Goal: Task Accomplishment & Management: Use online tool/utility

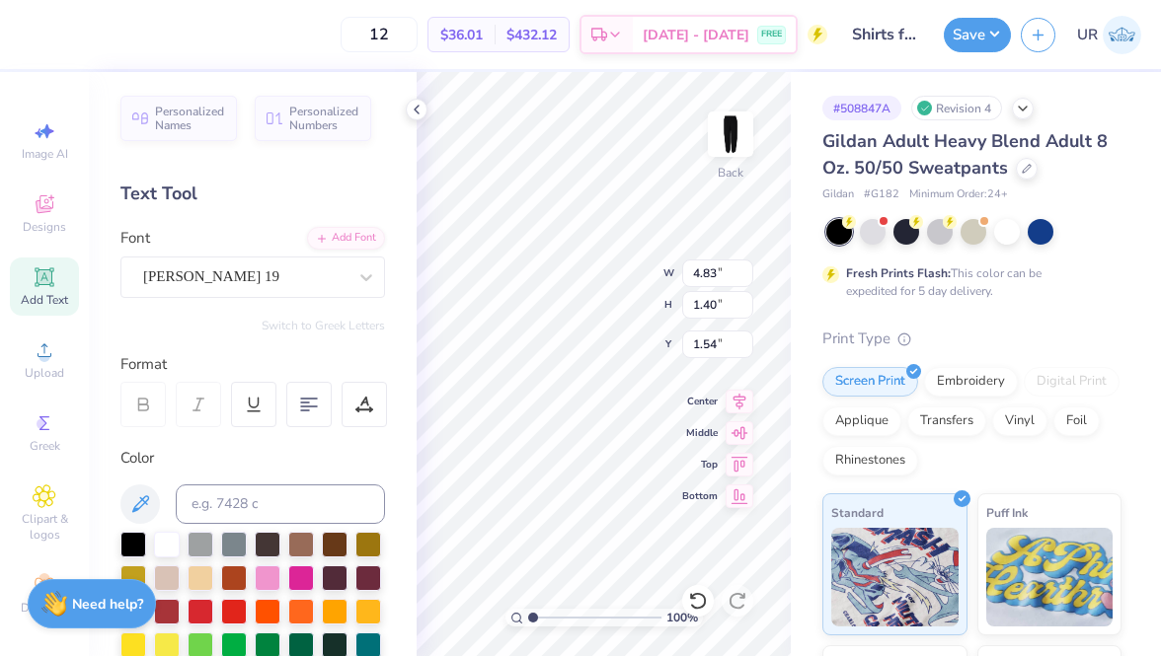
type input "7.00"
type input "1.52"
type input "4.84"
type input "5.27"
type input "35.87"
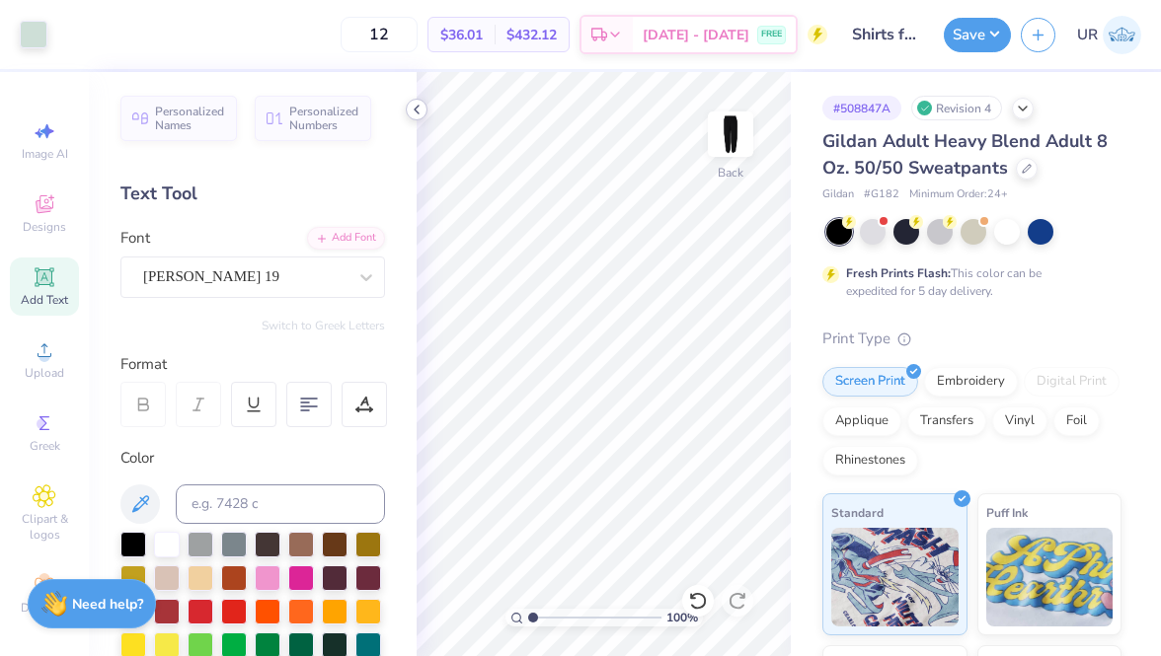
click at [418, 113] on icon at bounding box center [417, 110] width 16 height 16
type input "35.21"
click at [415, 105] on icon at bounding box center [417, 110] width 16 height 16
click at [415, 113] on icon at bounding box center [417, 110] width 16 height 16
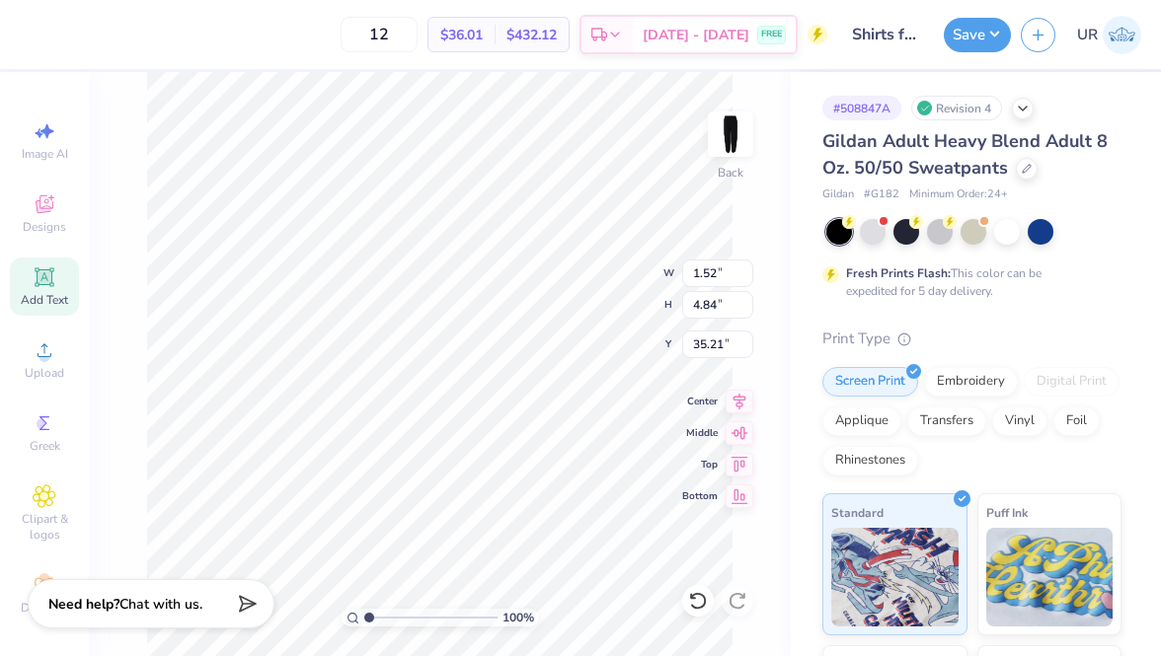
type input "4.84"
type input "1.45"
type input "35.01"
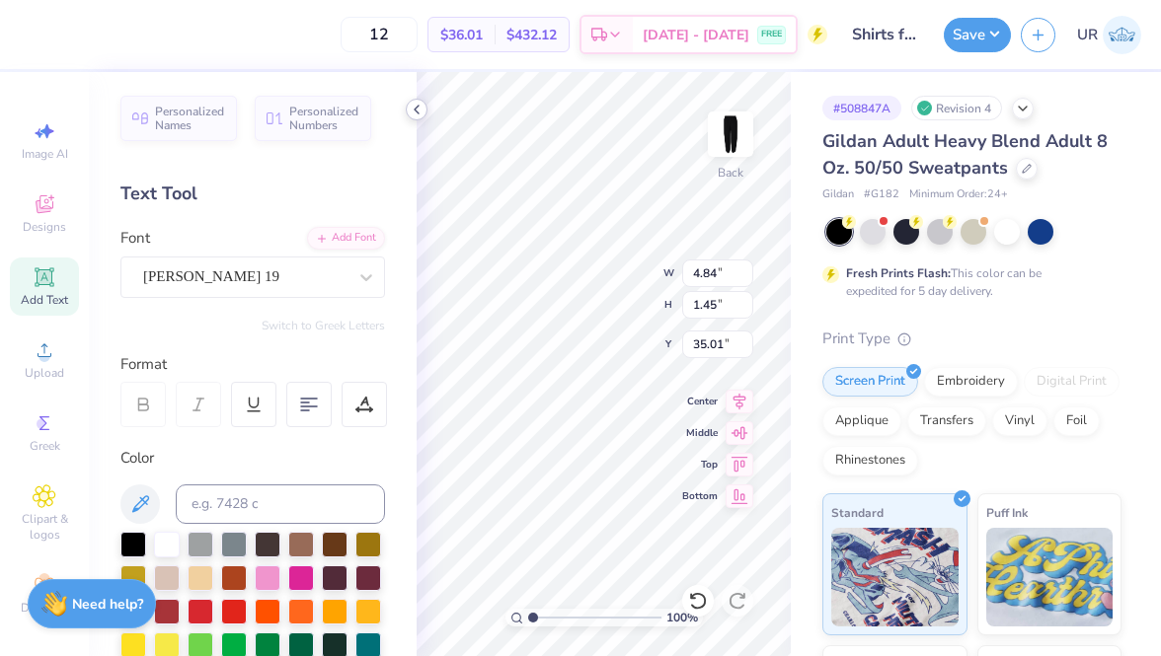
type input "1.48"
type input "4.84"
type input "33.30"
type input "2.80"
type input "9.15"
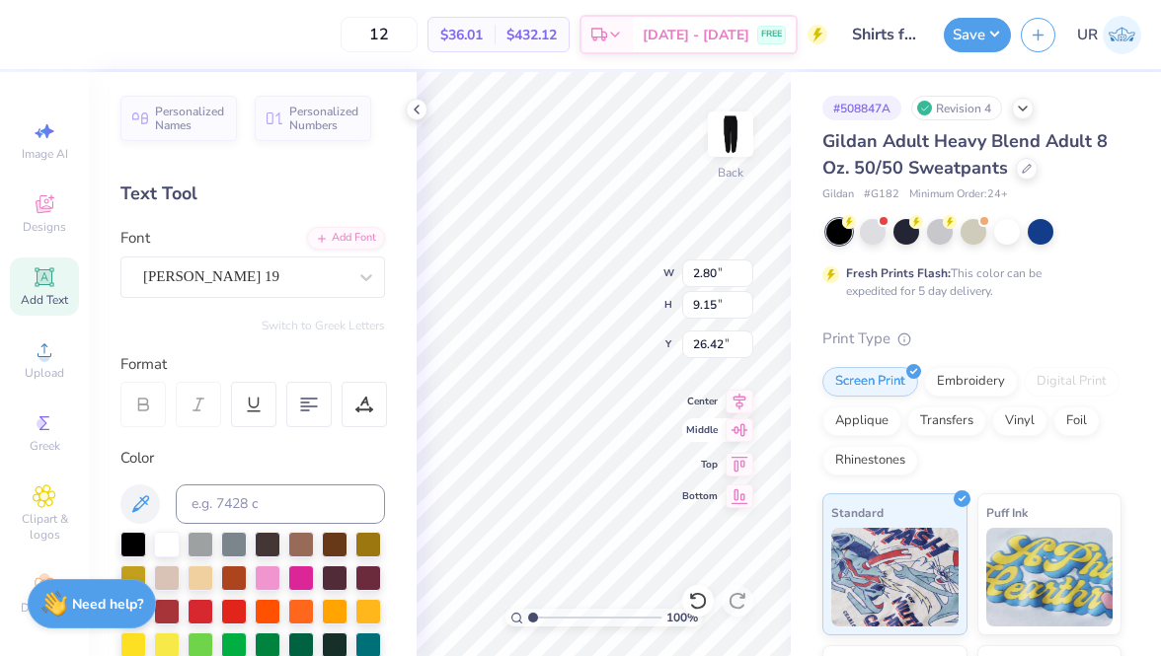
click at [740, 430] on icon at bounding box center [739, 429] width 17 height 13
click at [745, 470] on icon at bounding box center [739, 462] width 28 height 24
click at [746, 492] on icon at bounding box center [739, 494] width 28 height 24
type input "32.35"
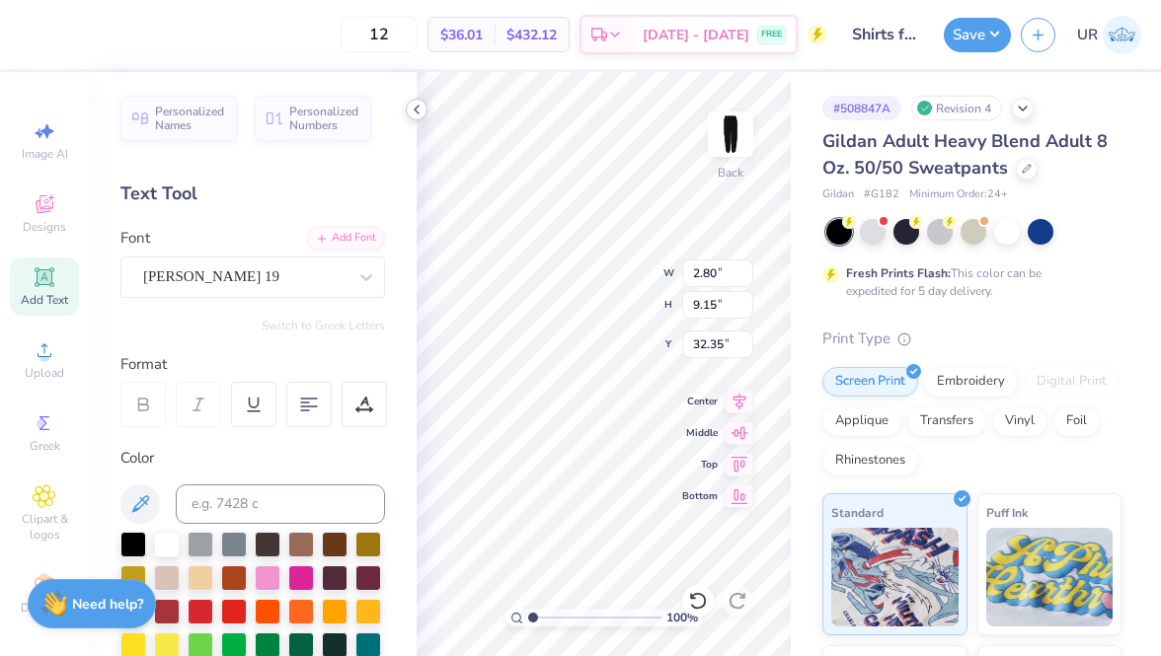
click at [416, 111] on polyline at bounding box center [417, 110] width 4 height 8
type input "30.99"
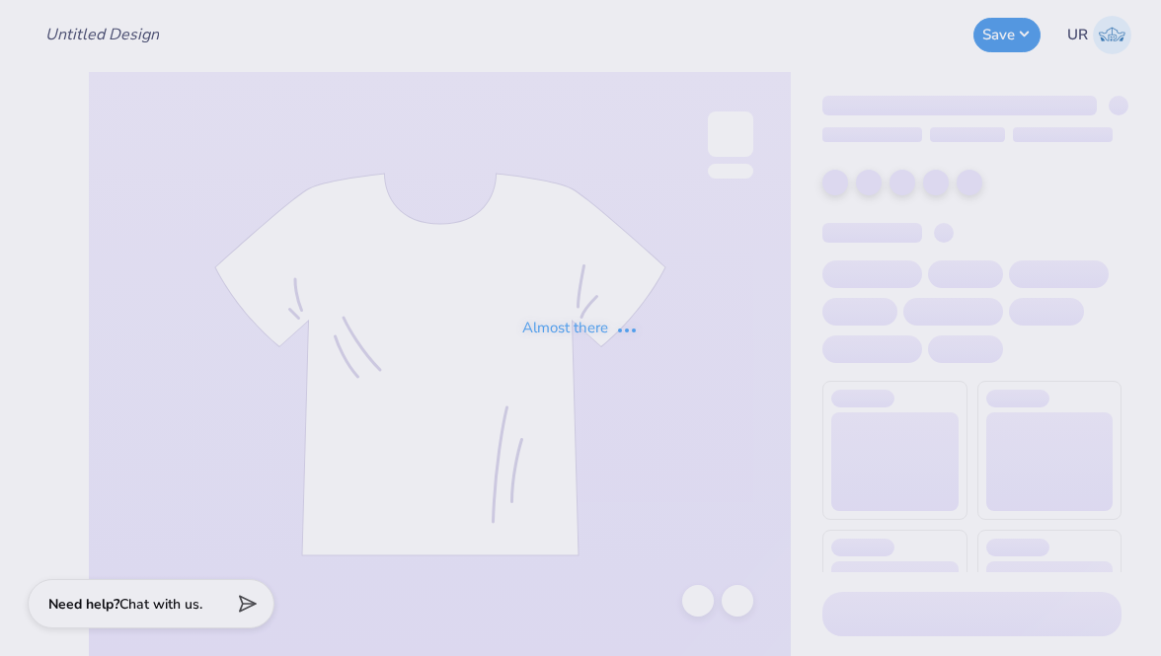
type input "Shirts for Student Education Association [GEOGRAPHIC_DATA]"
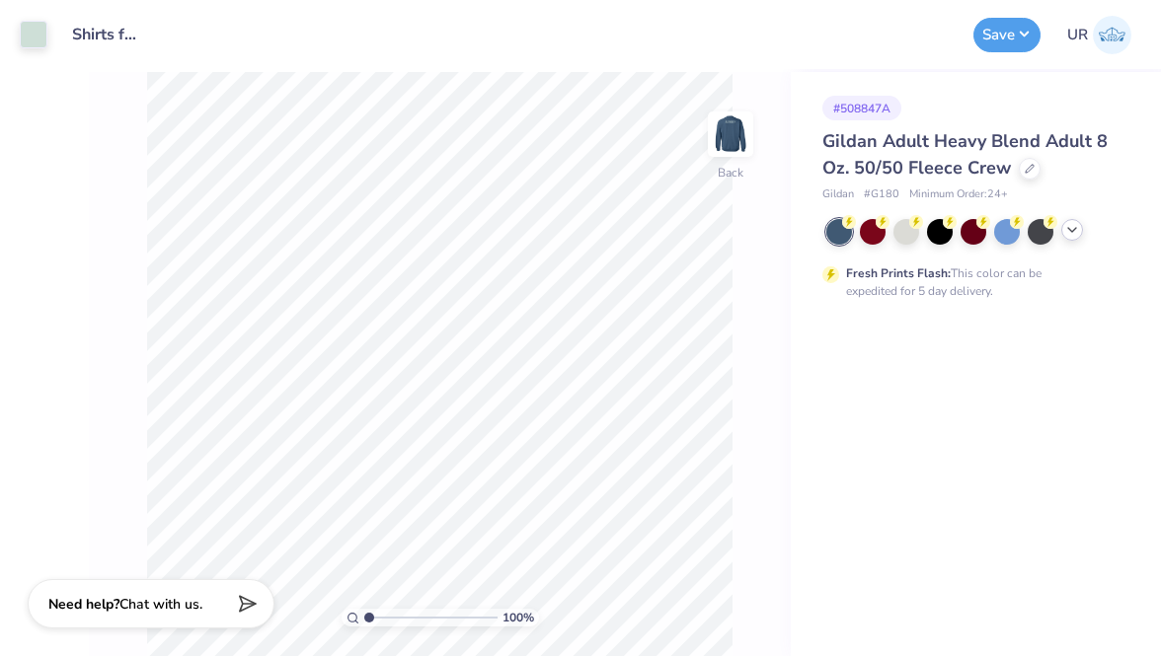
click at [1072, 231] on polyline at bounding box center [1072, 230] width 8 height 4
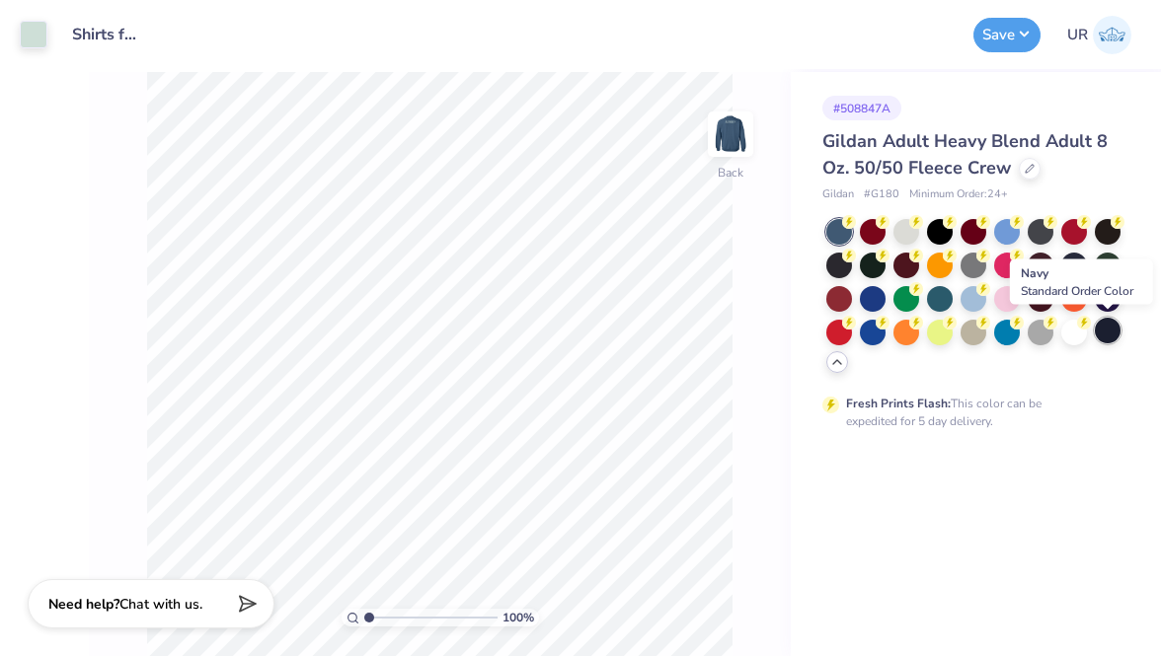
click at [1110, 333] on div at bounding box center [1108, 331] width 26 height 26
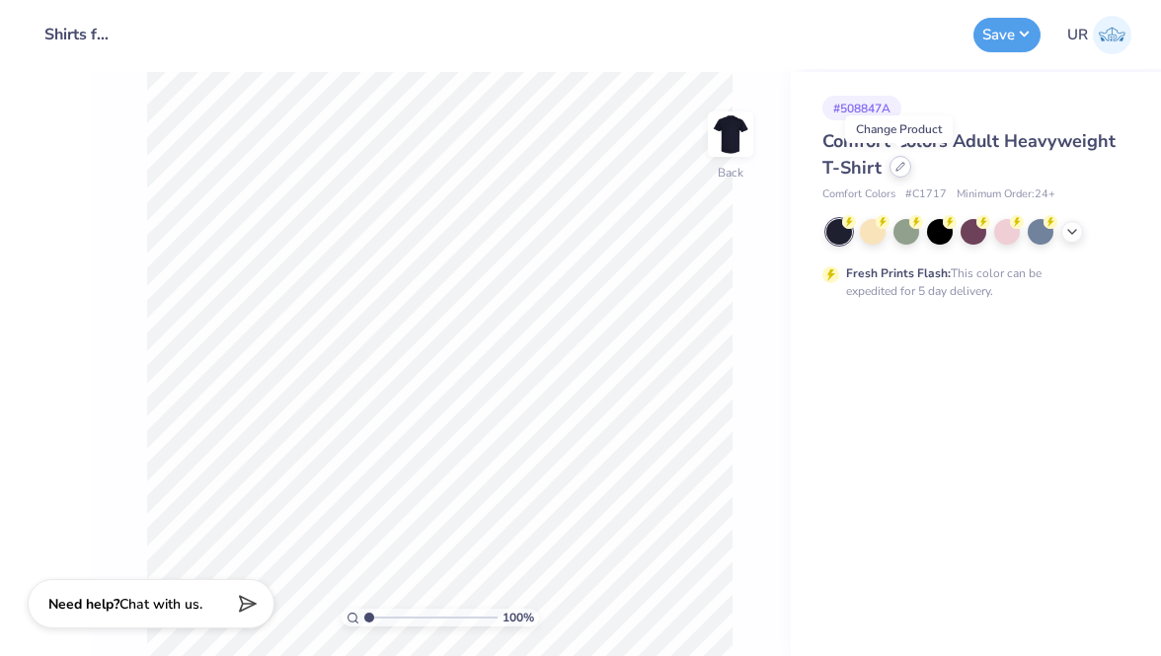
click at [900, 174] on div at bounding box center [900, 167] width 22 height 22
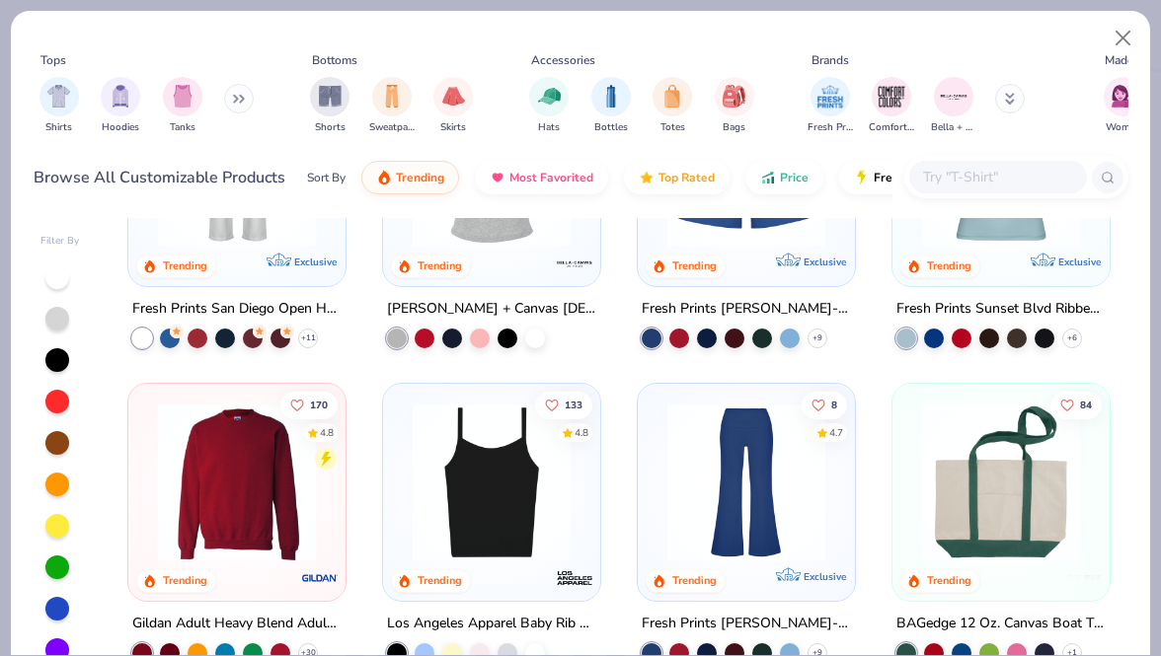
scroll to position [1252, 0]
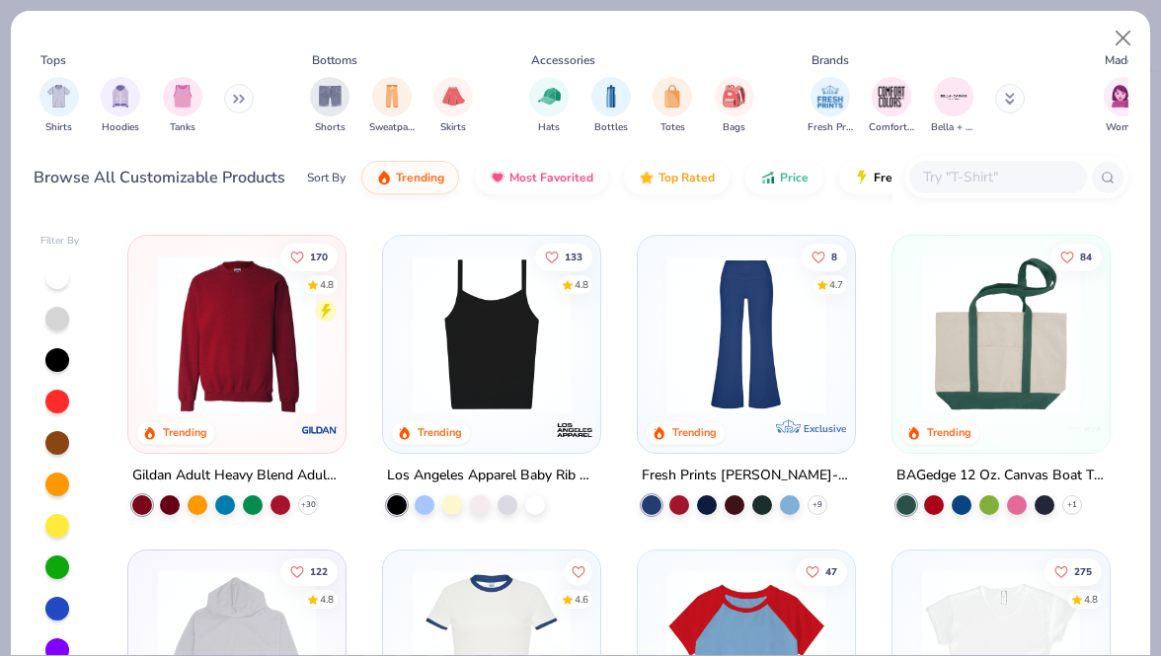
click at [235, 371] on img at bounding box center [237, 335] width 178 height 158
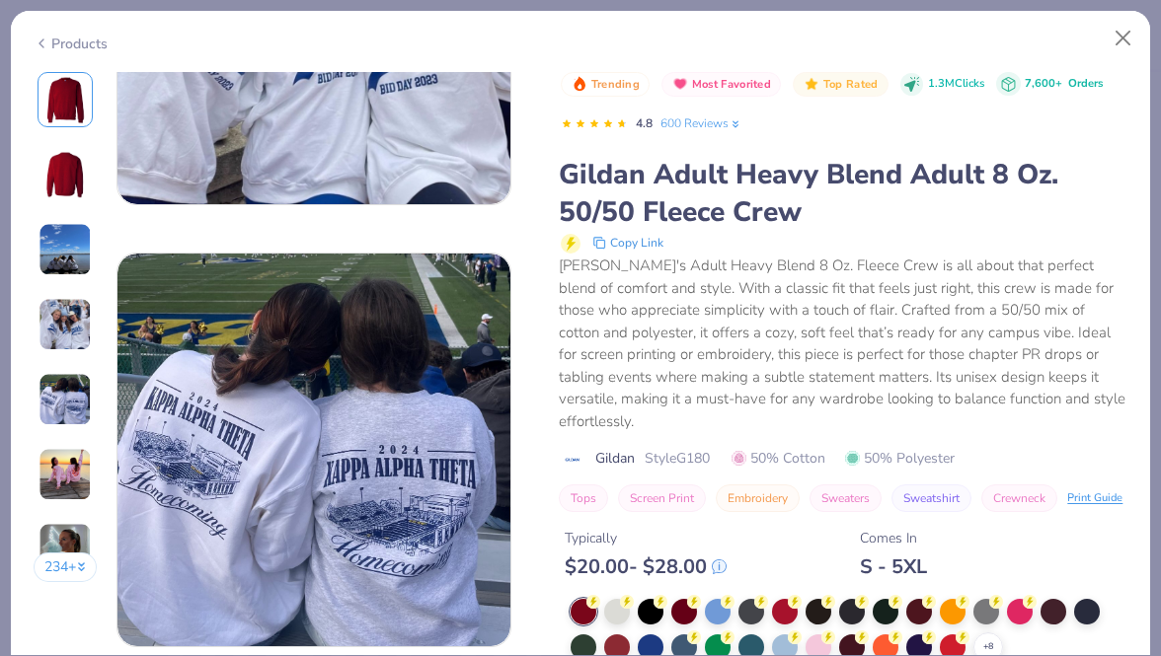
scroll to position [1611, 0]
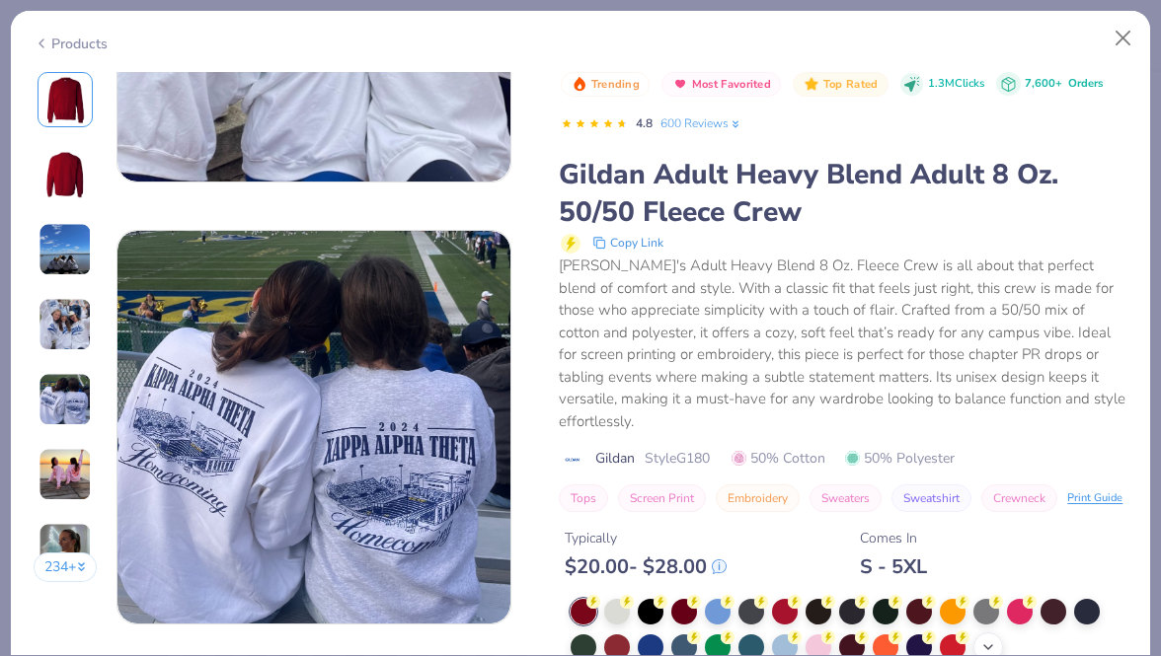
click at [988, 645] on polyline at bounding box center [988, 647] width 8 height 4
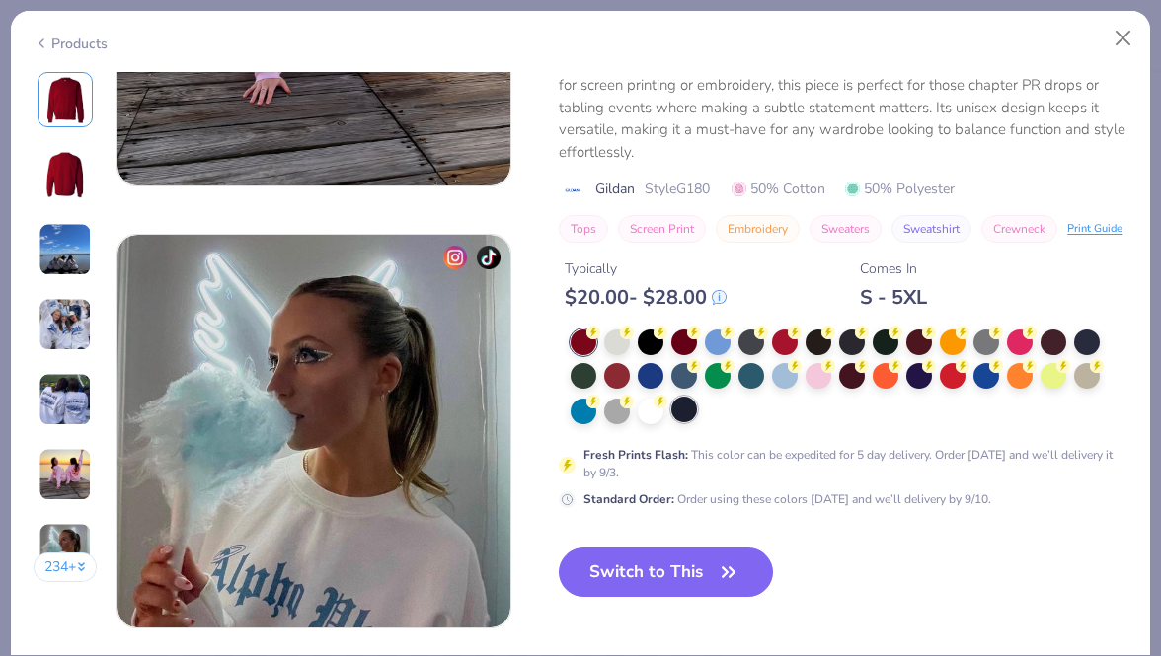
scroll to position [2478, 0]
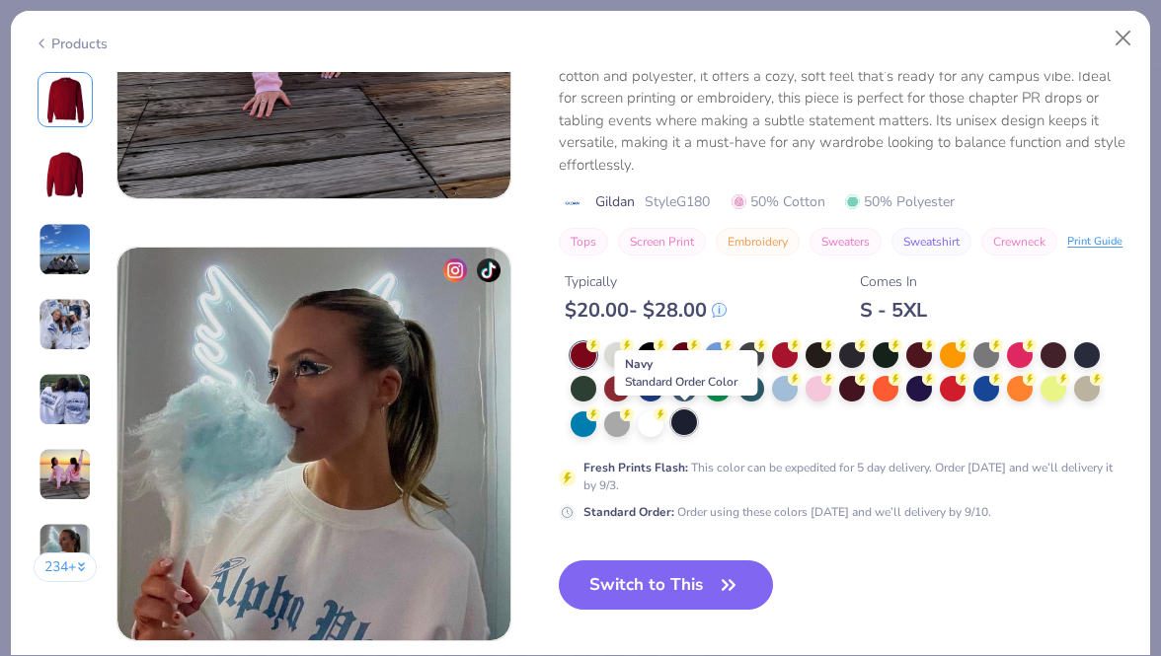
click at [685, 422] on div at bounding box center [684, 423] width 26 height 26
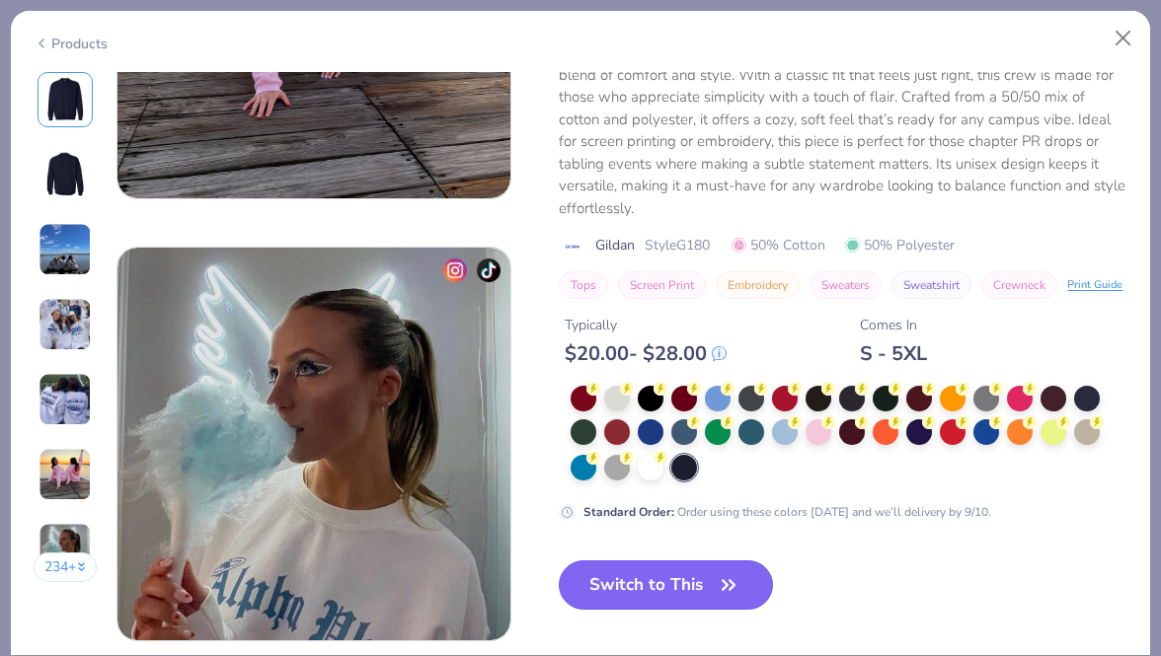
click at [650, 577] on button "Switch to This" at bounding box center [666, 585] width 214 height 49
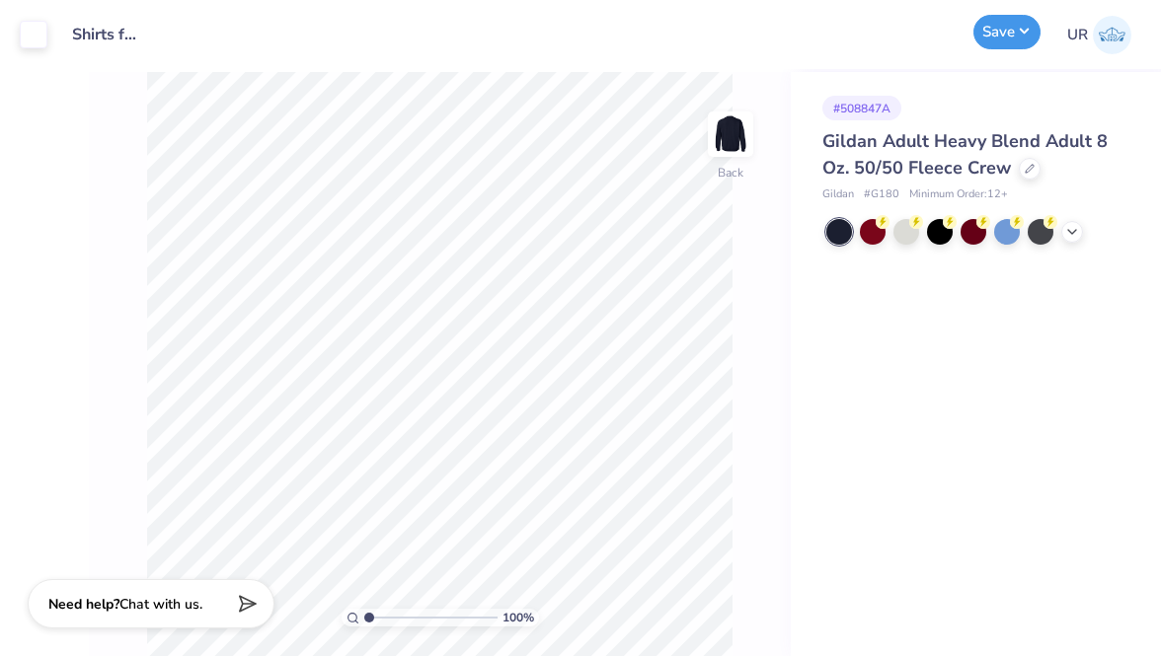
click at [1038, 33] on button "Save" at bounding box center [1006, 32] width 67 height 35
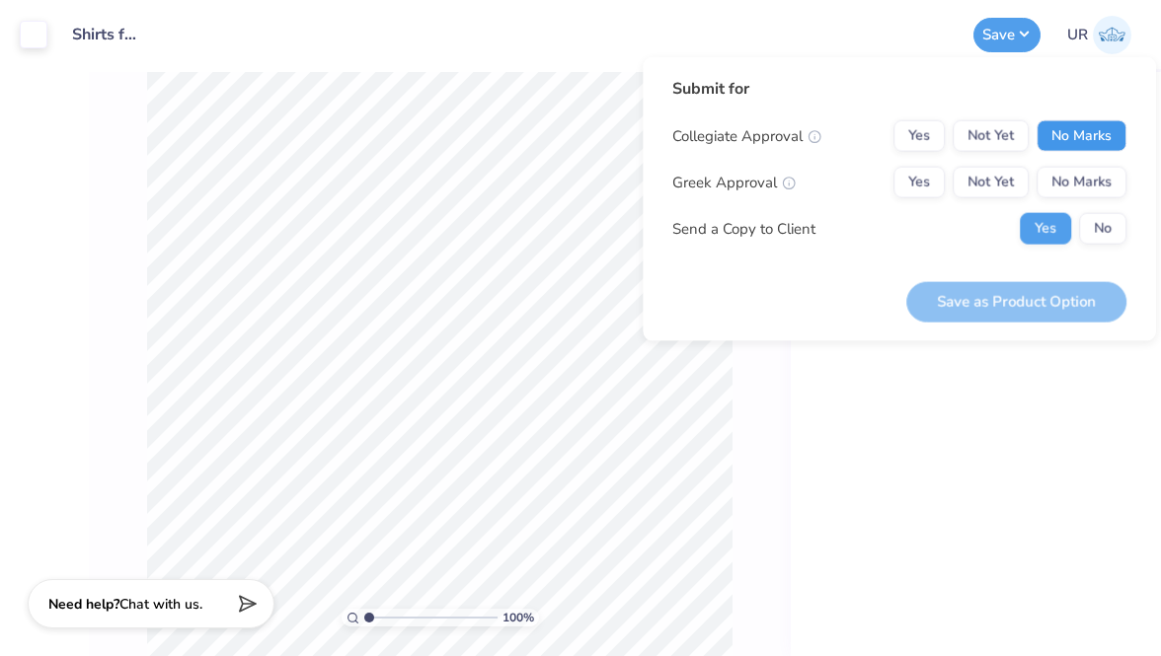
click at [1064, 131] on button "No Marks" at bounding box center [1081, 136] width 90 height 32
click at [1064, 188] on button "No Marks" at bounding box center [1081, 183] width 90 height 32
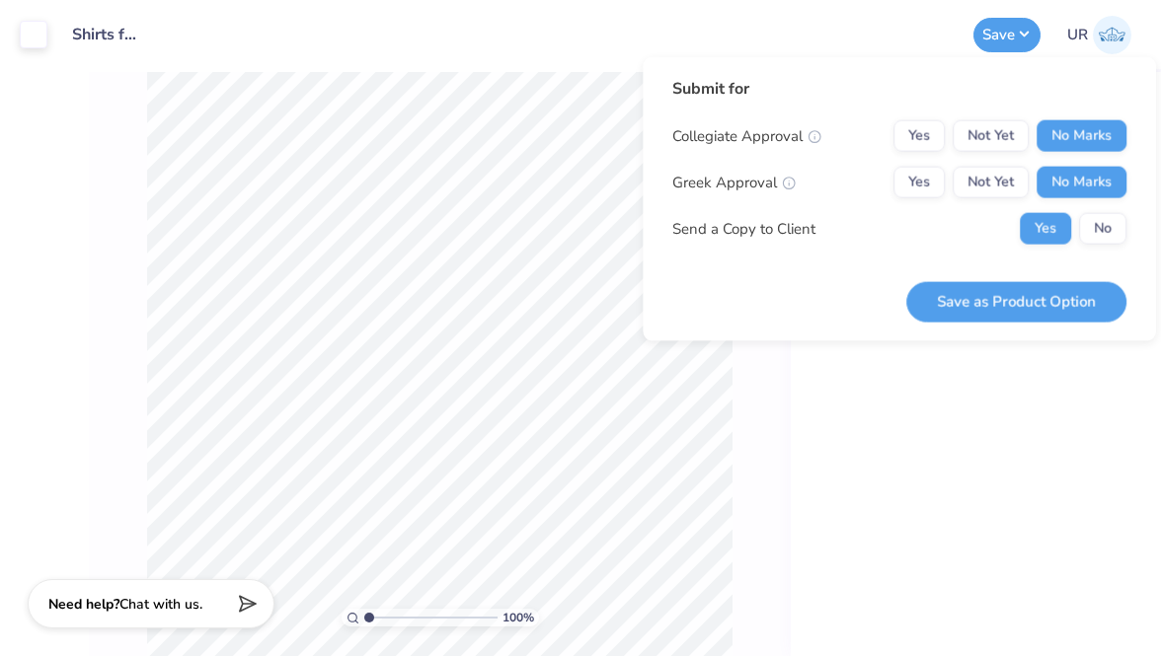
click at [1021, 322] on div "Submit for Collegiate Approval Yes Not Yet No Marks Greek Approval Yes Not Yet …" at bounding box center [899, 199] width 513 height 284
click at [1005, 291] on button "Save as Product Option" at bounding box center [1016, 301] width 220 height 40
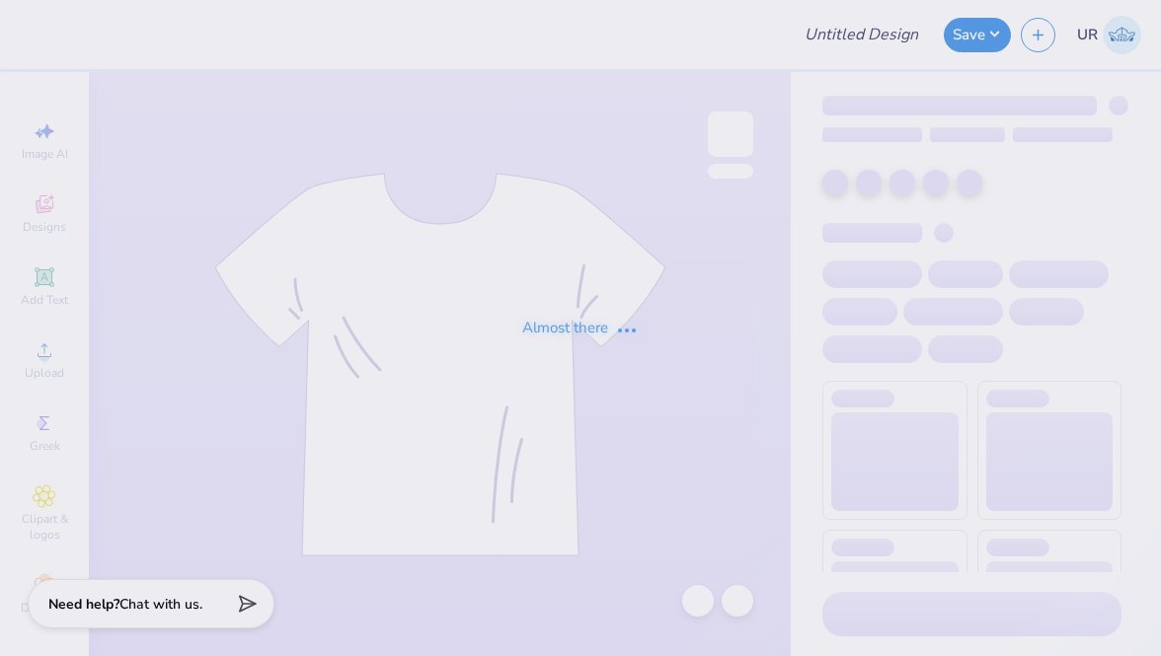
type input "Shirts for Student Education Association [GEOGRAPHIC_DATA]"
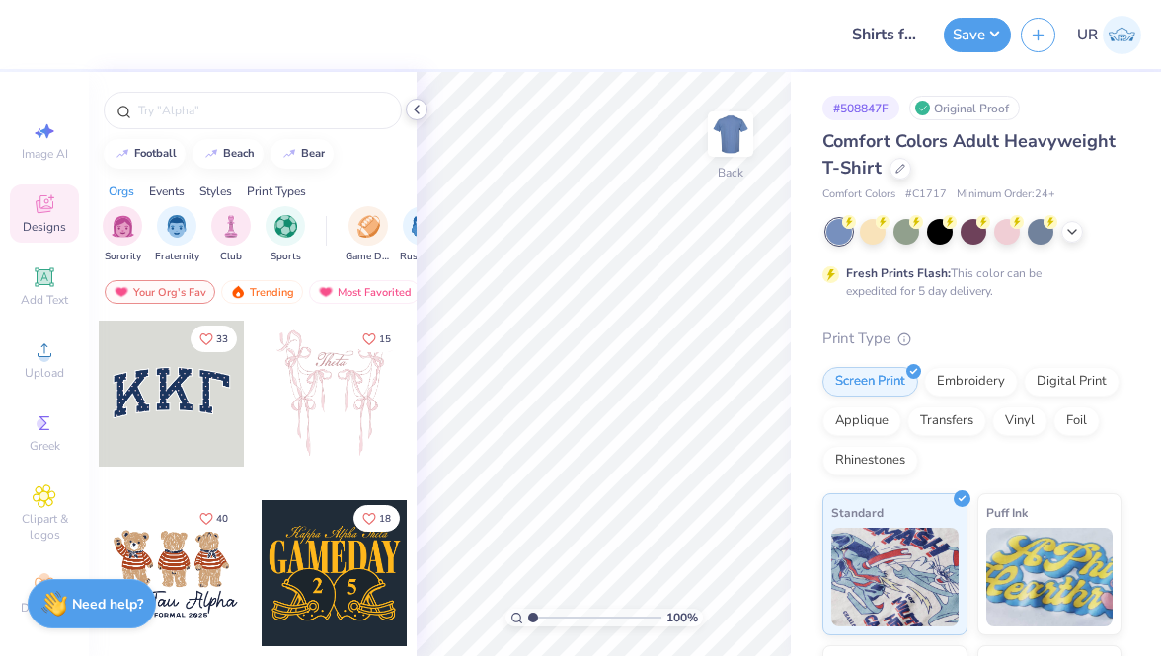
click at [419, 105] on icon at bounding box center [417, 110] width 16 height 16
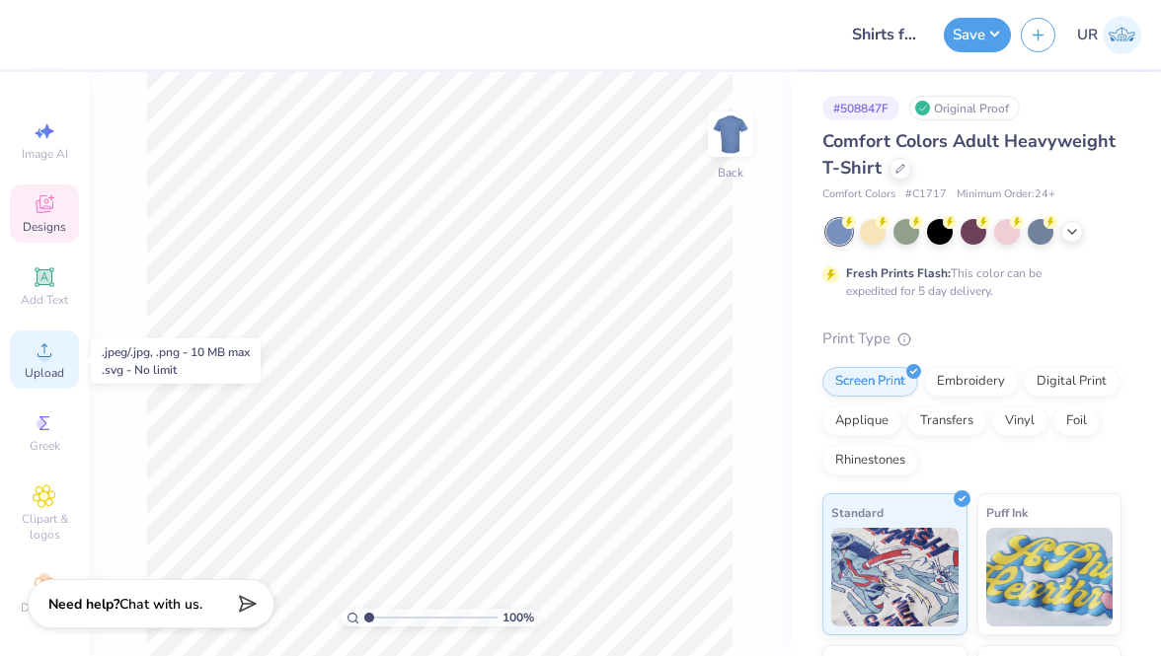
click at [60, 365] on div "Upload" at bounding box center [44, 360] width 69 height 58
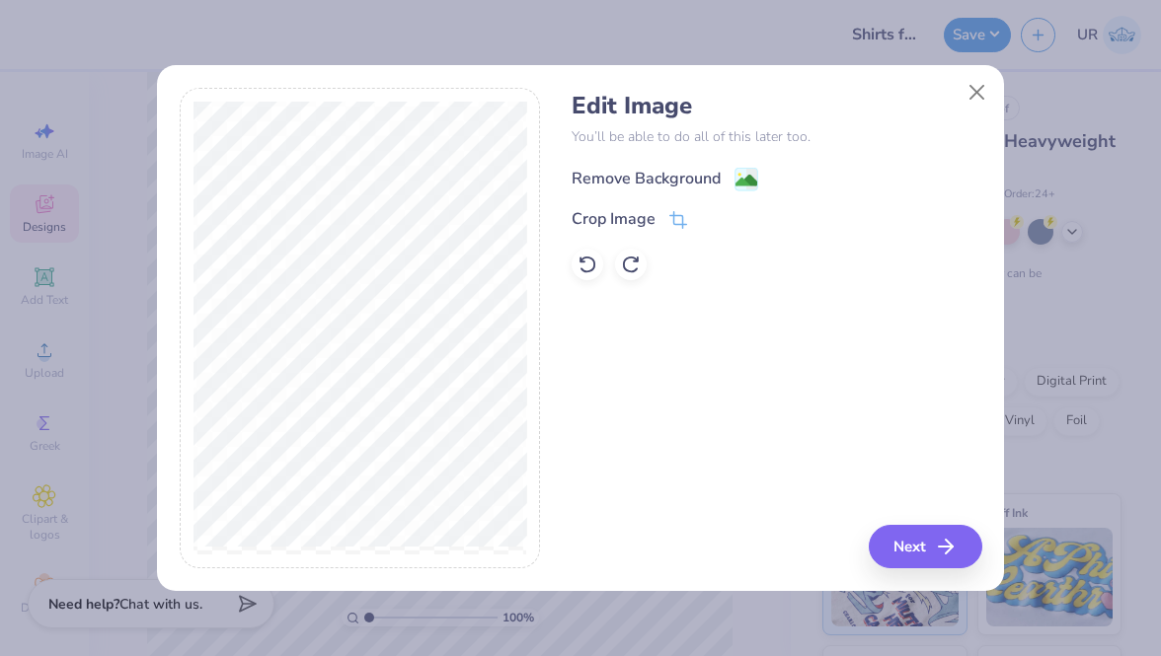
click at [626, 184] on div "Remove Background" at bounding box center [645, 179] width 149 height 24
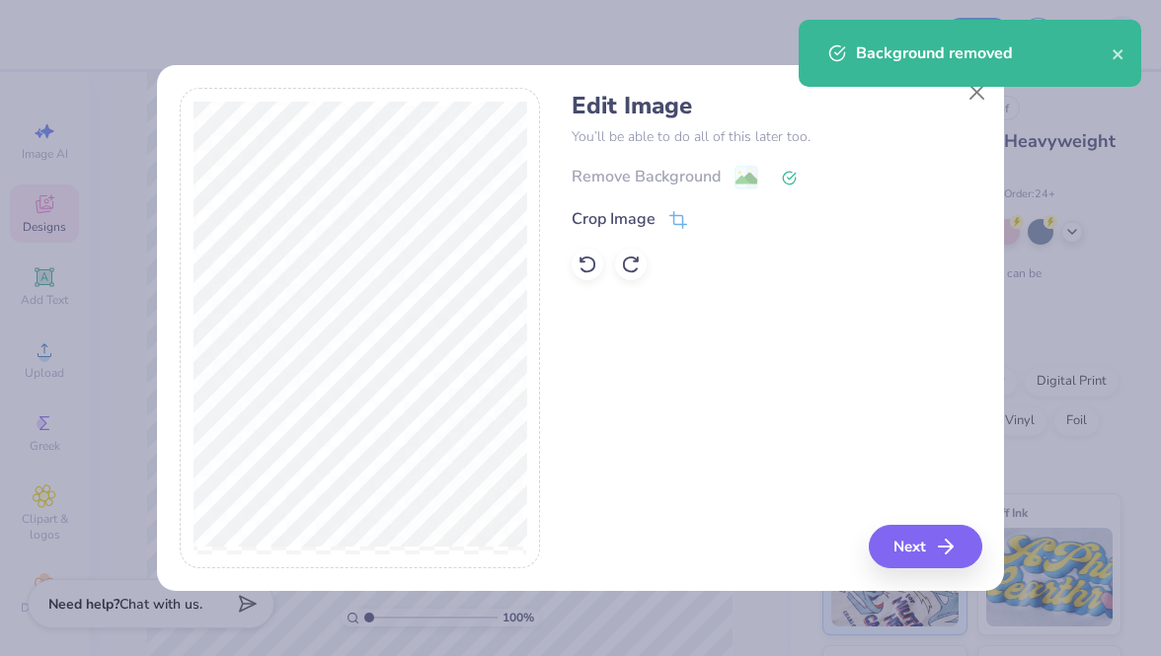
click at [637, 224] on div "Crop Image" at bounding box center [613, 219] width 84 height 24
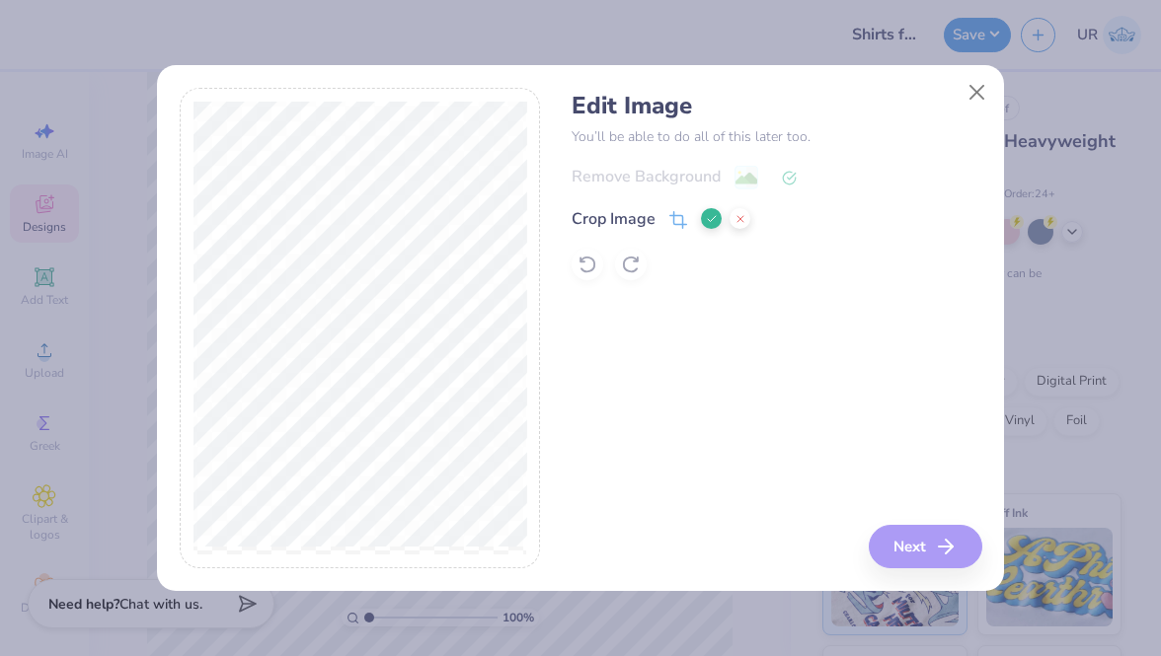
click at [711, 222] on icon at bounding box center [712, 219] width 12 height 12
click at [907, 550] on button "Next" at bounding box center [929, 546] width 114 height 43
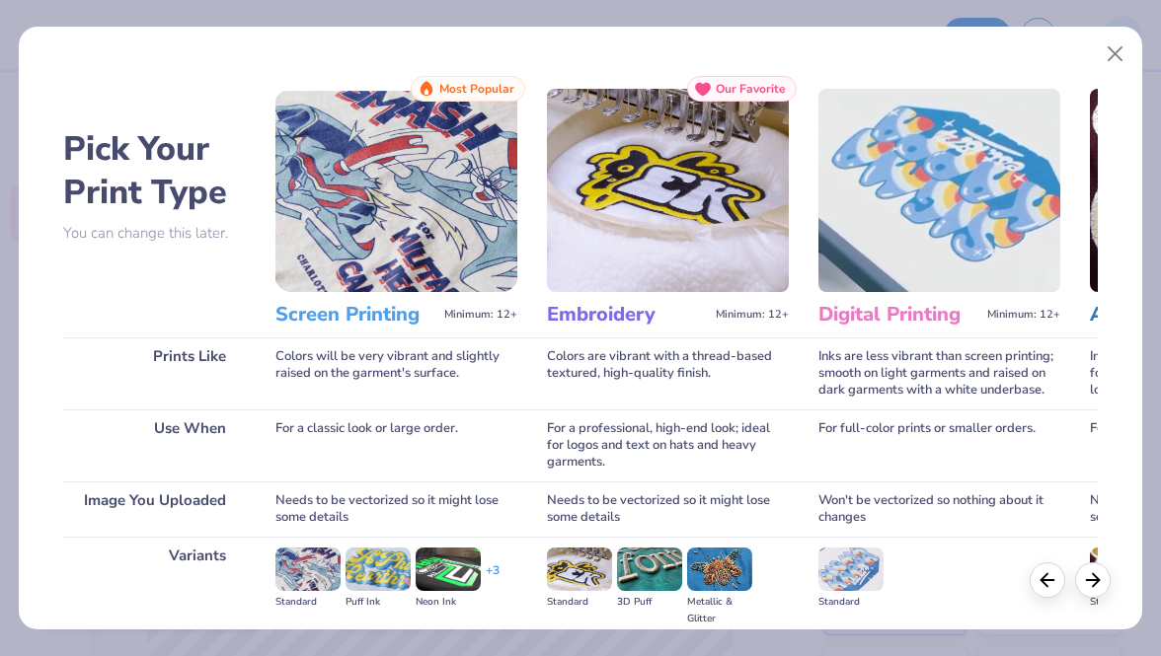
scroll to position [228, 0]
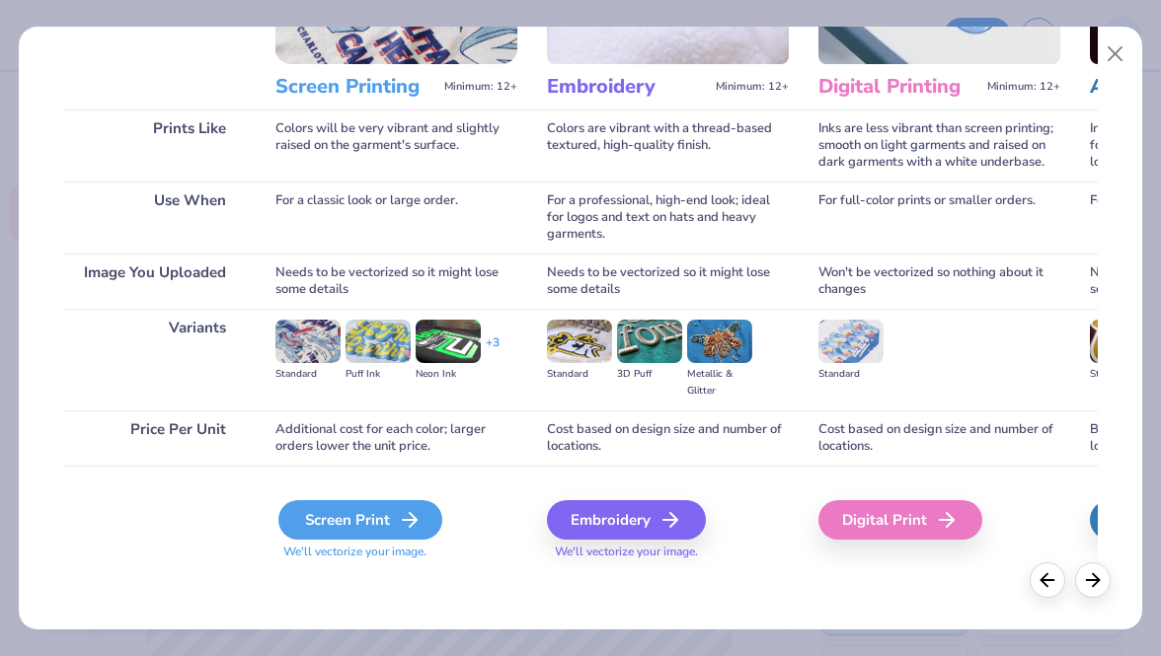
click at [372, 512] on div "Screen Print" at bounding box center [360, 519] width 164 height 39
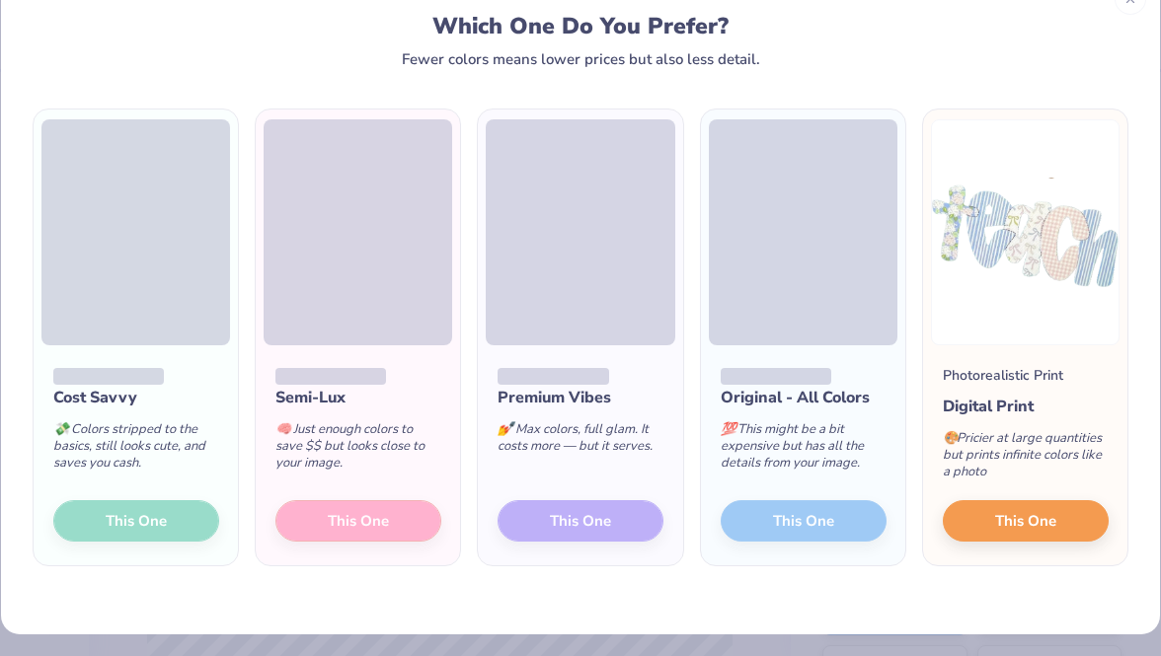
scroll to position [59, 0]
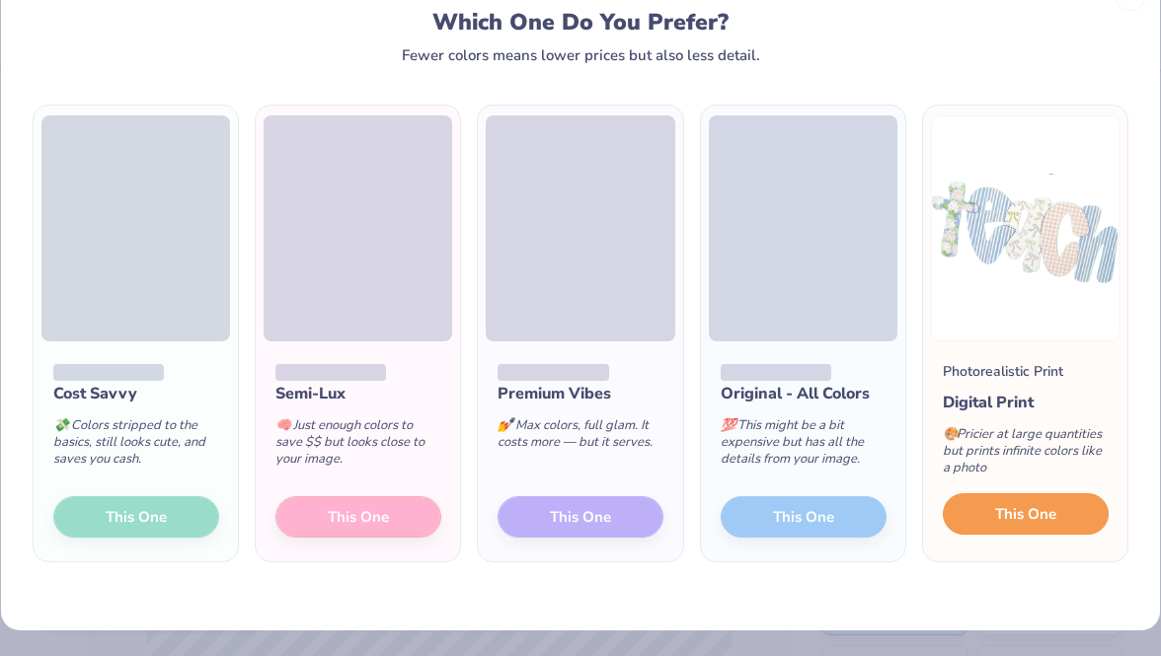
click at [1015, 513] on span "This One" at bounding box center [1025, 514] width 61 height 23
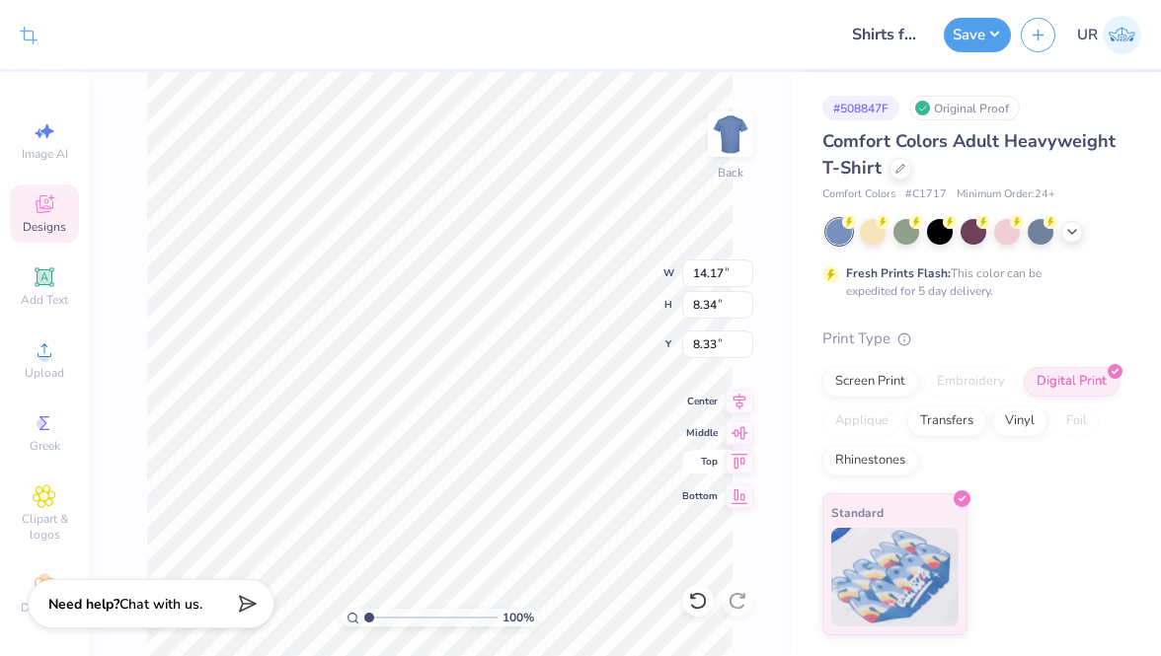
type input "11.35"
type input "6.68"
type input "3.69"
type input "11.69"
type input "6.27"
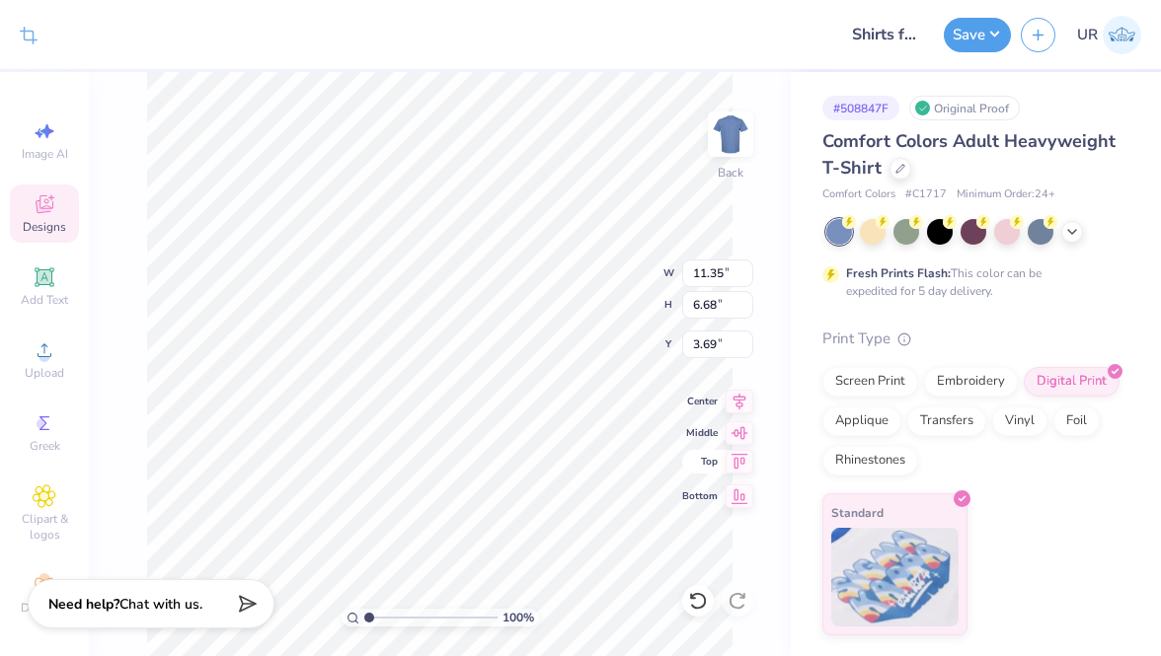
type input "3.43"
type input "2.19"
type input "12.41"
type input "6.65"
type input "2.11"
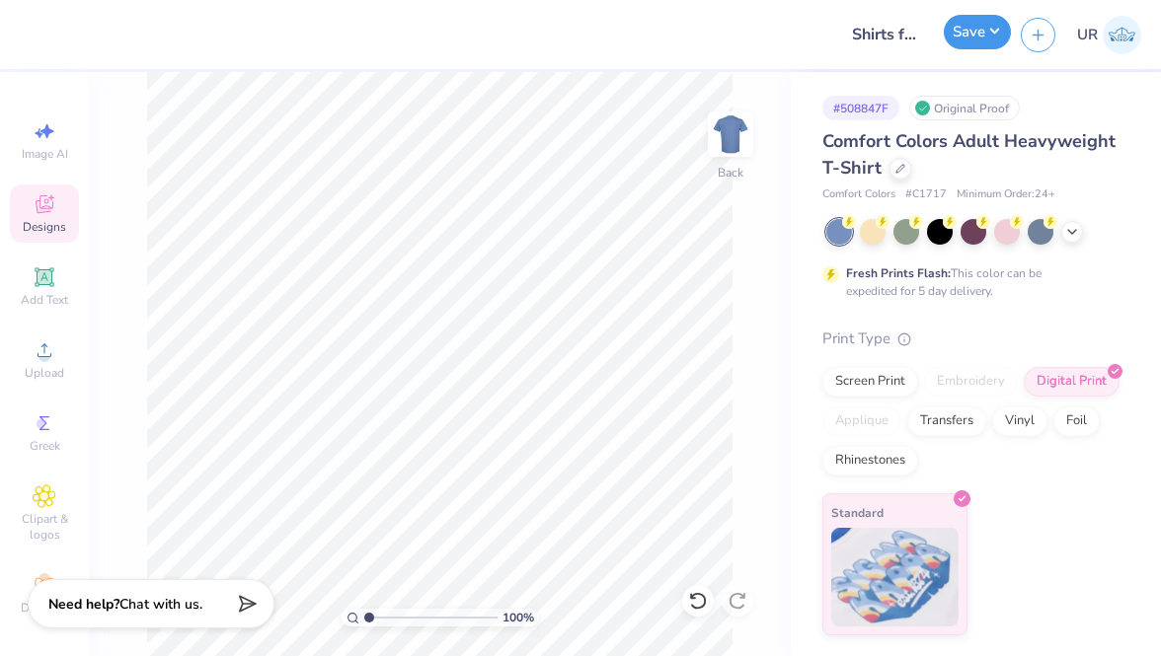
click at [965, 42] on button "Save" at bounding box center [977, 32] width 67 height 35
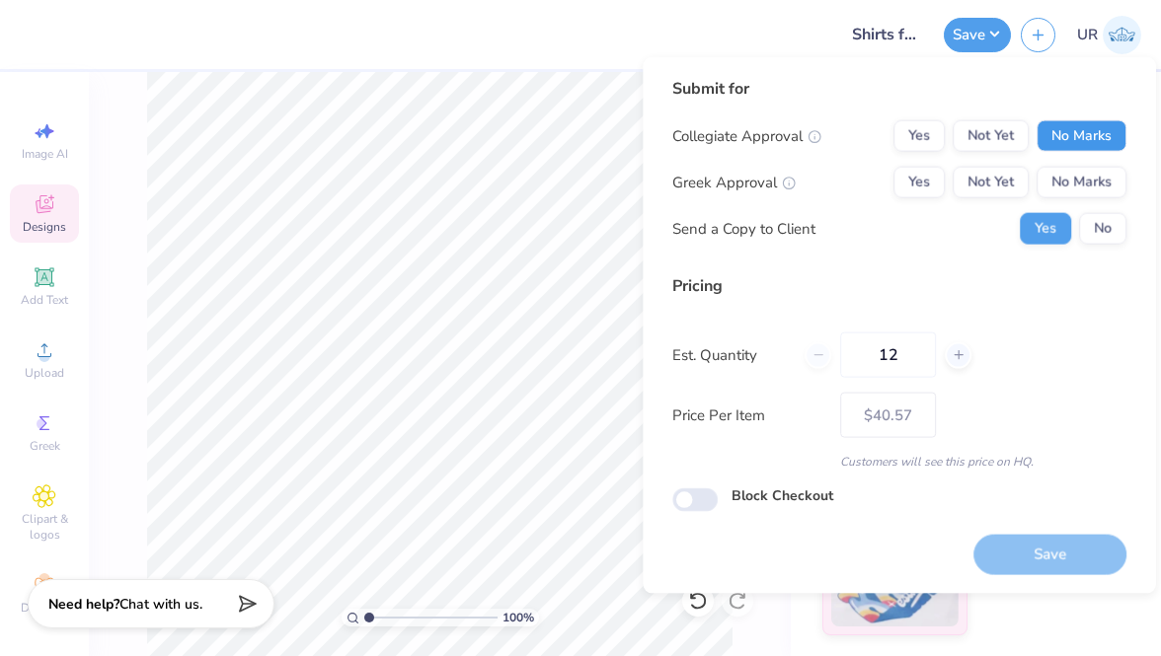
click at [1057, 131] on button "No Marks" at bounding box center [1081, 136] width 90 height 32
click at [1057, 171] on button "No Marks" at bounding box center [1081, 183] width 90 height 32
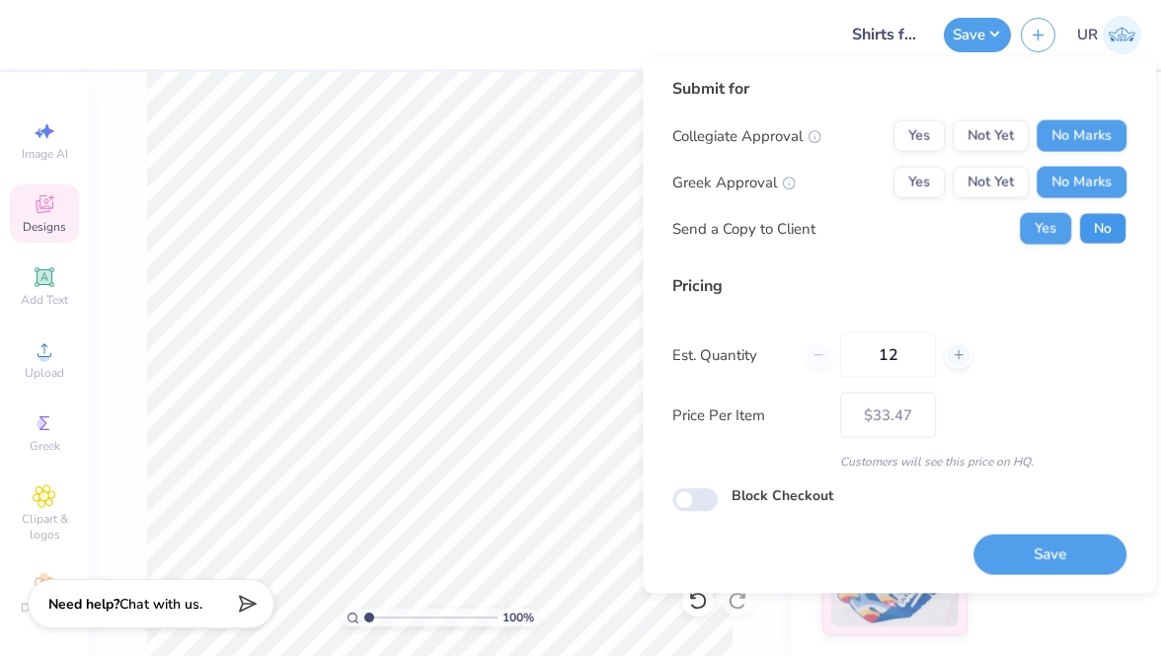
click at [1104, 231] on button "No" at bounding box center [1102, 229] width 47 height 32
click at [1043, 230] on button "Yes" at bounding box center [1045, 229] width 51 height 32
click at [1018, 563] on button "Save" at bounding box center [1049, 554] width 153 height 40
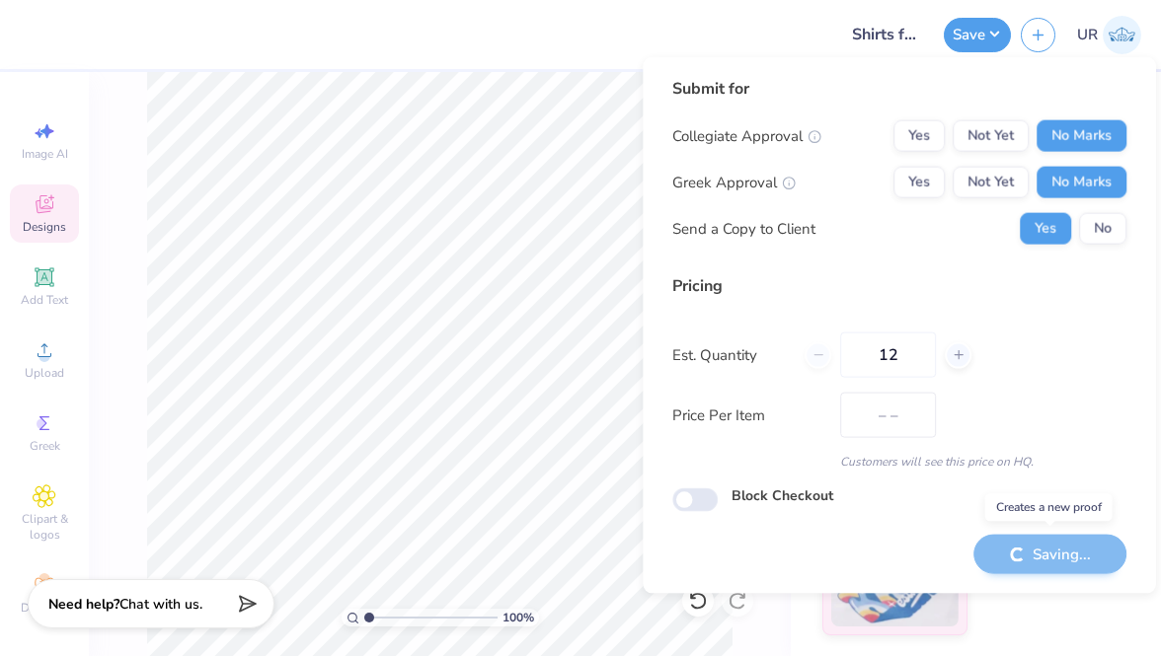
type input "$33.47"
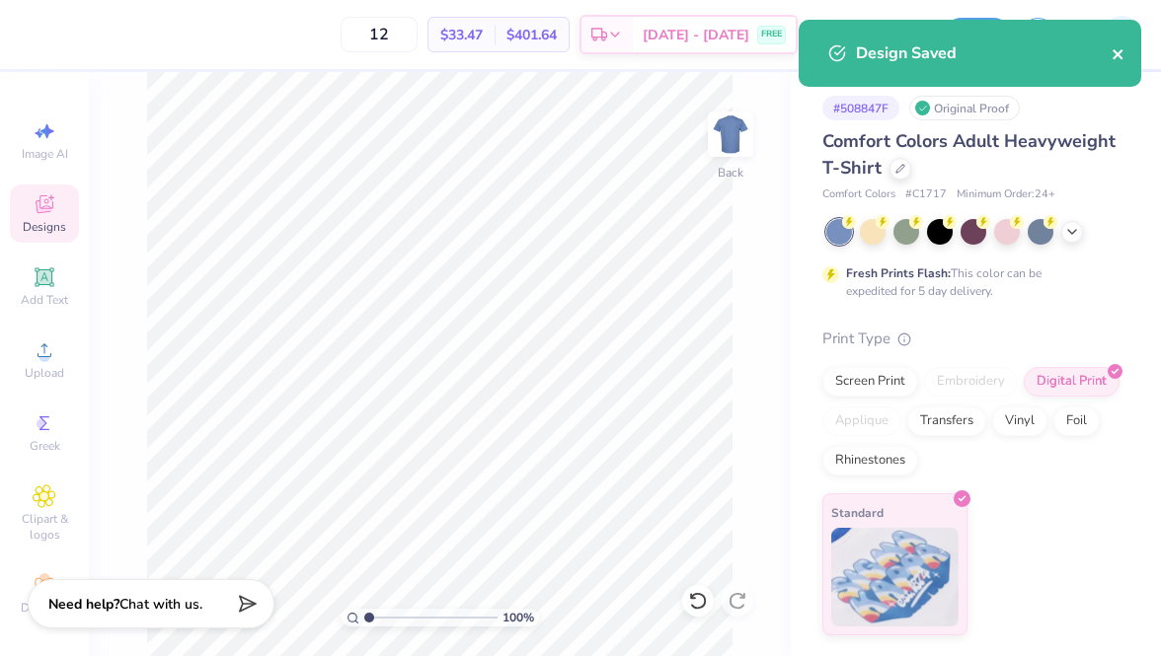
click at [1121, 56] on icon "close" at bounding box center [1118, 54] width 14 height 16
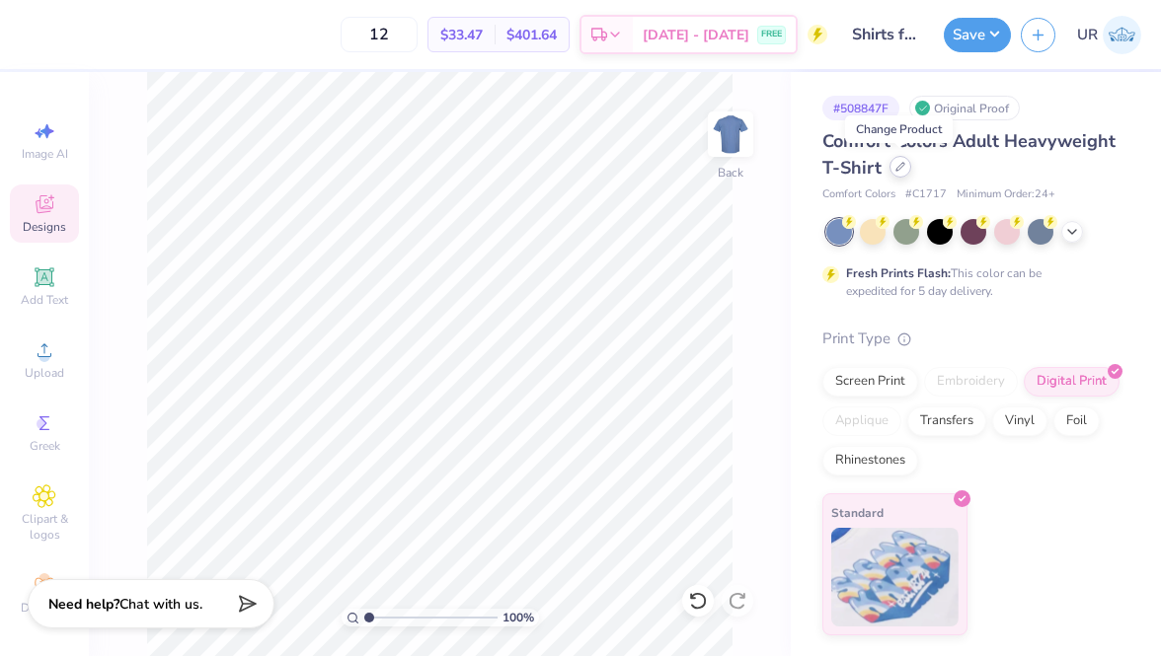
click at [903, 167] on icon at bounding box center [900, 167] width 10 height 10
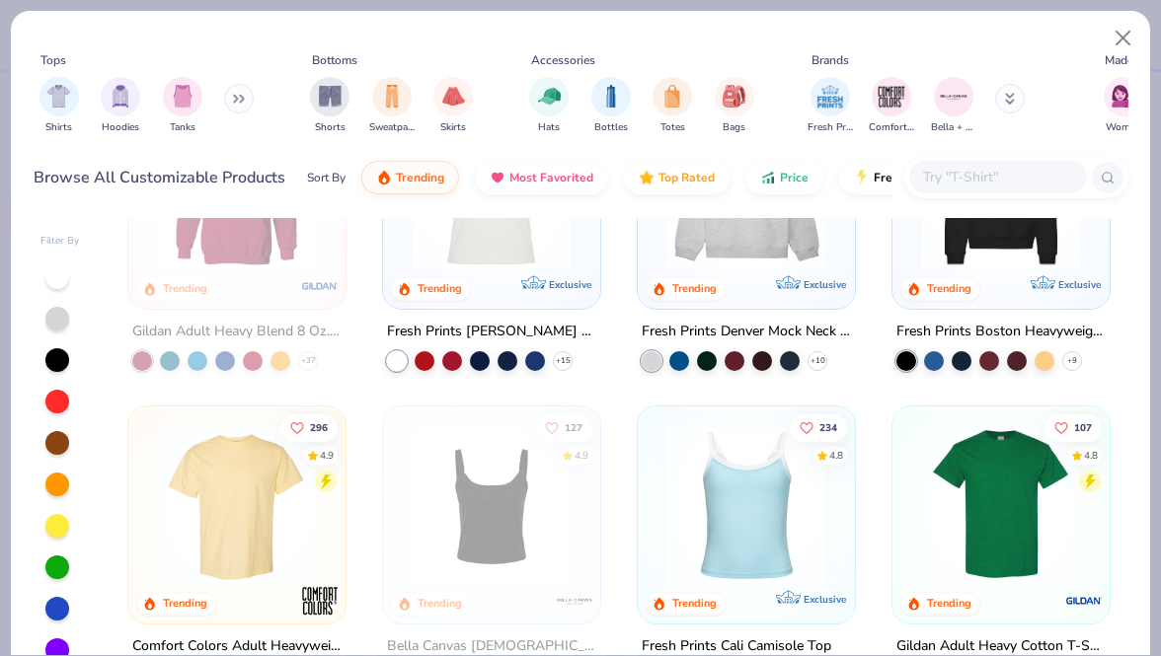
scroll to position [28, 0]
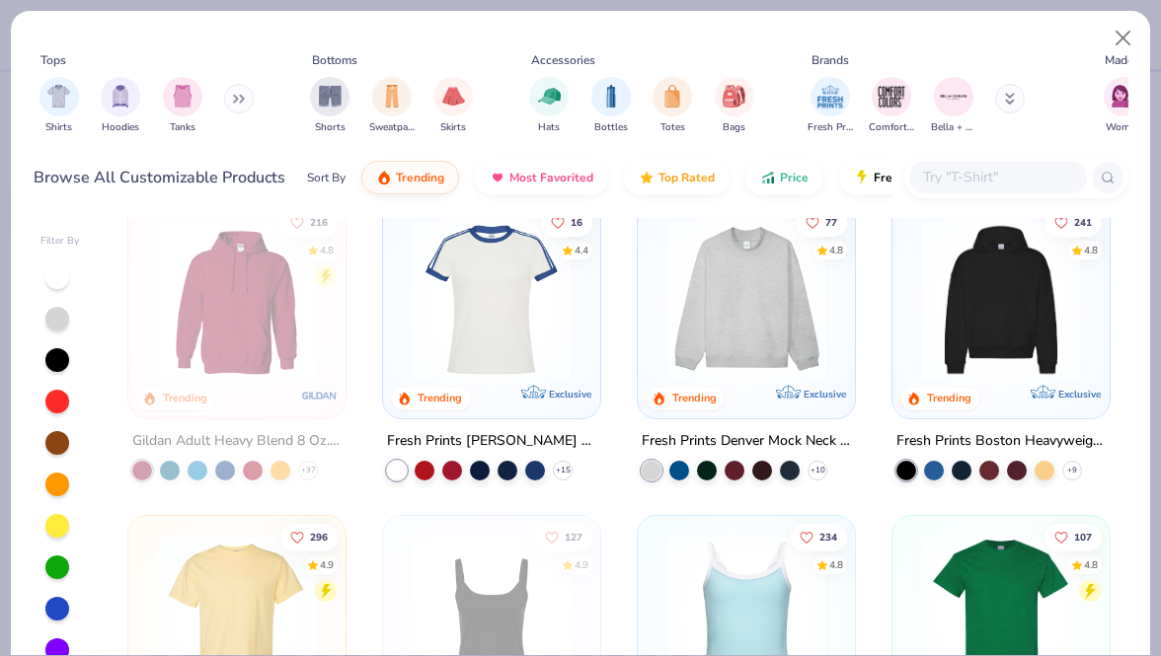
click at [983, 175] on input "text" at bounding box center [997, 177] width 152 height 23
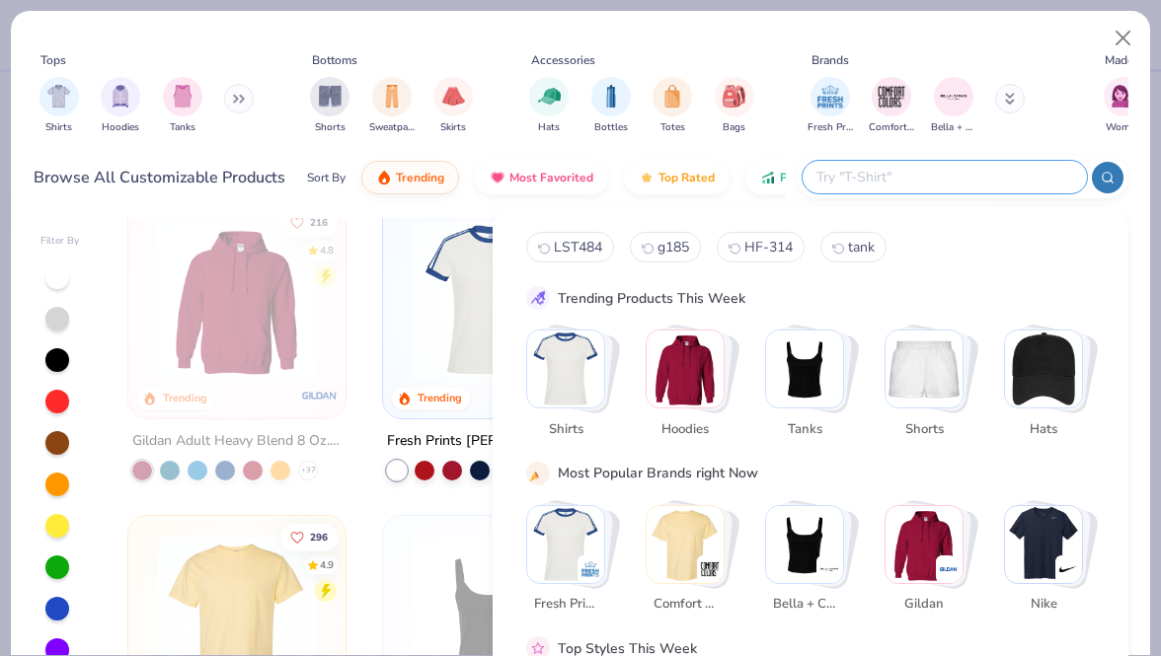
click at [260, 136] on div "Tops Shirts Hoodies Tanks Bottoms Shorts Sweatpants Skirts Accessories Hats Bot…" at bounding box center [581, 96] width 1095 height 91
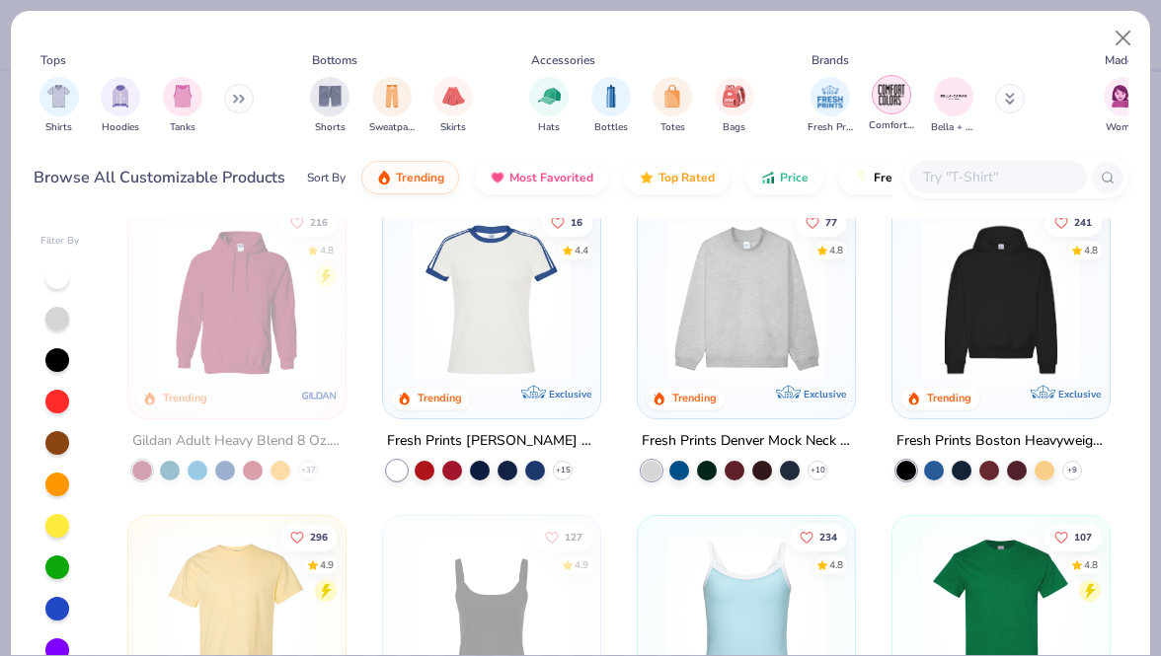
click at [897, 112] on div "filter for Comfort Colors" at bounding box center [891, 94] width 39 height 39
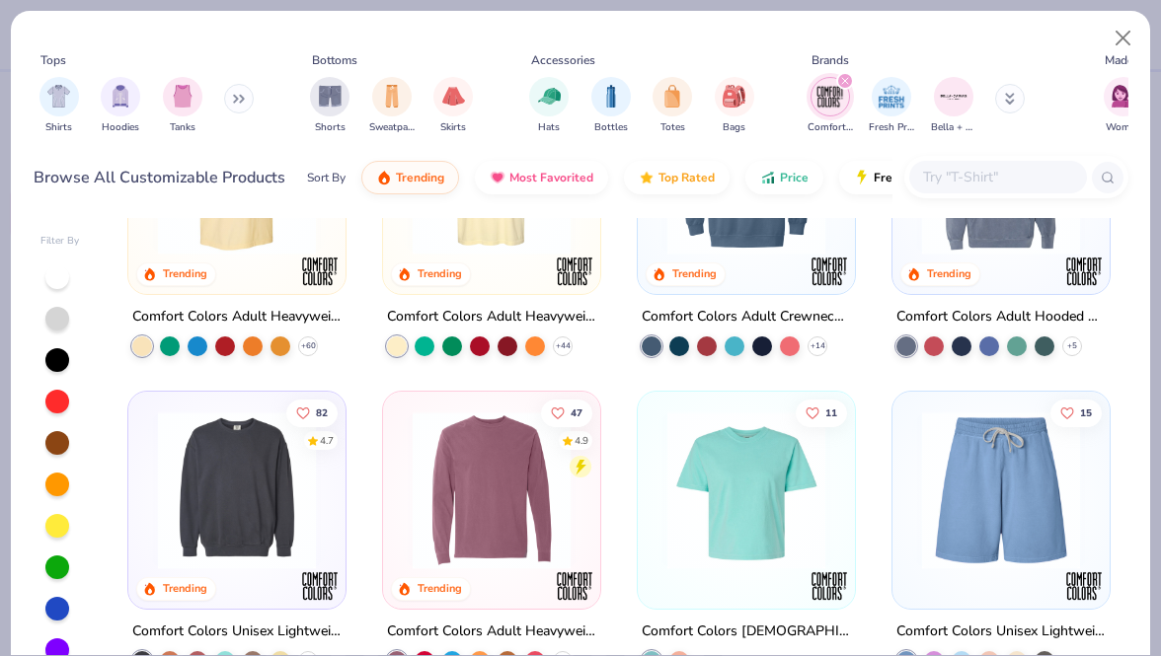
scroll to position [212, 0]
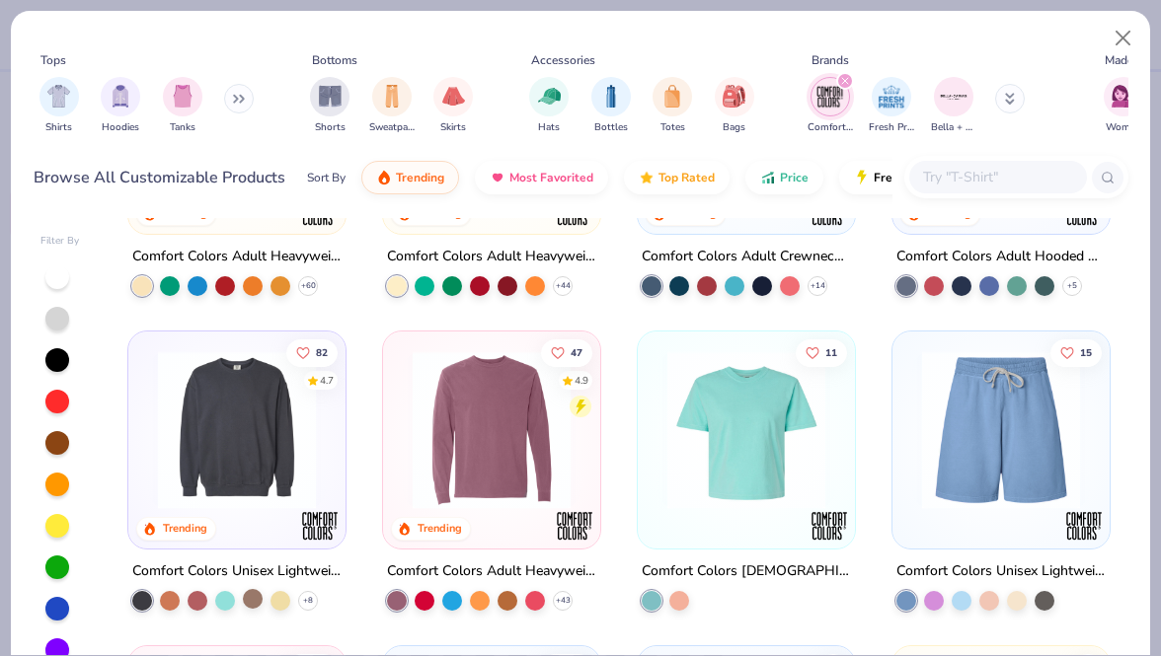
click at [259, 594] on div at bounding box center [253, 598] width 20 height 20
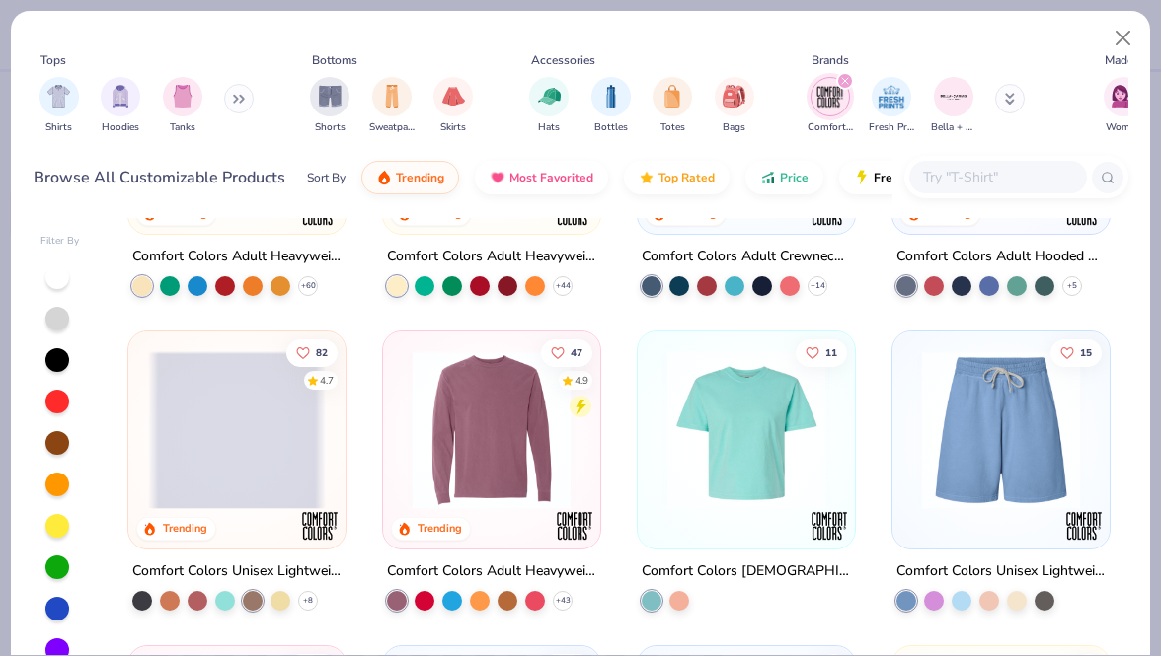
click at [299, 442] on span at bounding box center [237, 430] width 178 height 158
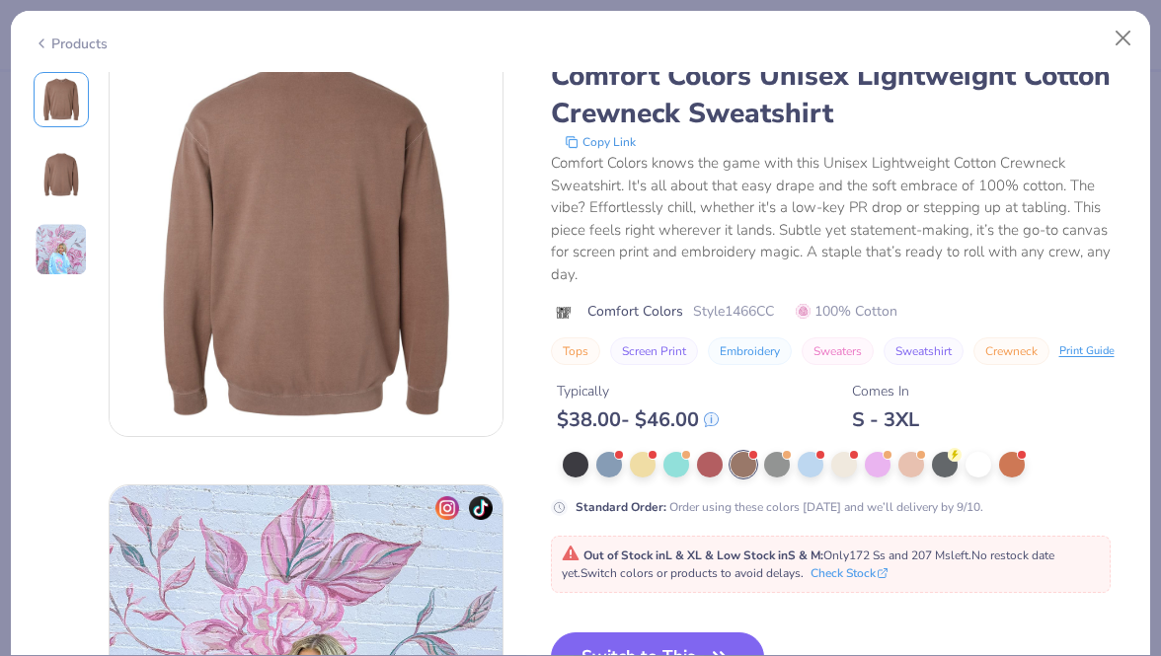
scroll to position [458, 0]
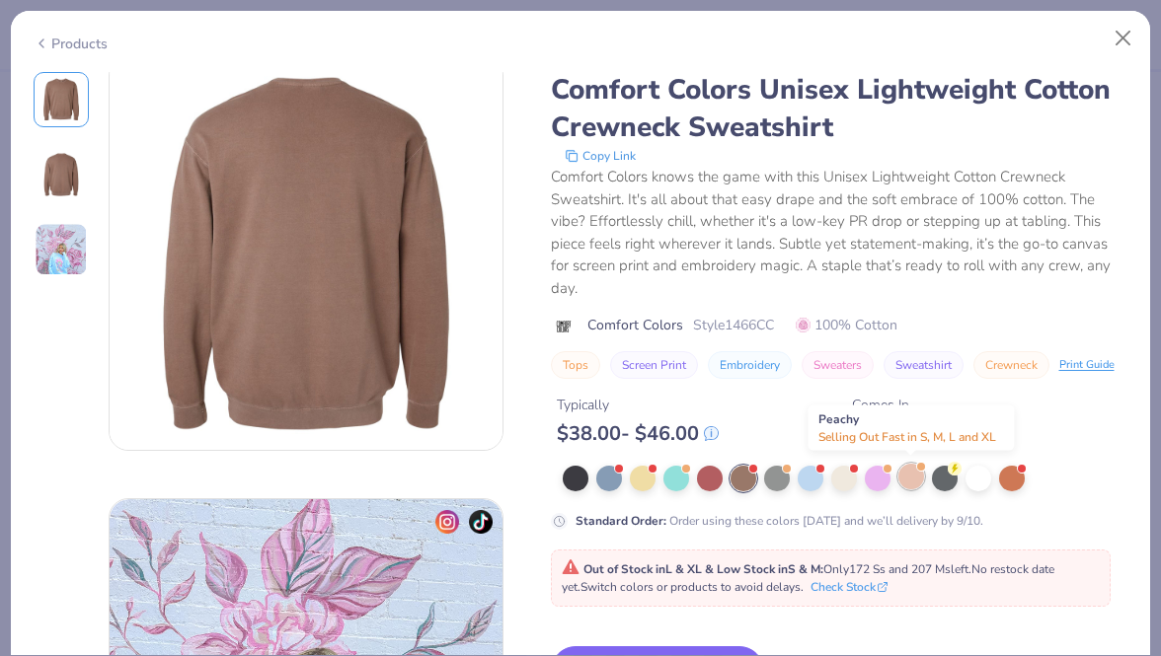
click at [908, 477] on div at bounding box center [911, 477] width 26 height 26
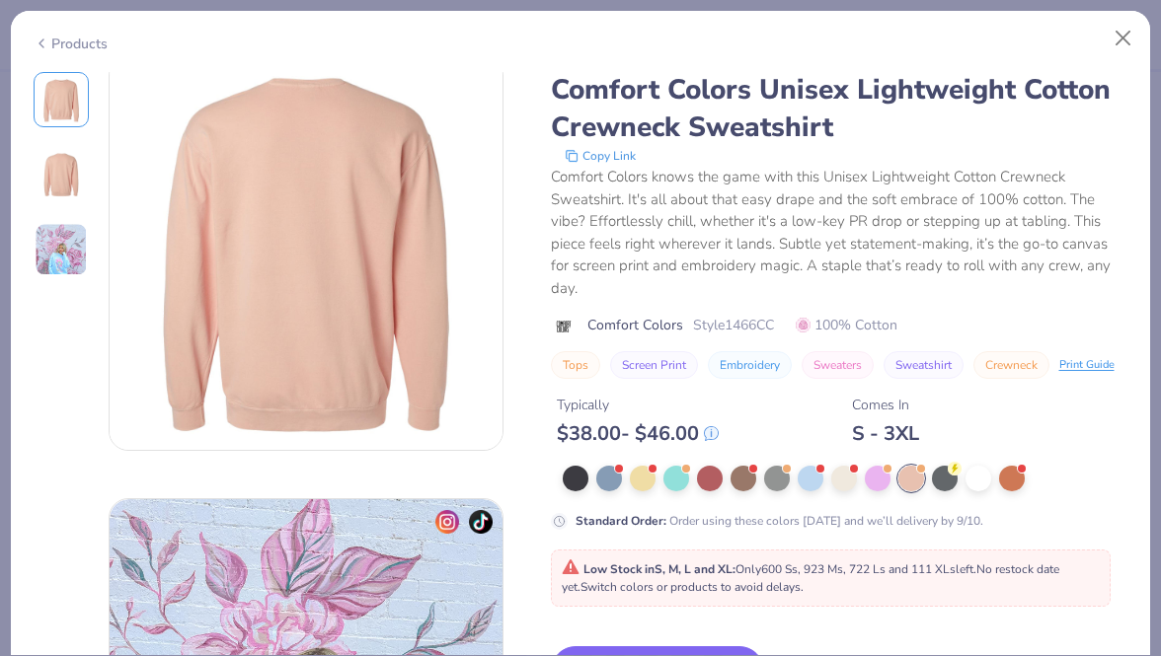
click at [62, 40] on div "Products" at bounding box center [71, 44] width 74 height 21
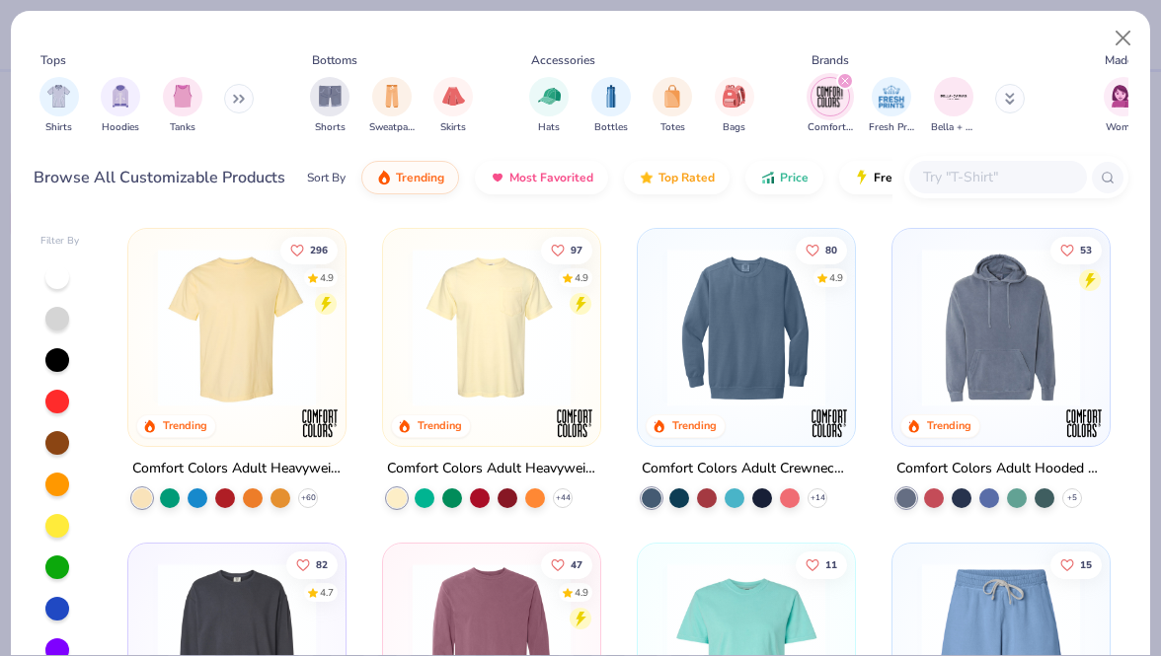
click at [786, 372] on img at bounding box center [746, 328] width 178 height 158
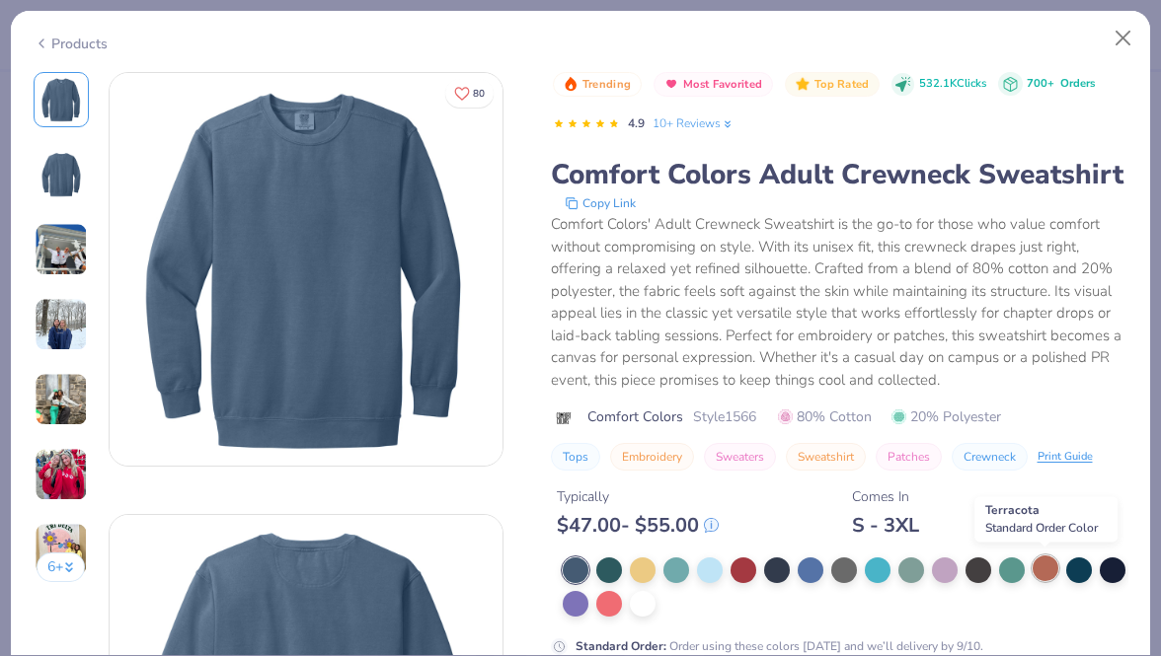
click at [1042, 569] on div at bounding box center [1045, 569] width 26 height 26
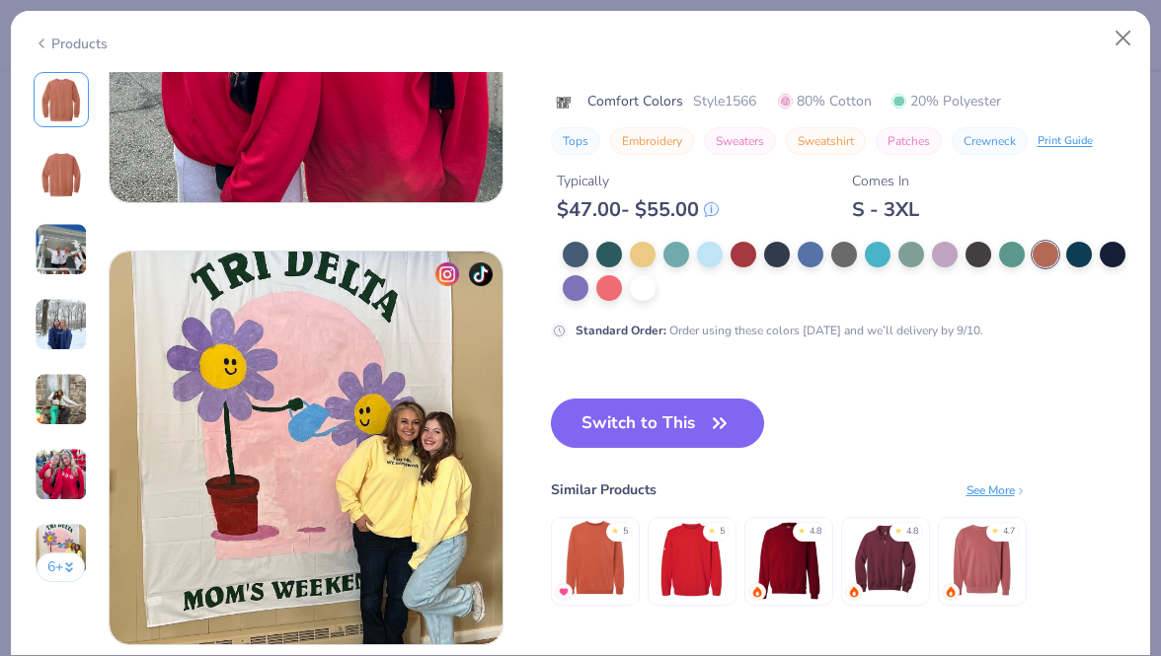
scroll to position [2509, 0]
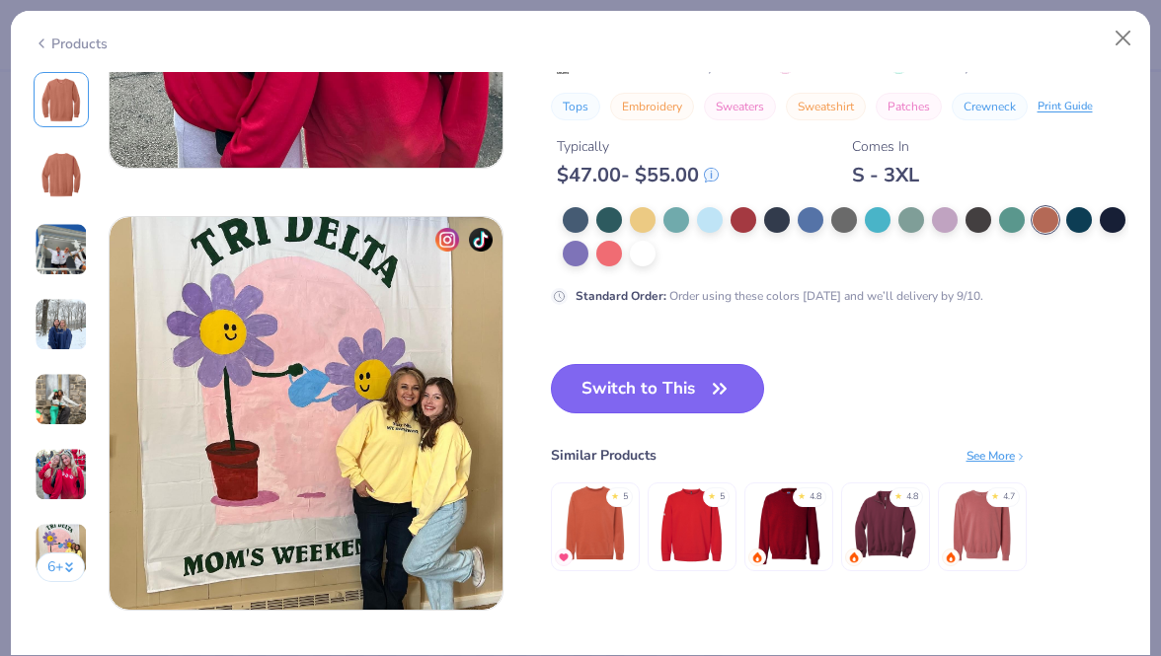
click at [709, 375] on icon "button" at bounding box center [720, 389] width 28 height 28
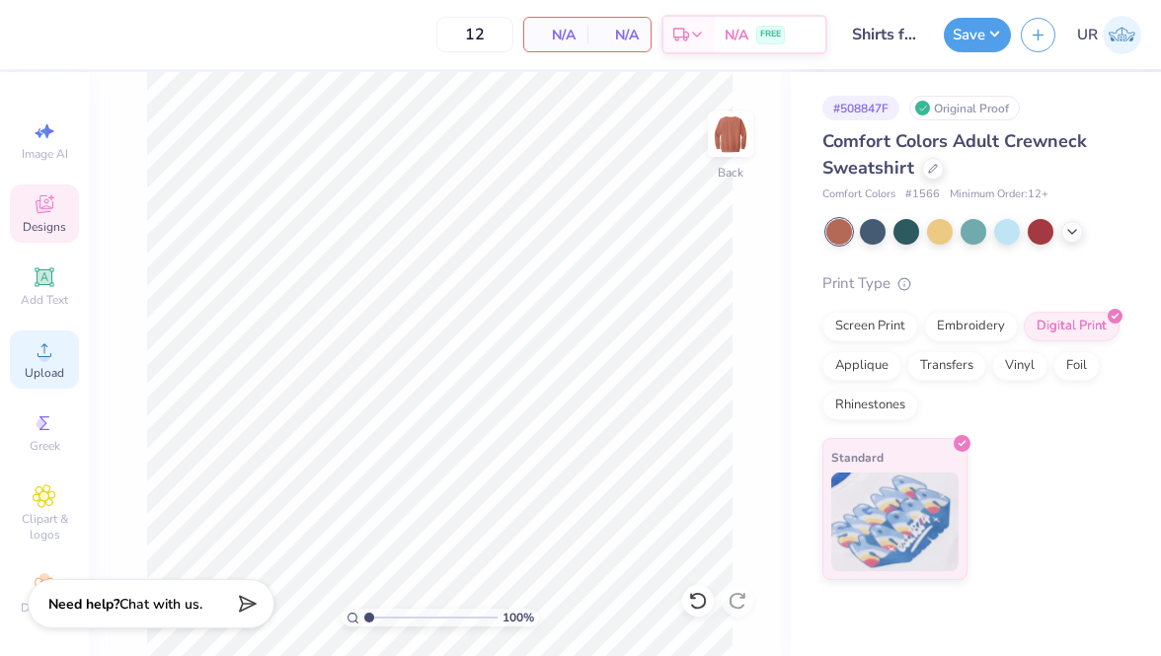
click at [29, 353] on div "Upload" at bounding box center [44, 360] width 69 height 58
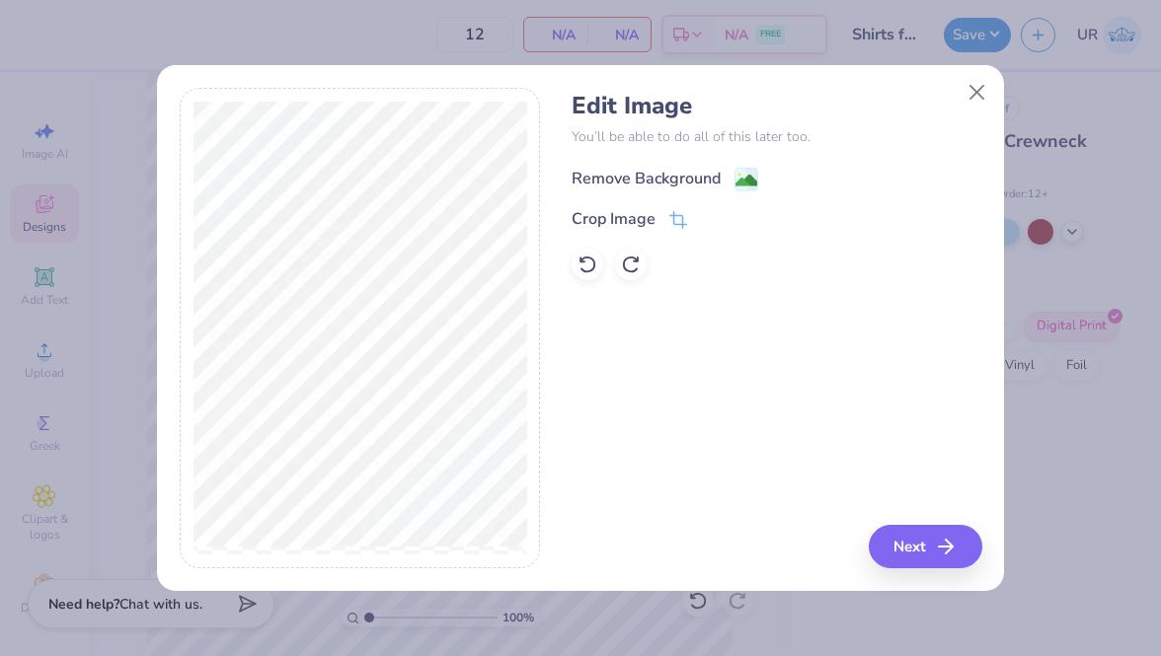
click at [645, 183] on div "Remove Background" at bounding box center [645, 179] width 149 height 24
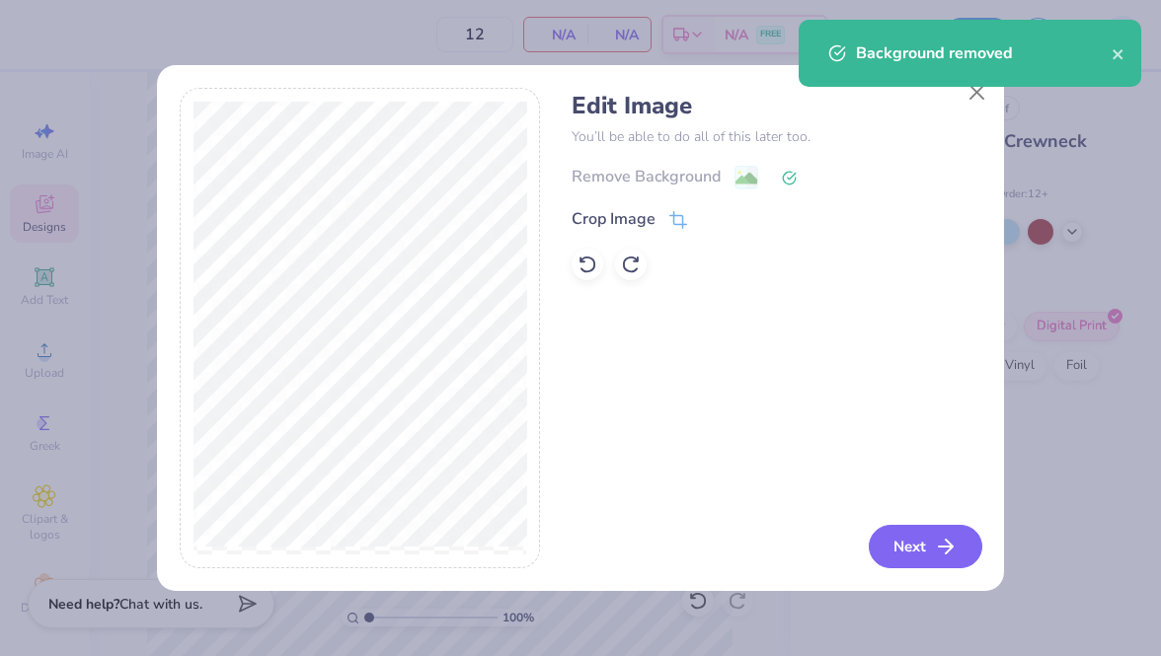
click at [925, 550] on button "Next" at bounding box center [926, 546] width 114 height 43
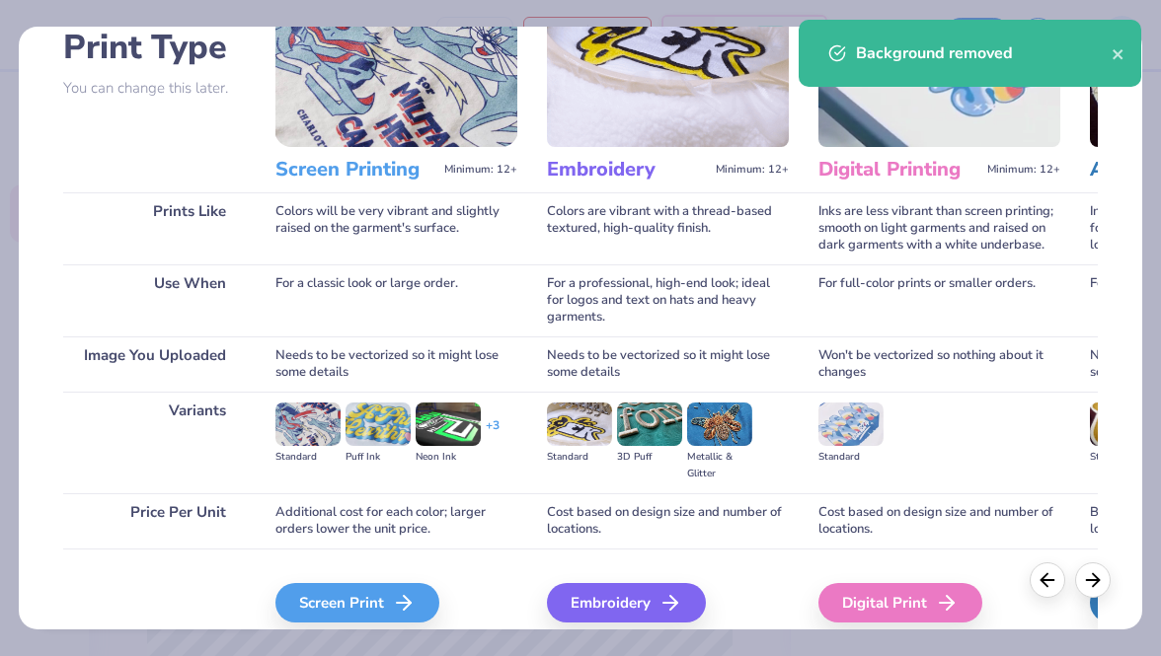
scroll to position [228, 0]
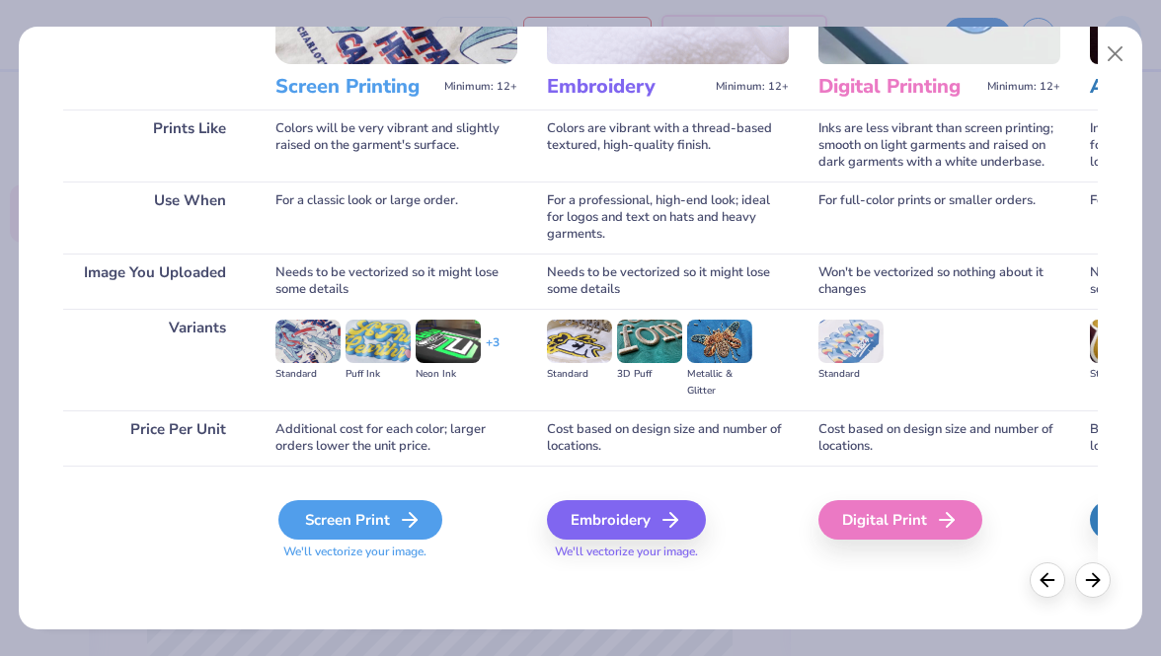
click at [405, 509] on icon at bounding box center [410, 520] width 24 height 24
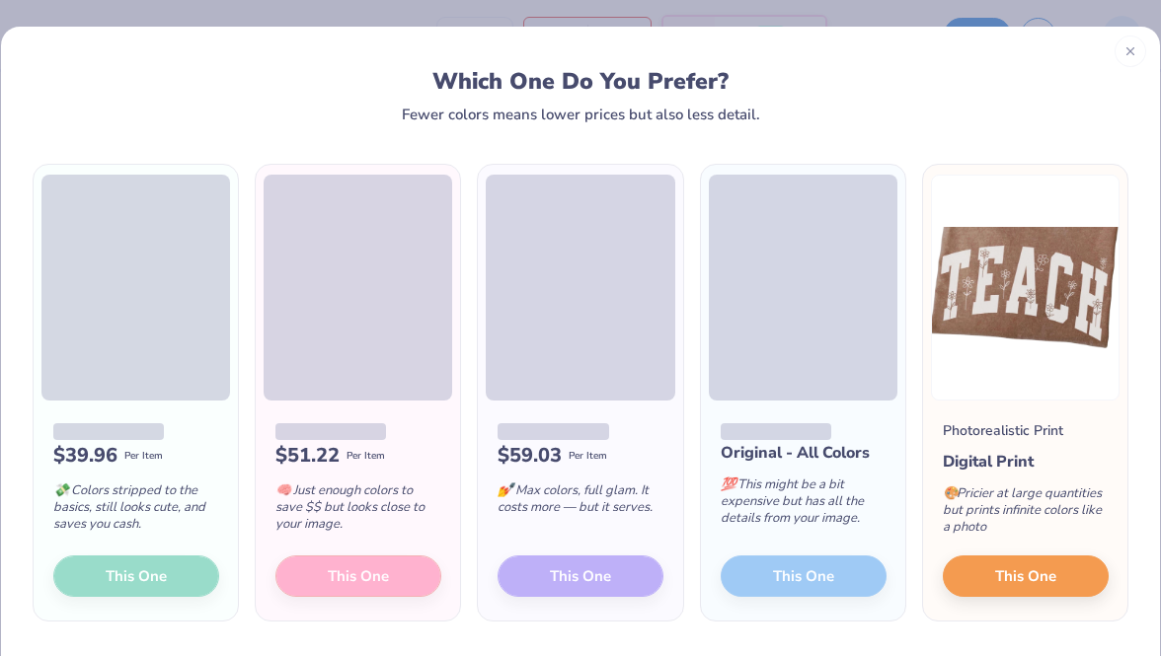
click at [1133, 55] on icon at bounding box center [1130, 51] width 14 height 14
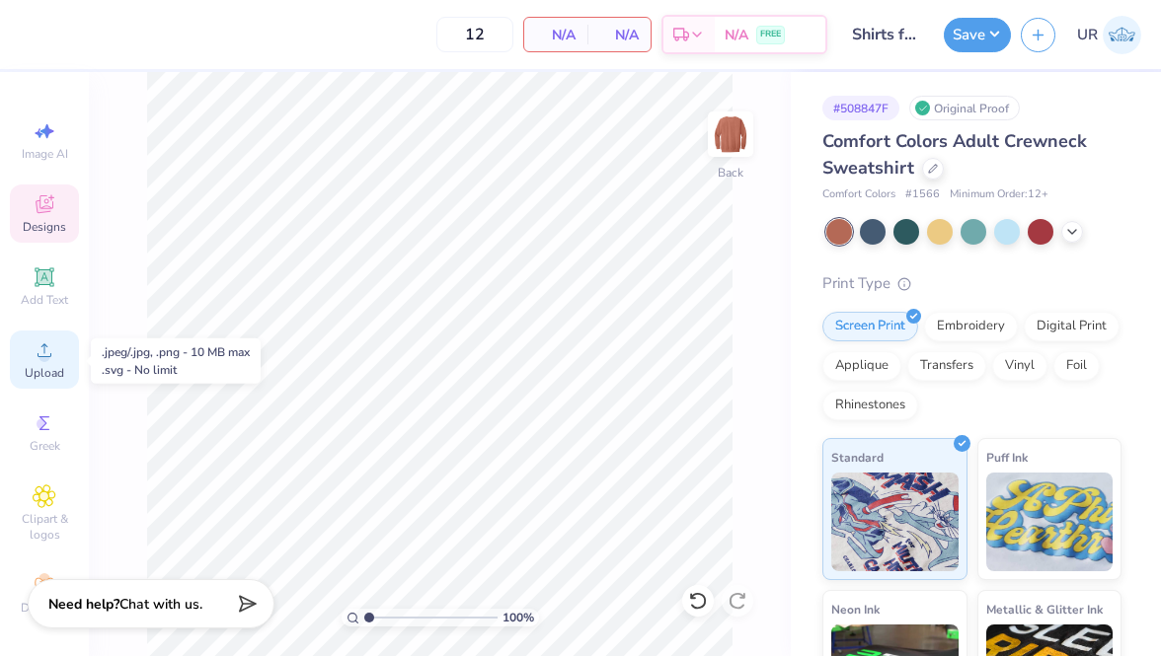
click at [32, 361] on div "Upload" at bounding box center [44, 360] width 69 height 58
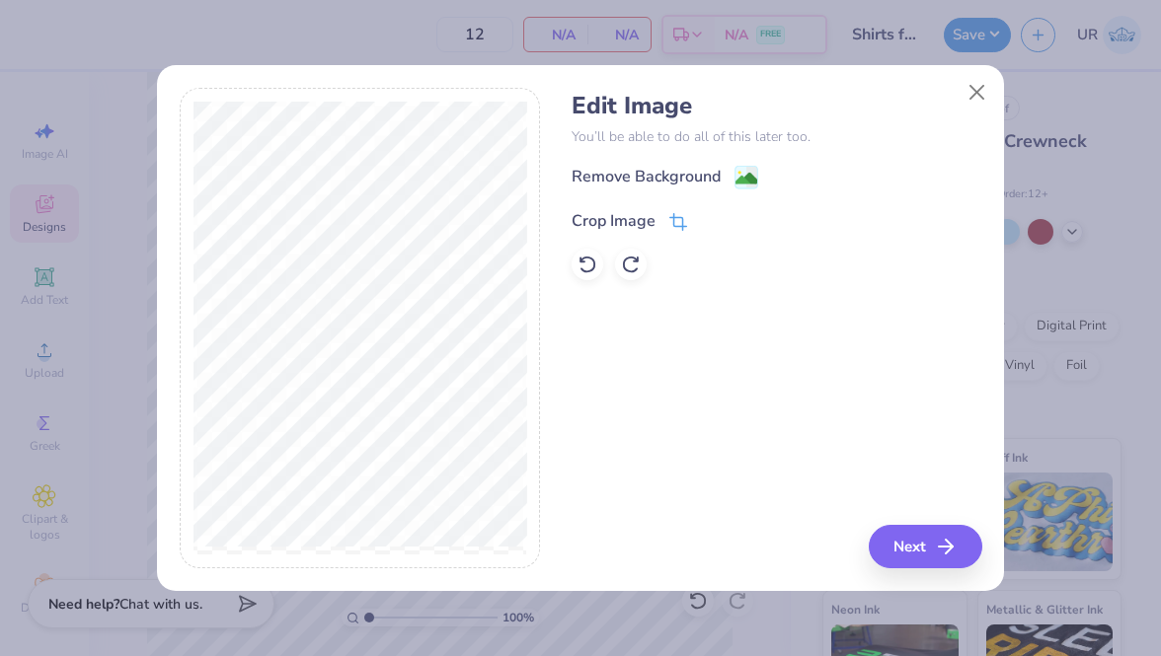
click at [637, 221] on div "Crop Image" at bounding box center [613, 221] width 84 height 24
click at [720, 217] on button at bounding box center [711, 218] width 21 height 21
click at [680, 176] on div "Remove Background" at bounding box center [645, 179] width 149 height 24
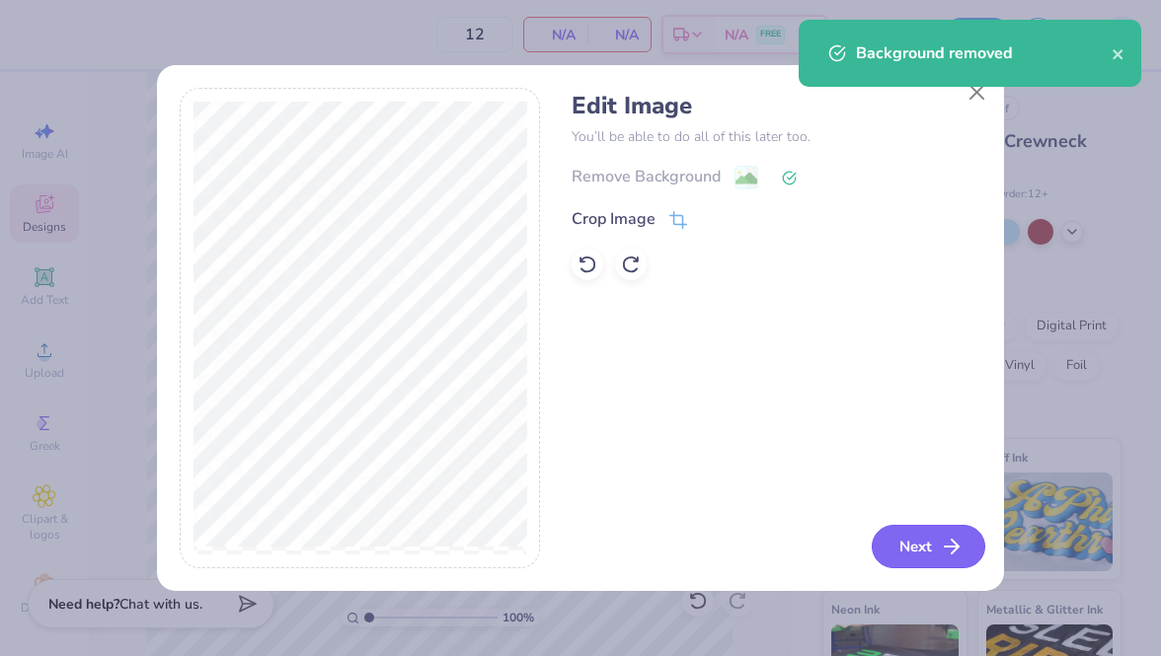
click at [921, 541] on button "Next" at bounding box center [929, 546] width 114 height 43
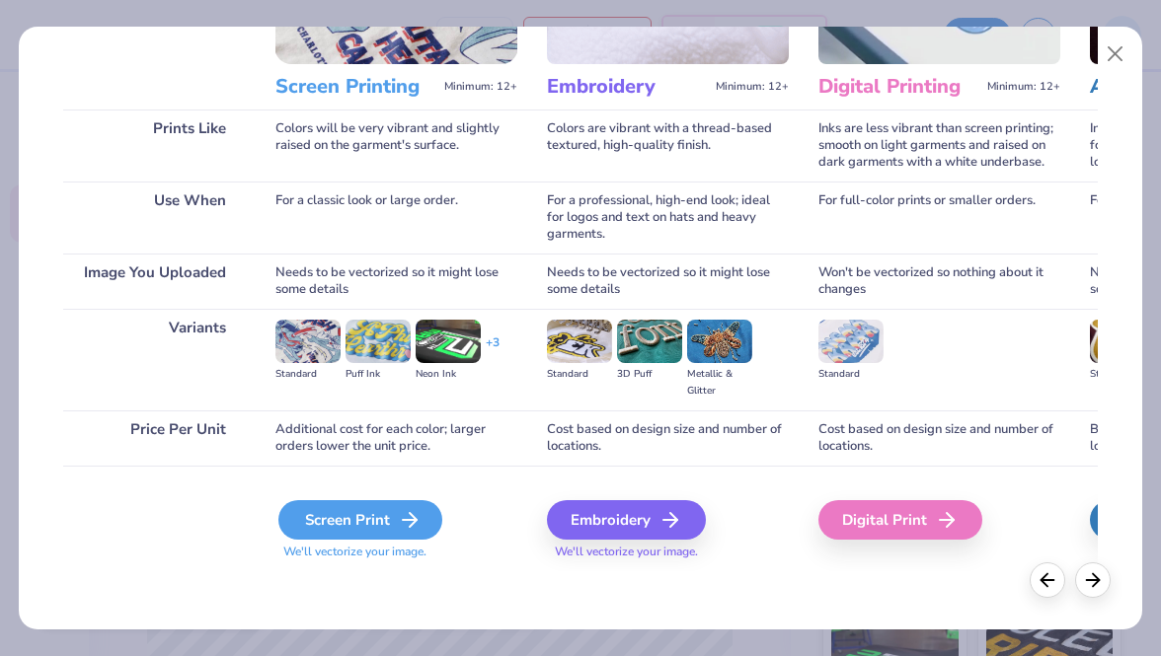
click at [339, 522] on div "Screen Print" at bounding box center [360, 519] width 164 height 39
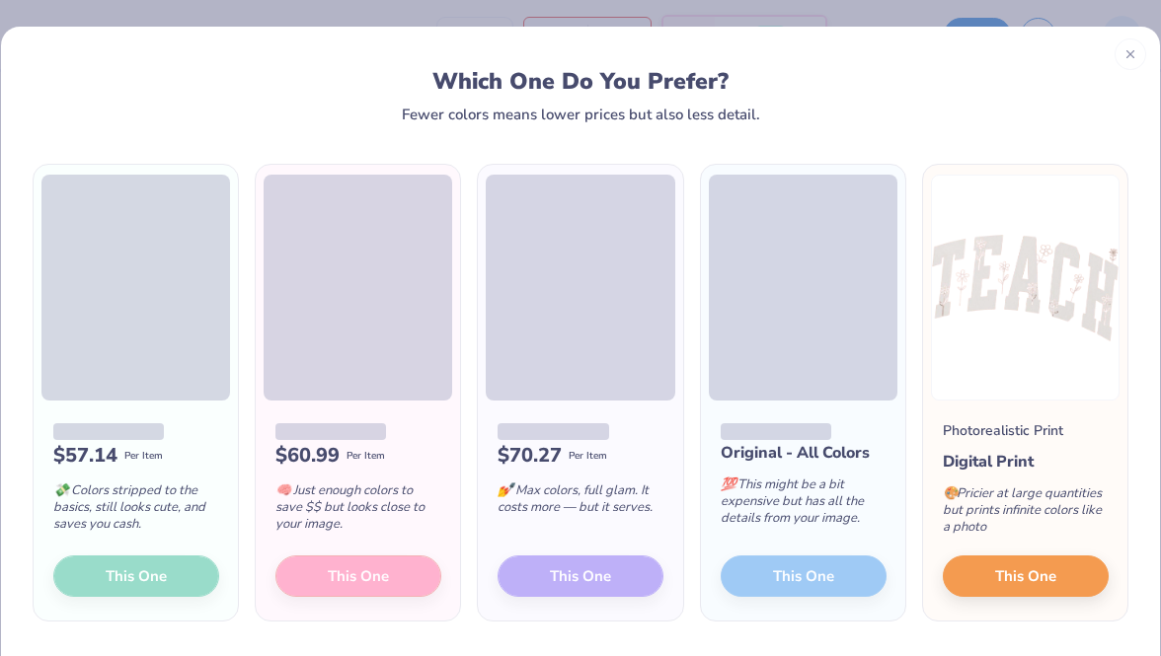
scroll to position [59, 0]
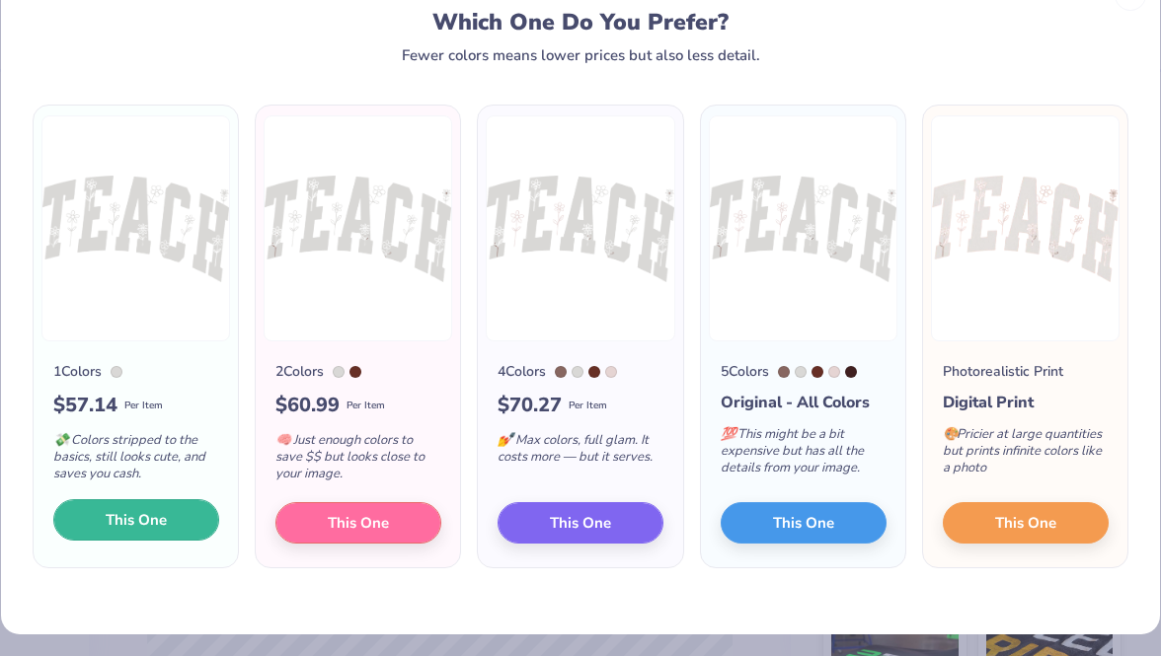
click at [132, 514] on span "This One" at bounding box center [136, 520] width 61 height 23
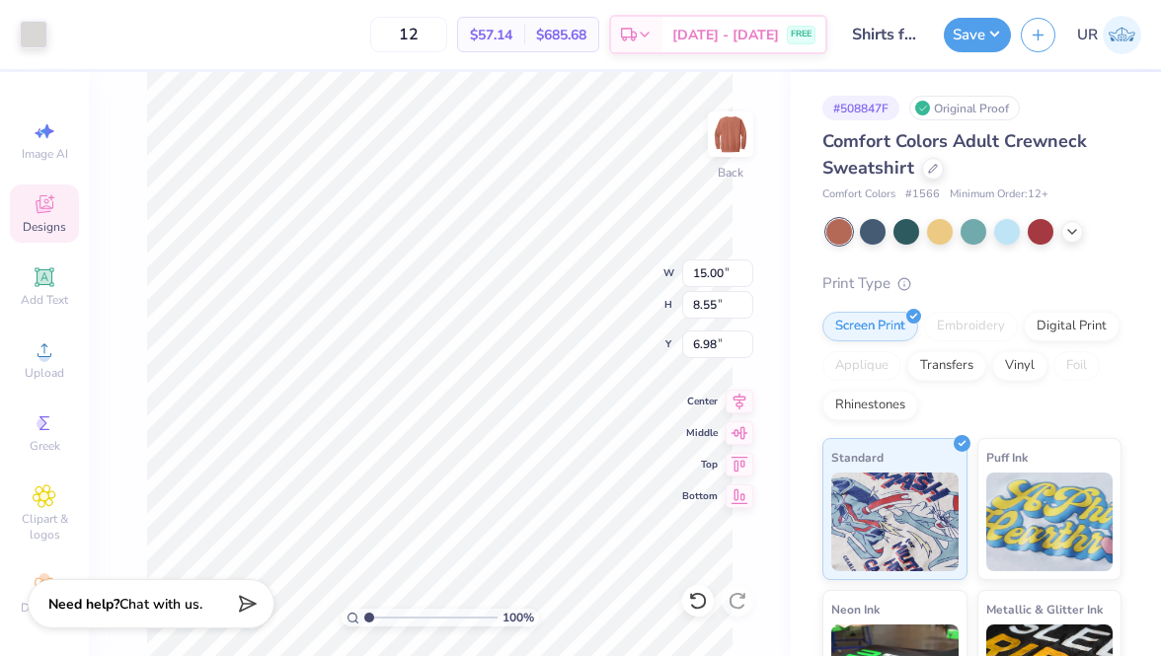
type input "9.87"
type input "5.63"
type input "9.90"
type input "10.07"
type input "5.33"
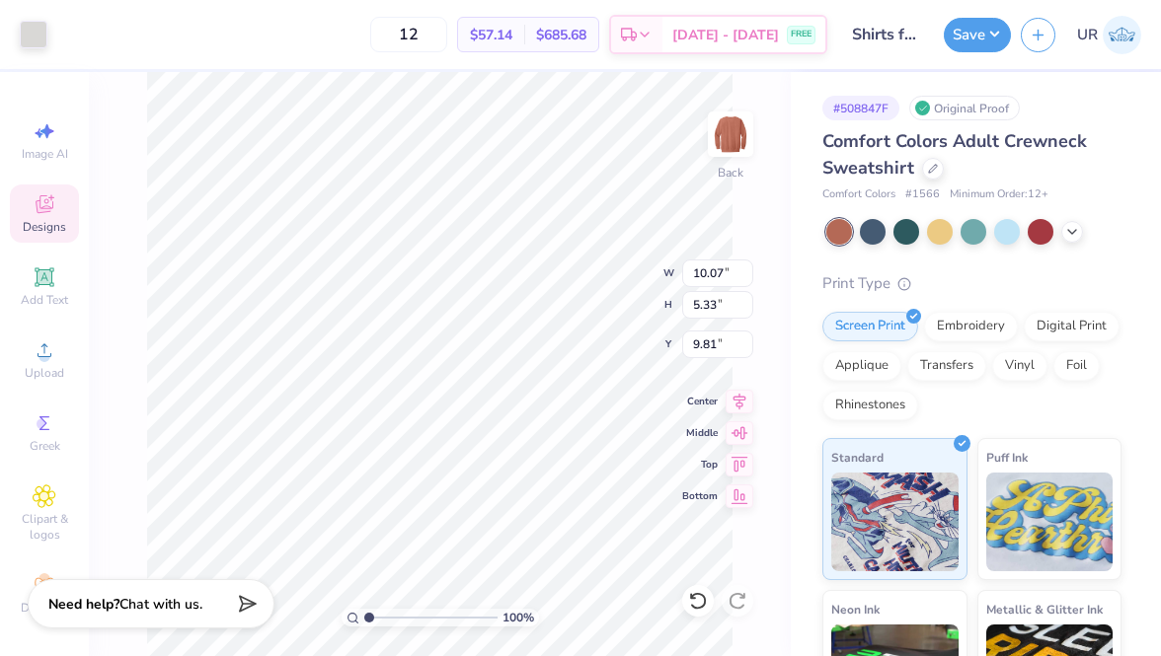
type input "3.00"
type input "12.41"
type input "6.57"
type input "2.77"
type input "12.14"
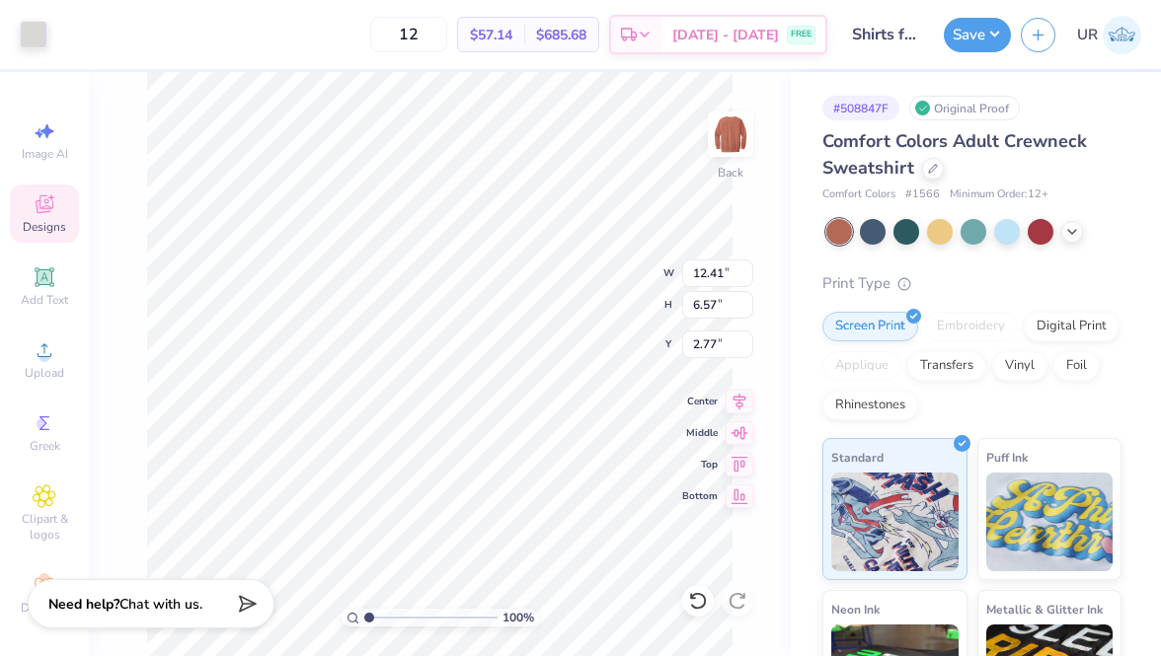
type input "6.19"
type input "2.95"
click at [979, 37] on button "Save" at bounding box center [977, 32] width 67 height 35
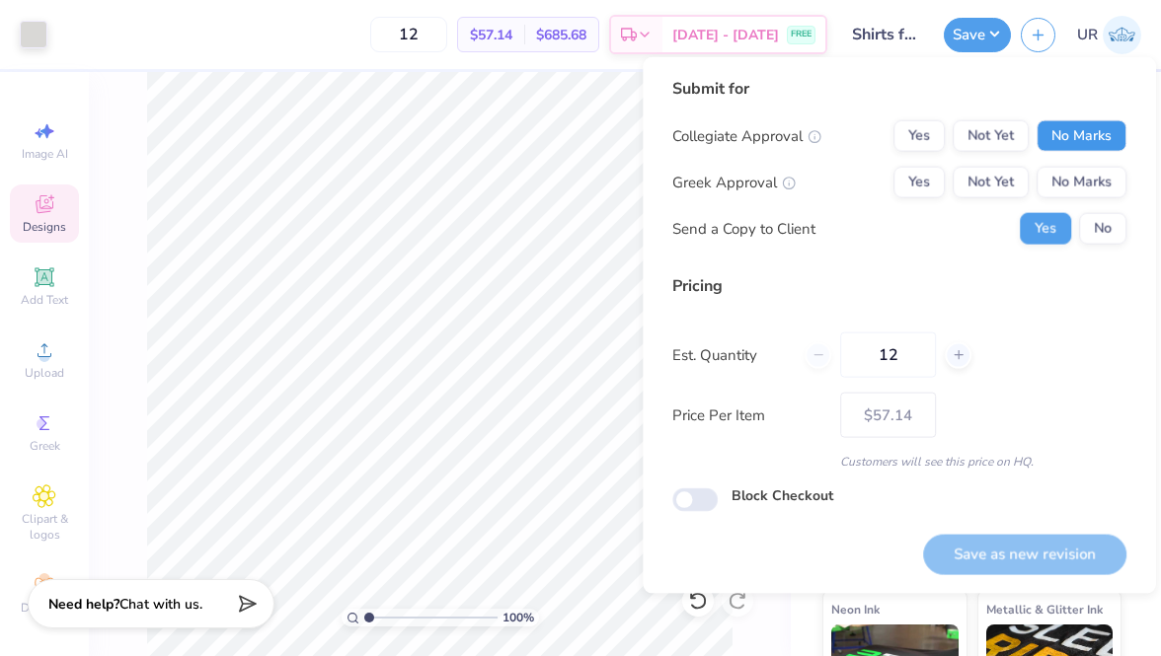
click at [1089, 127] on button "No Marks" at bounding box center [1081, 136] width 90 height 32
click at [1089, 181] on button "No Marks" at bounding box center [1081, 183] width 90 height 32
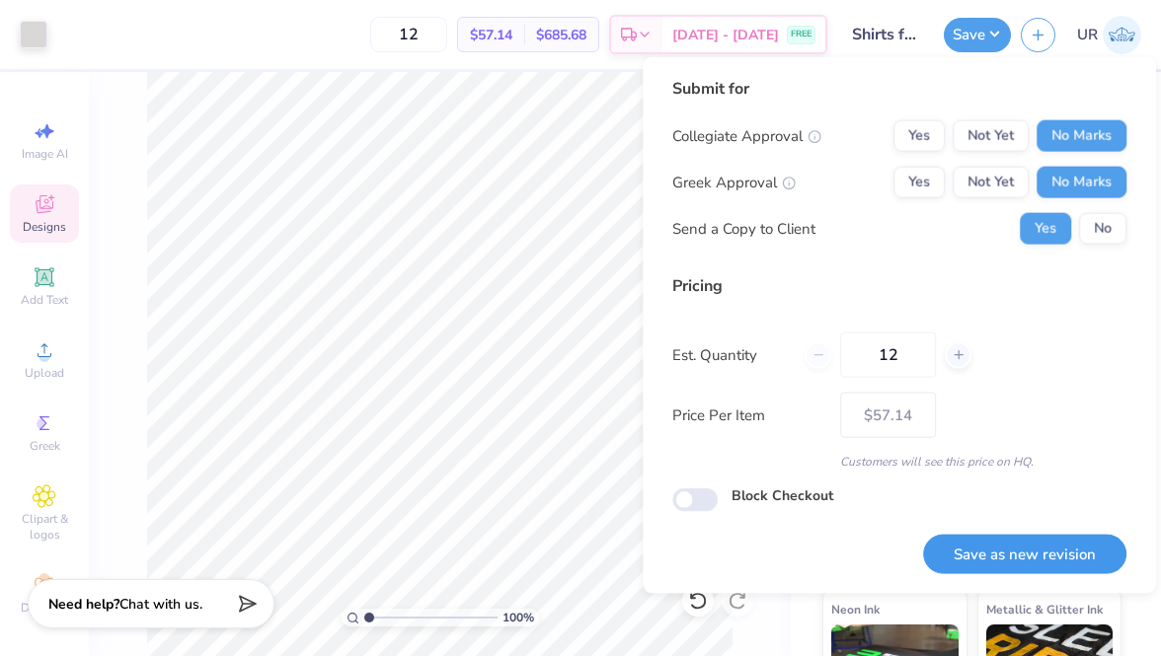
click at [995, 543] on button "Save as new revision" at bounding box center [1024, 554] width 203 height 40
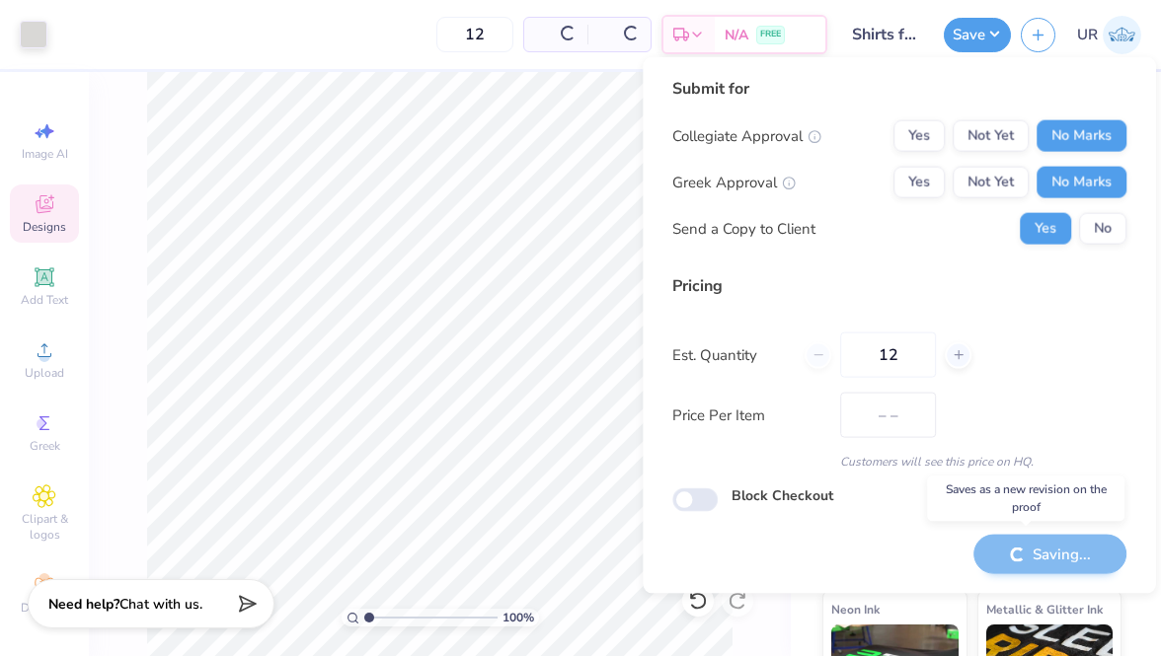
type input "$57.14"
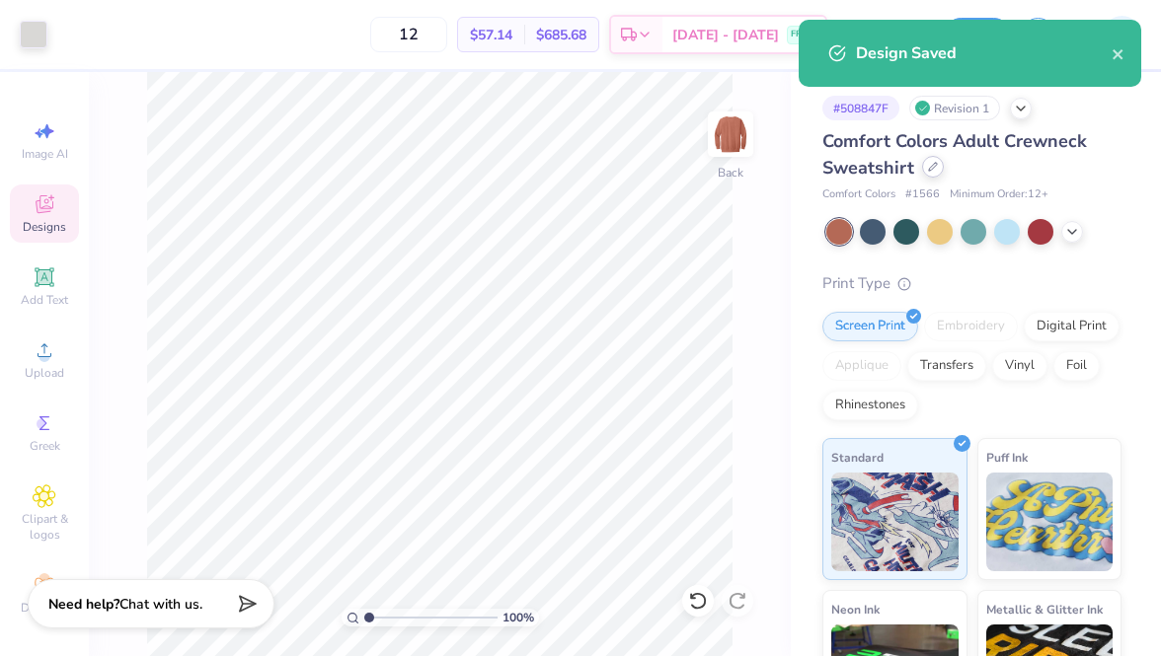
click at [937, 162] on div at bounding box center [933, 167] width 22 height 22
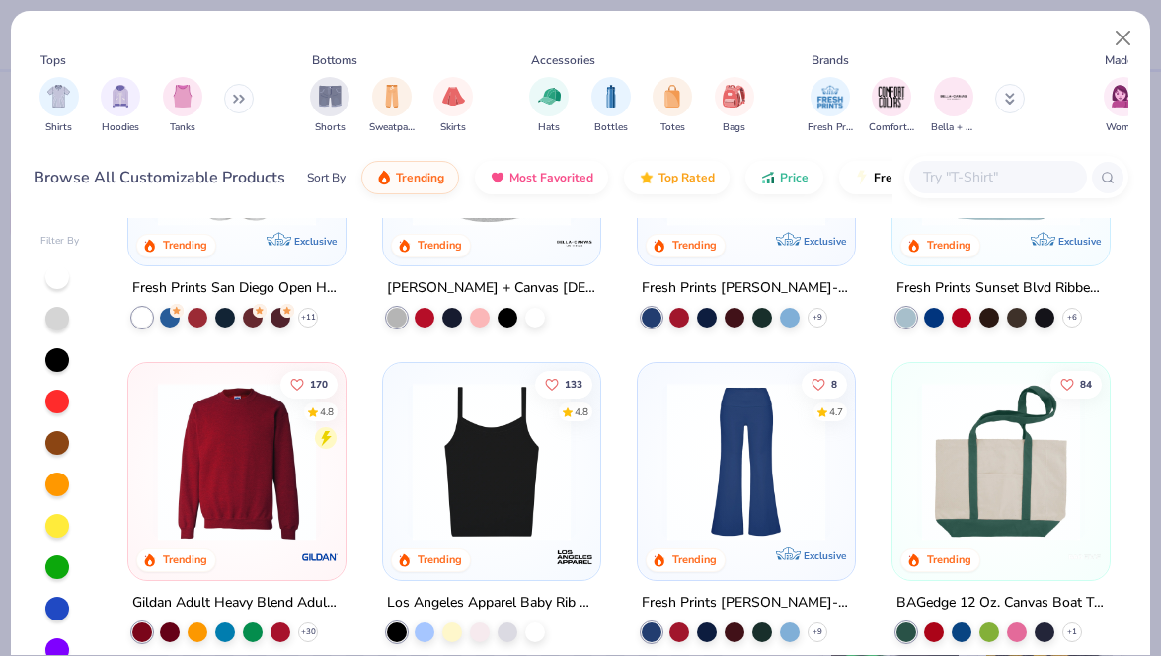
scroll to position [1125, 0]
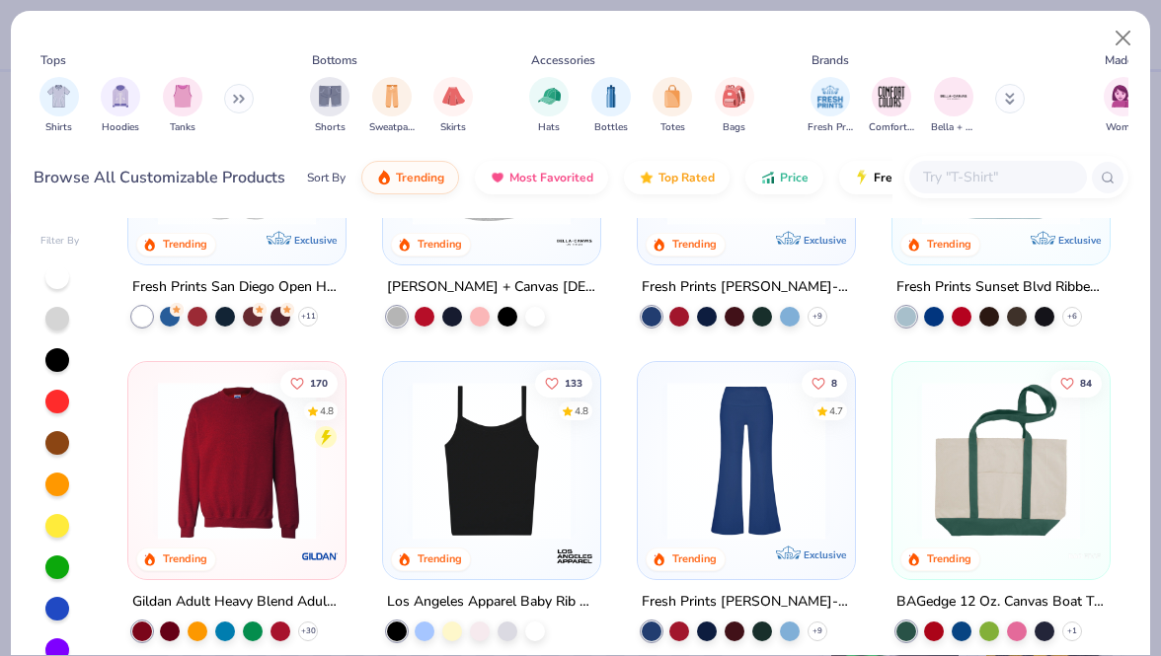
click at [246, 499] on img at bounding box center [237, 461] width 178 height 158
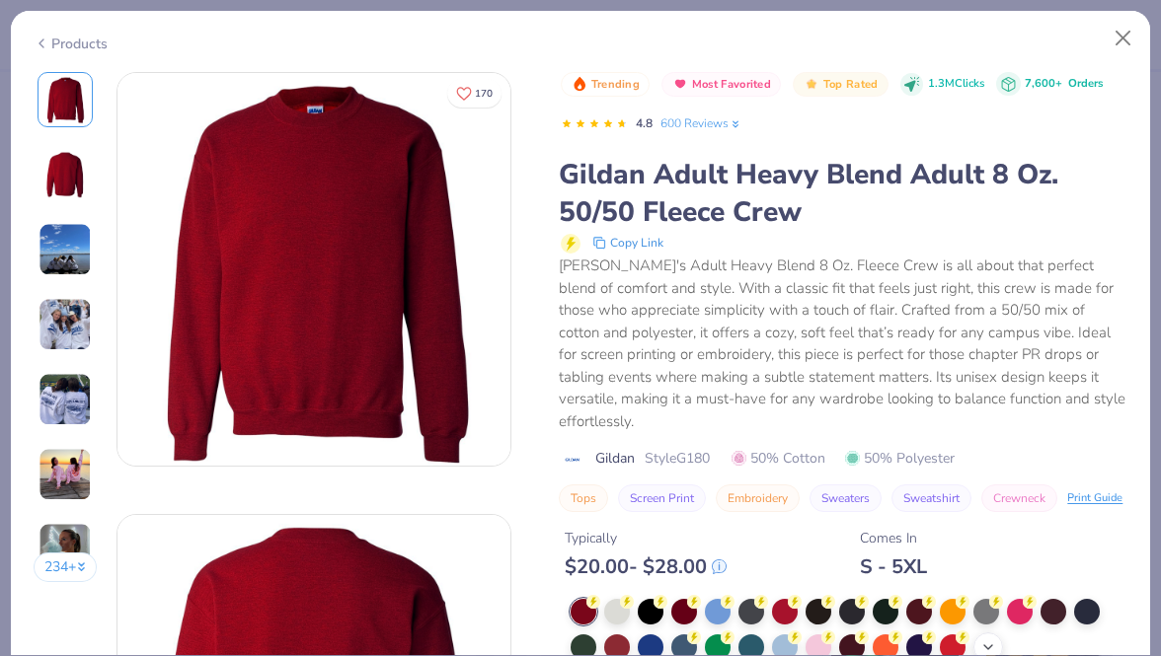
click at [983, 640] on icon at bounding box center [988, 648] width 16 height 16
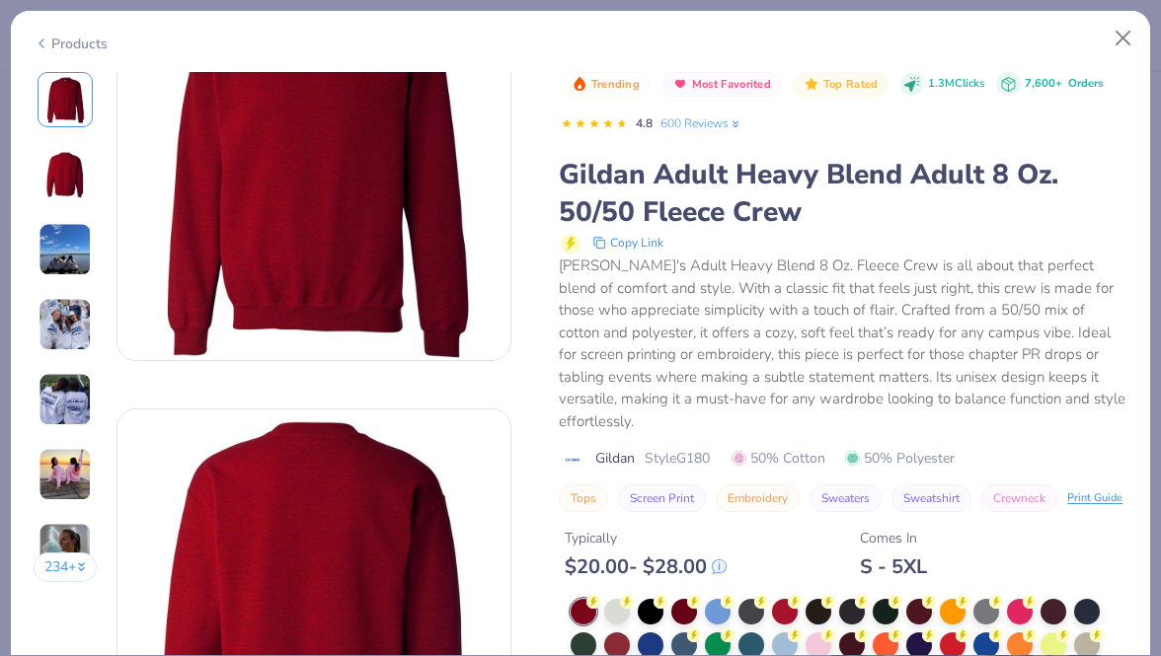
scroll to position [109, 0]
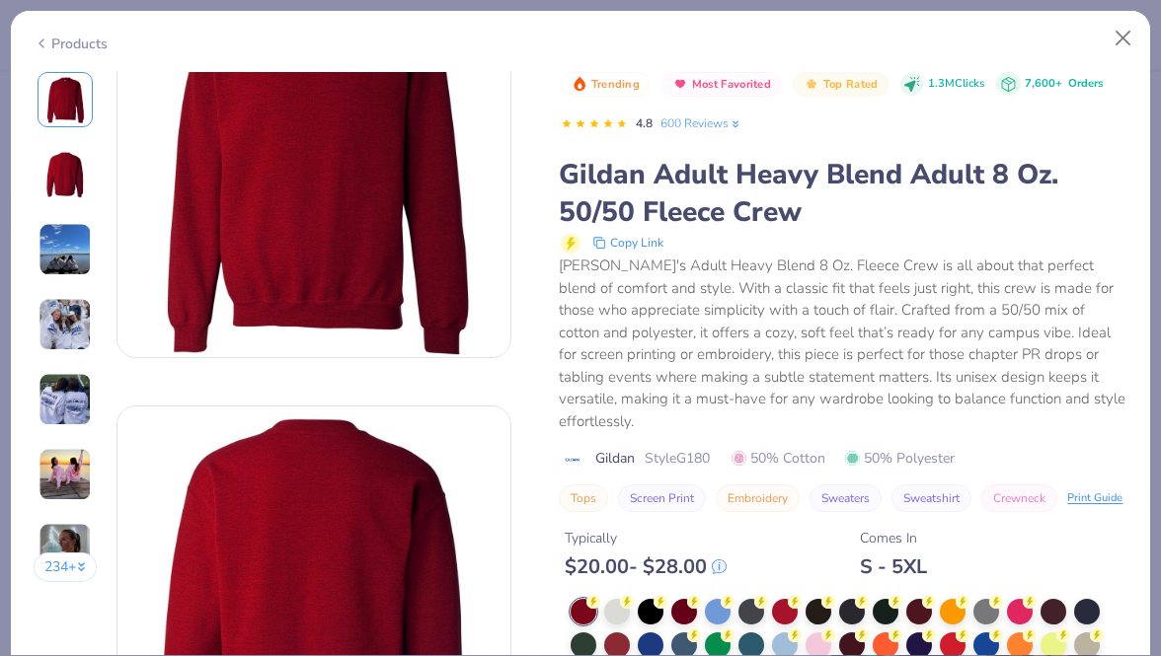
drag, startPoint x: 50, startPoint y: 42, endPoint x: 404, endPoint y: 236, distance: 402.8
click at [50, 42] on div "Products" at bounding box center [71, 44] width 74 height 21
click at [404, 236] on img at bounding box center [313, 160] width 393 height 393
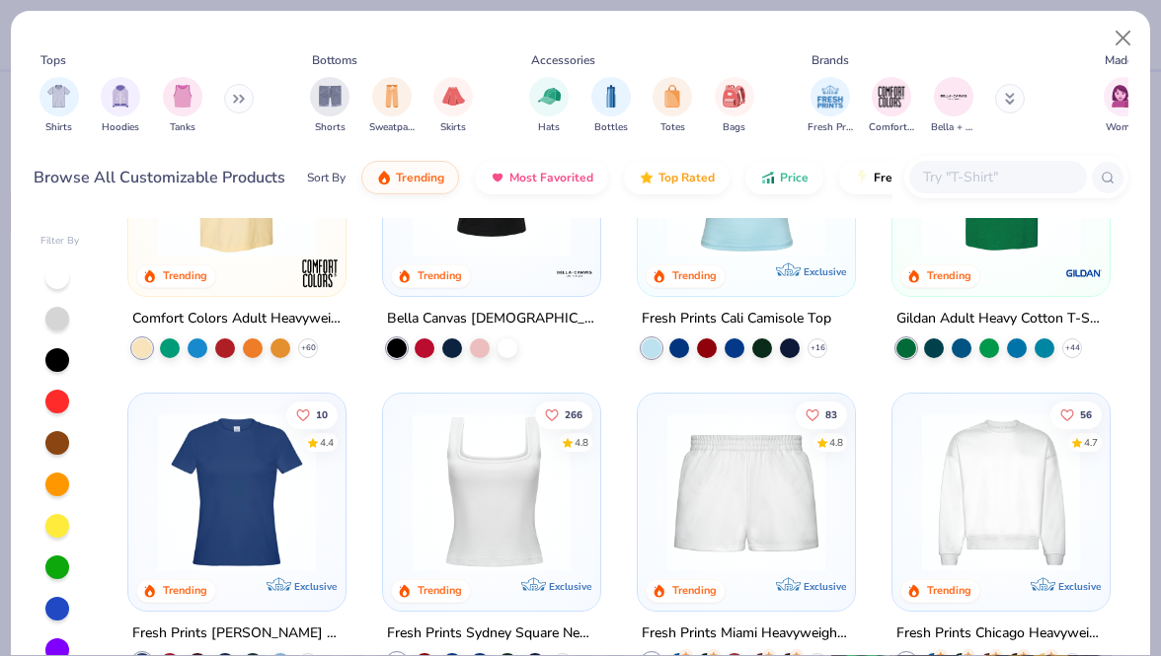
scroll to position [454, 0]
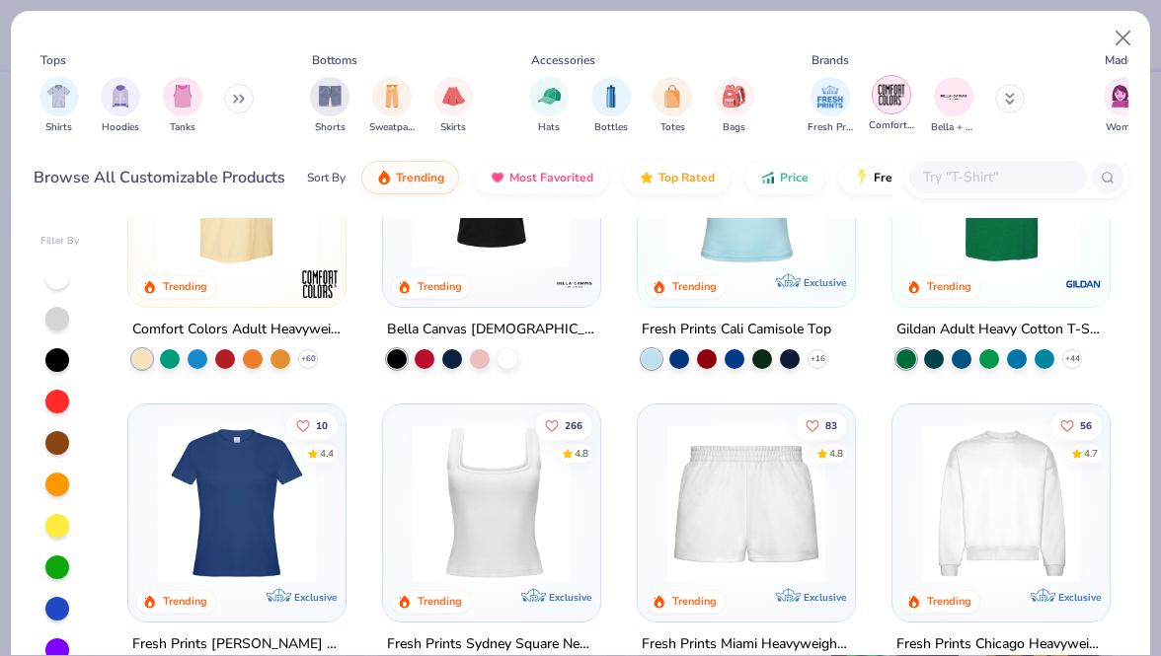
click at [896, 97] on img "filter for Comfort Colors" at bounding box center [891, 95] width 30 height 30
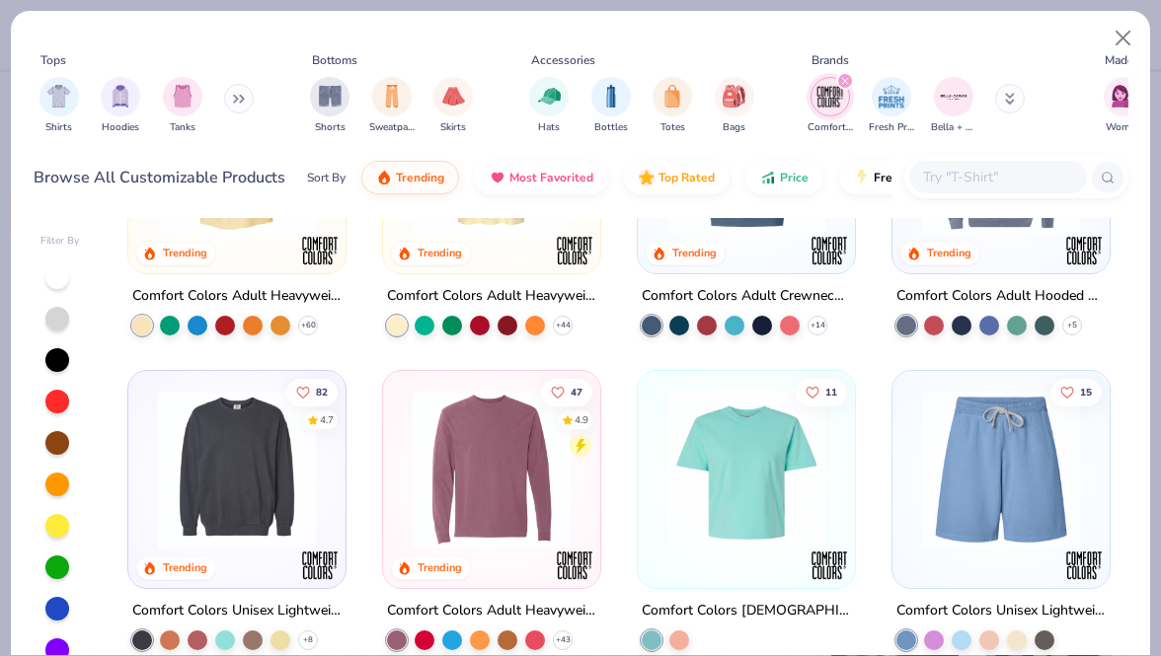
scroll to position [199, 0]
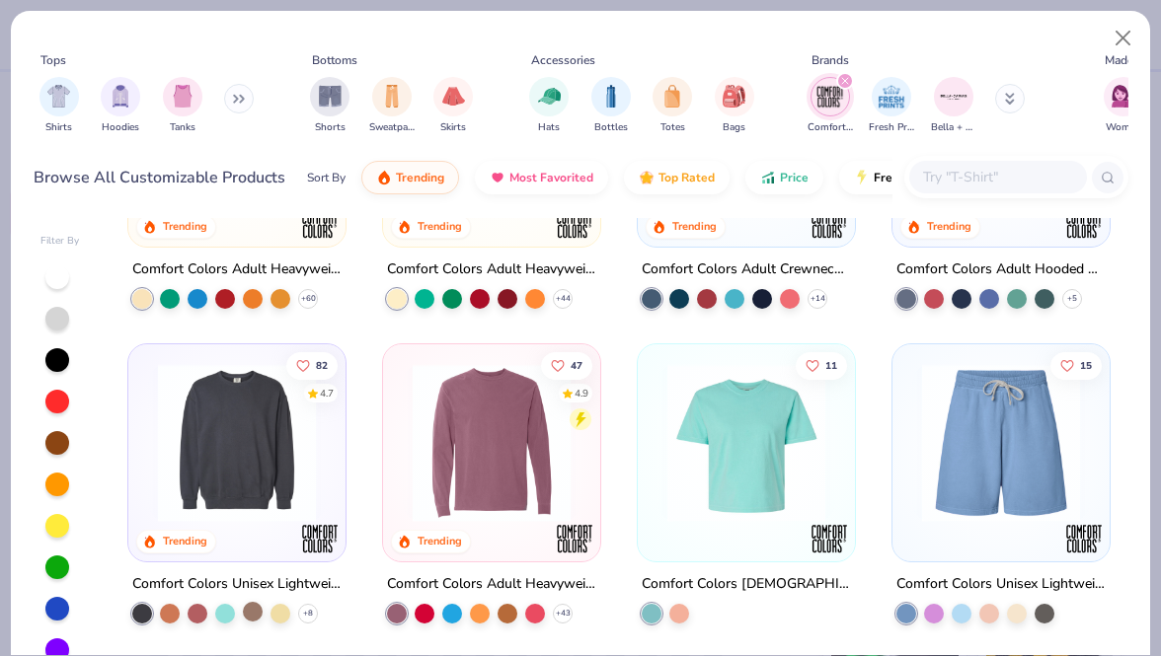
click at [255, 613] on div at bounding box center [253, 611] width 20 height 20
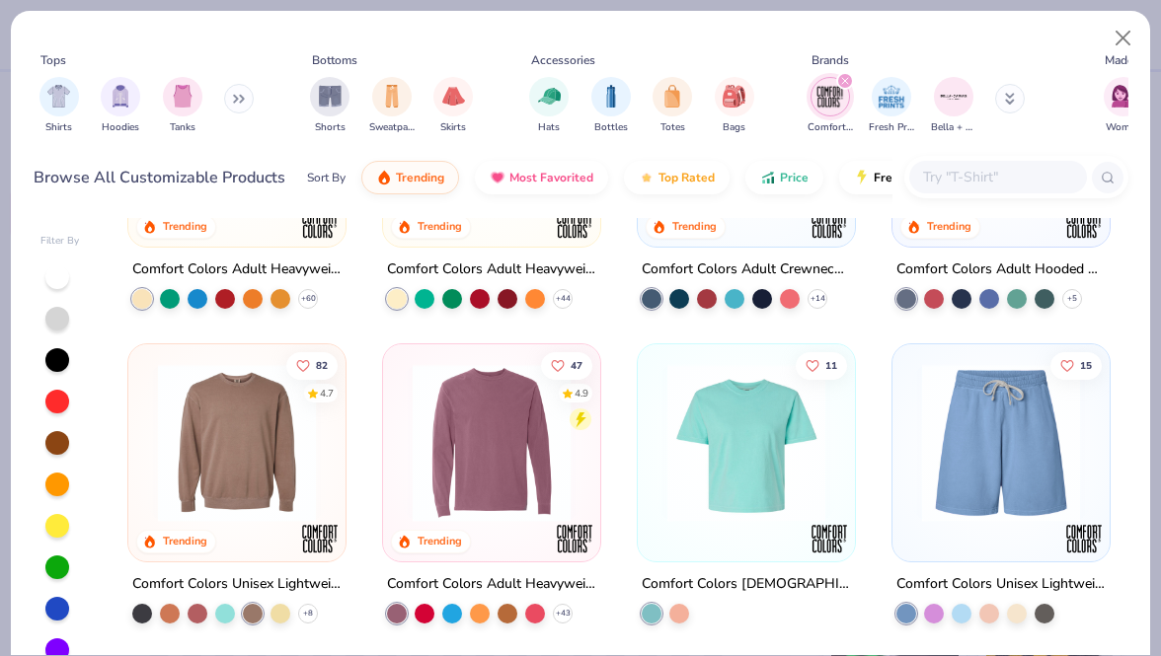
click at [244, 443] on img at bounding box center [237, 443] width 178 height 158
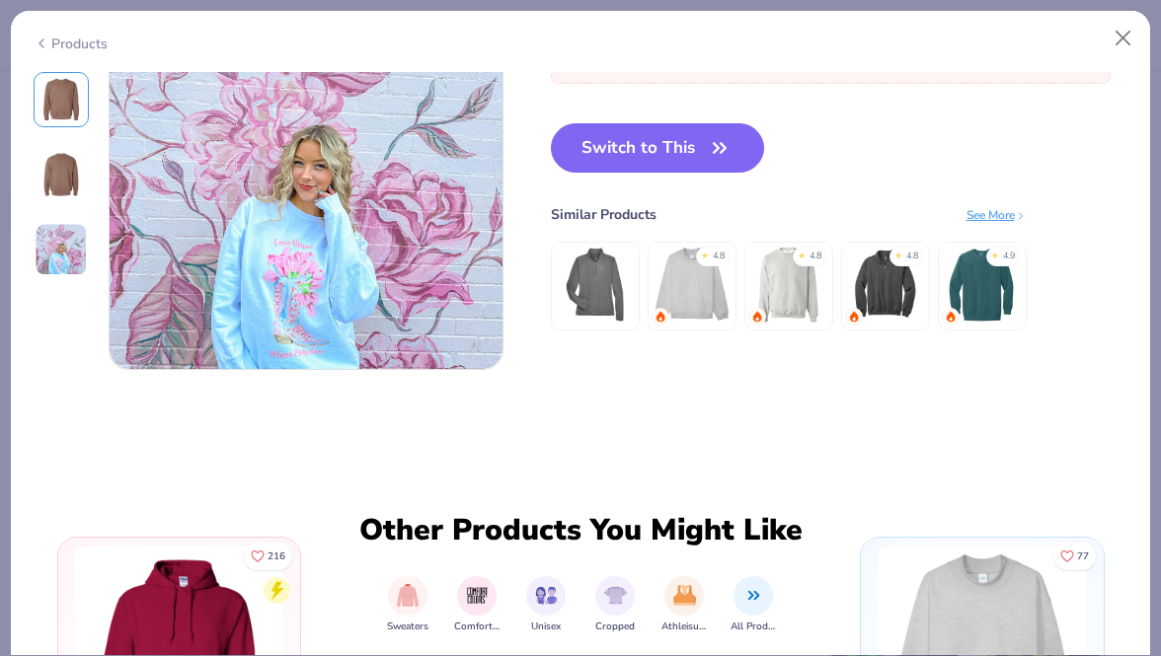
scroll to position [965, 0]
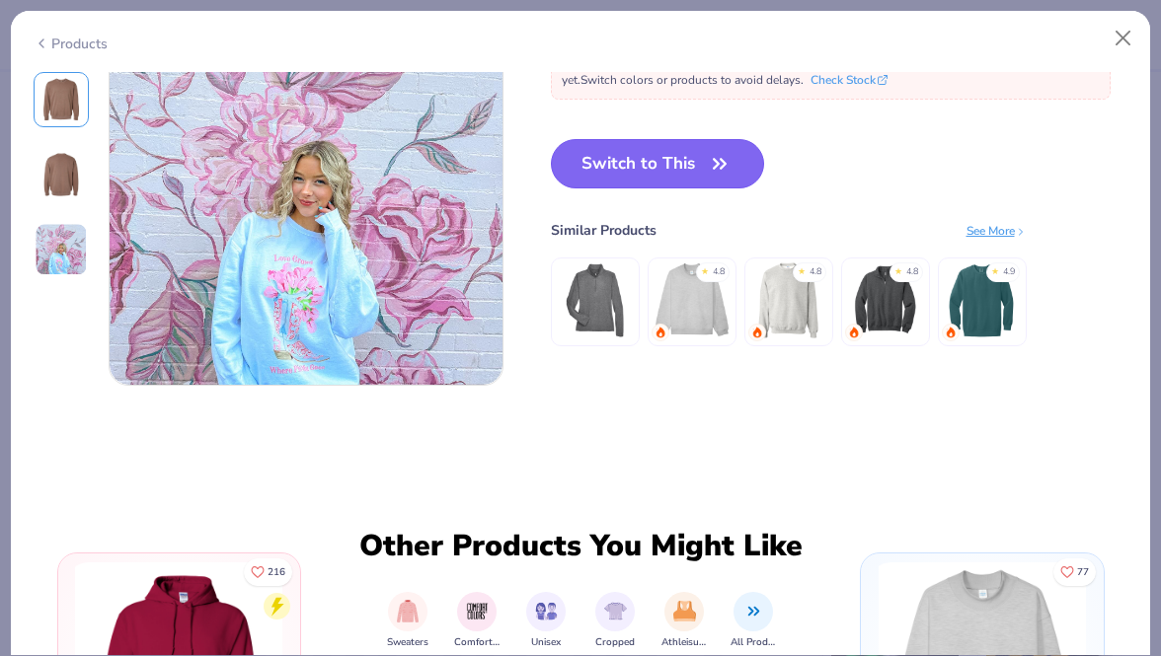
click at [701, 158] on button "Switch to This" at bounding box center [658, 163] width 214 height 49
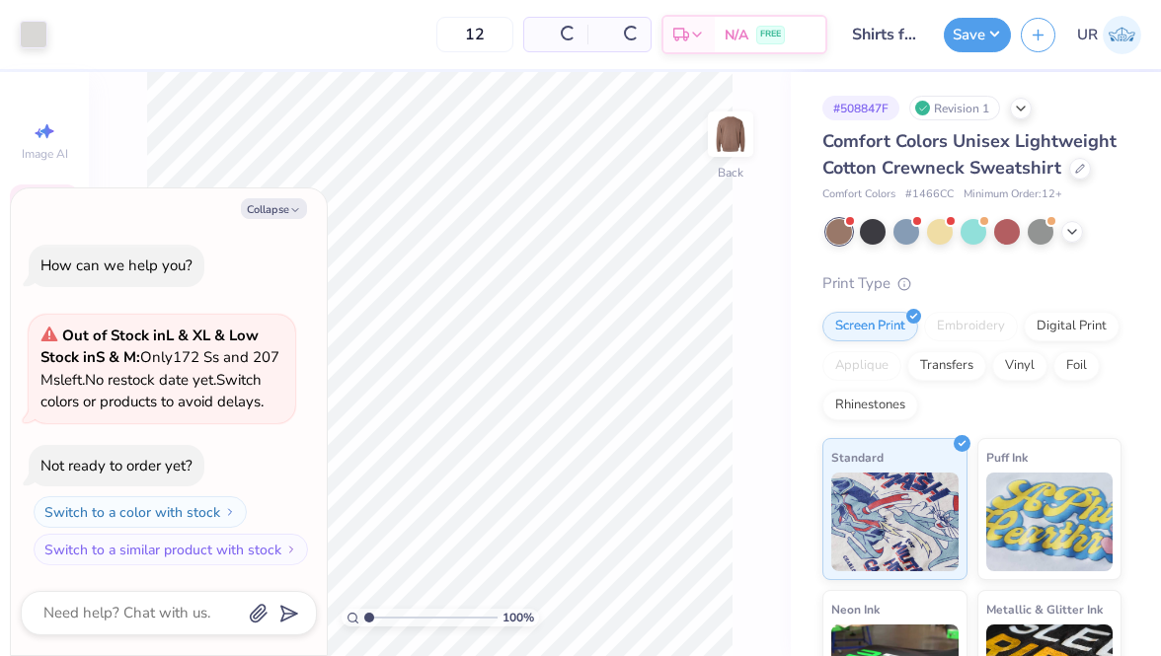
type textarea "x"
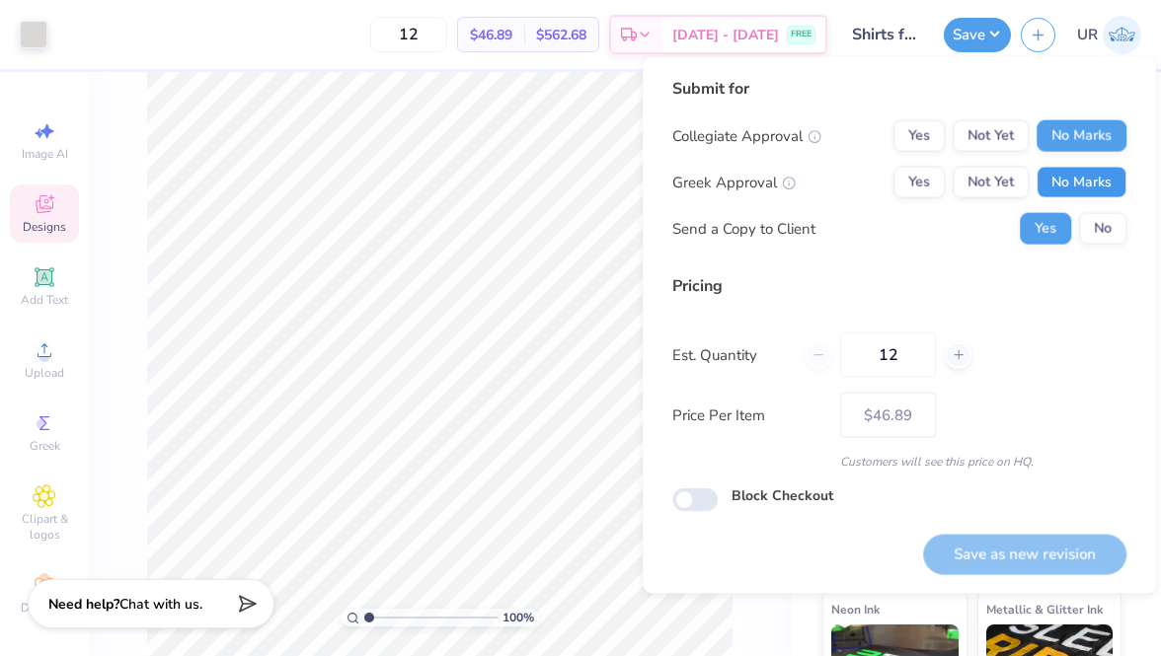
click at [1089, 183] on button "No Marks" at bounding box center [1081, 183] width 90 height 32
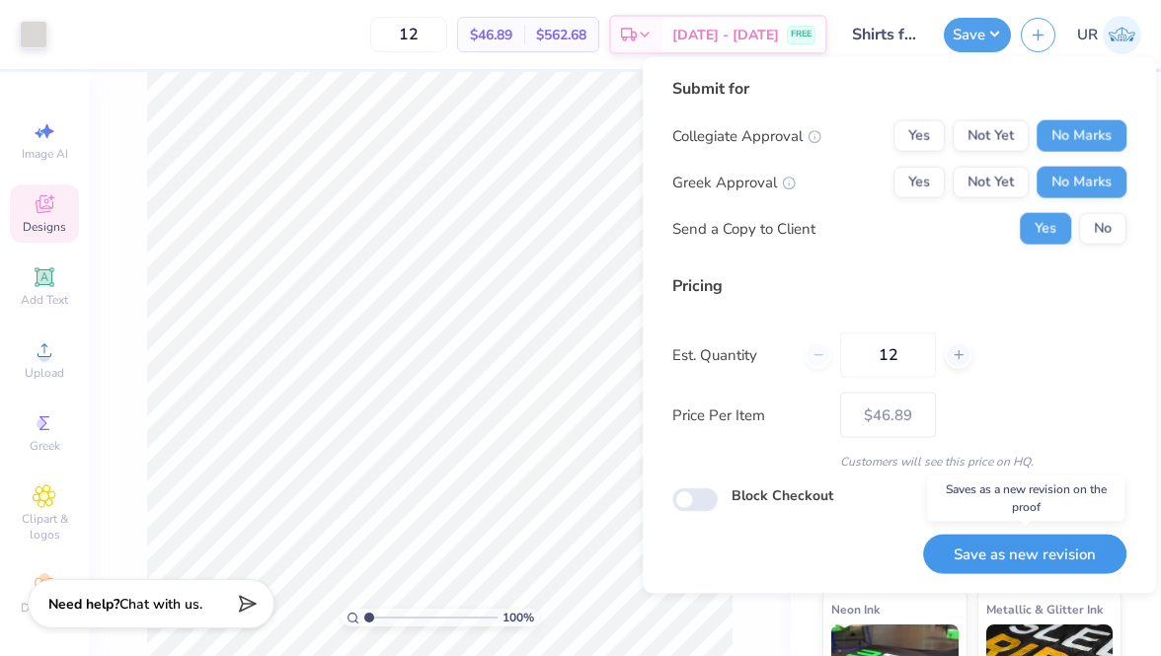
click at [1037, 559] on button "Save as new revision" at bounding box center [1024, 554] width 203 height 40
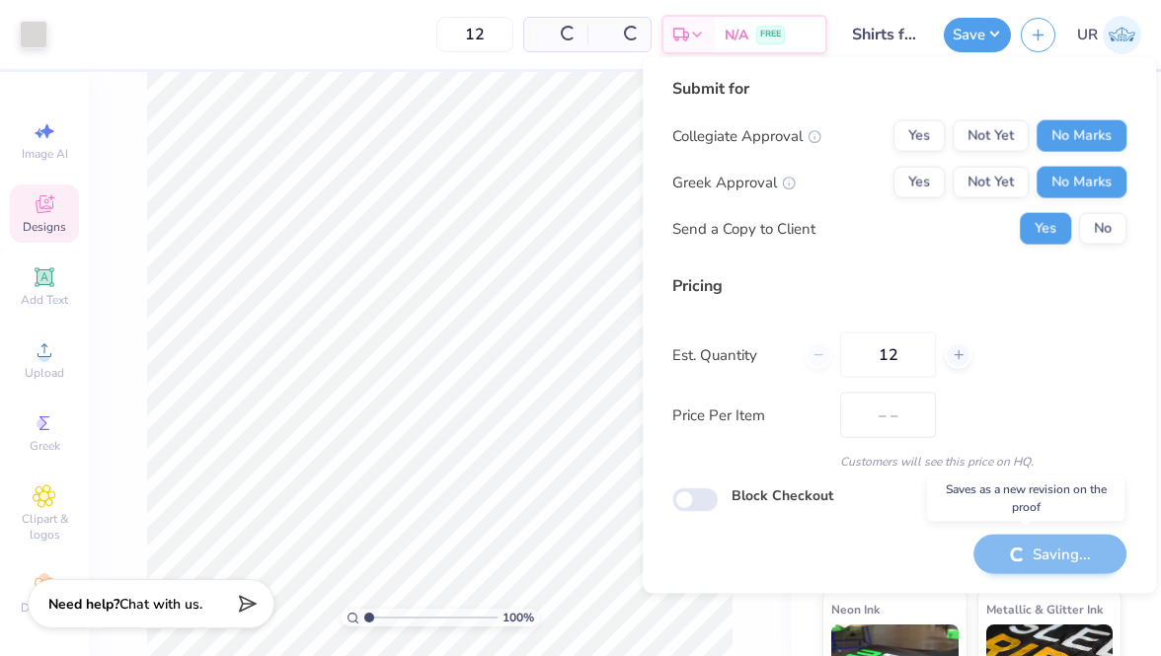
type input "$46.89"
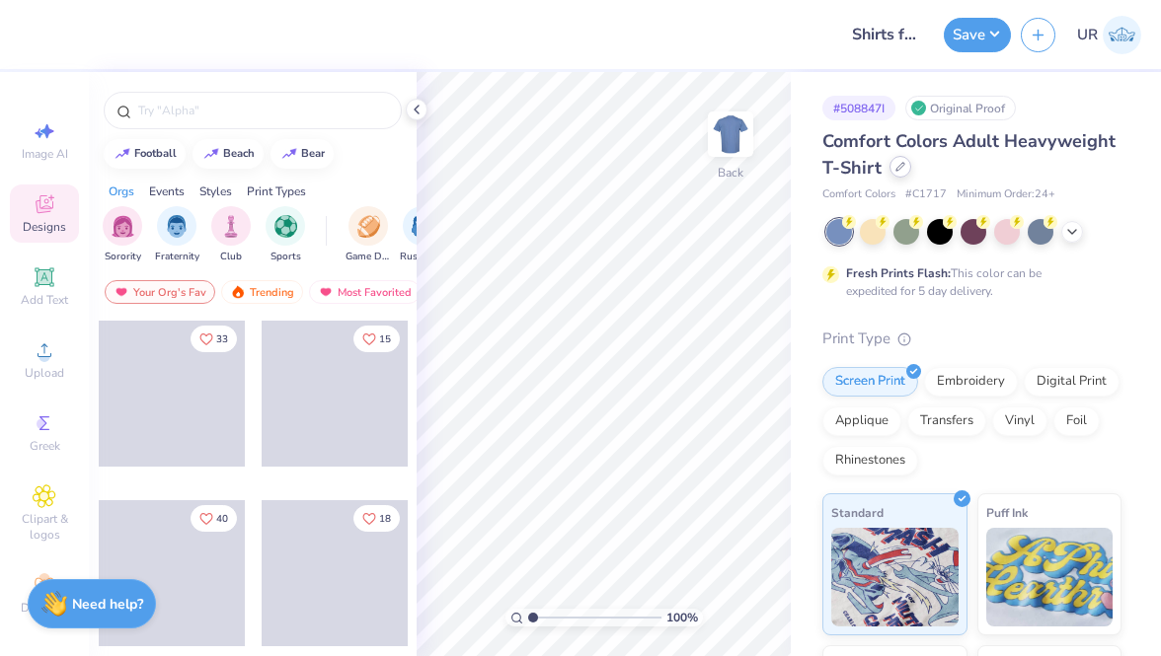
click at [898, 163] on icon at bounding box center [900, 167] width 10 height 10
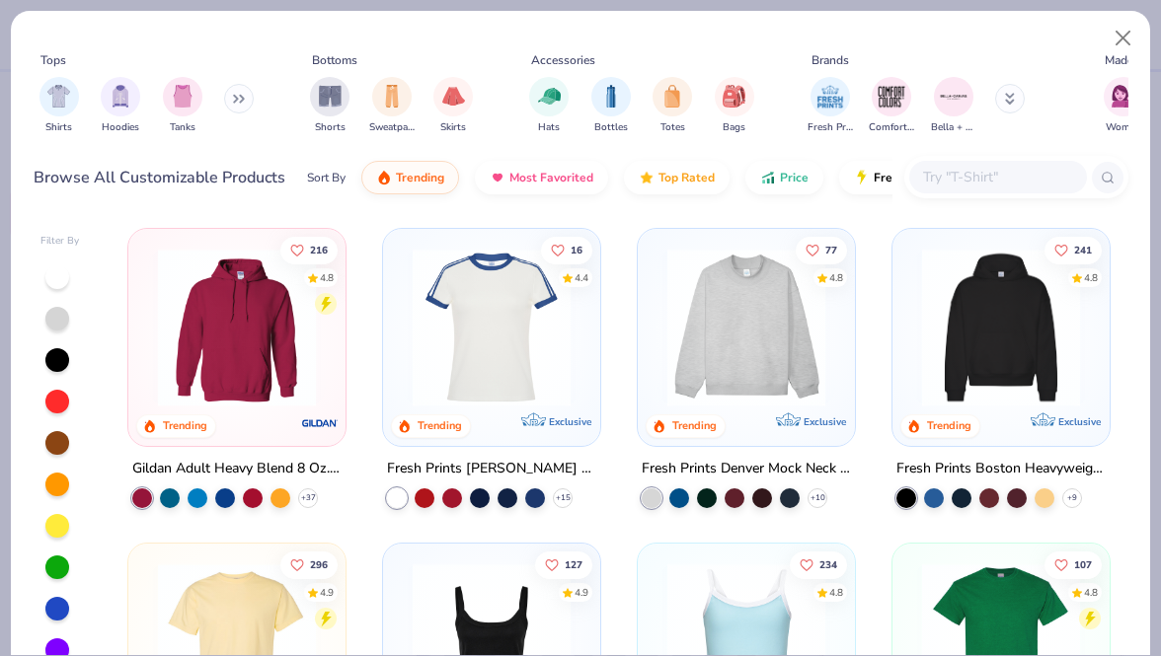
click at [943, 180] on input "text" at bounding box center [997, 177] width 152 height 23
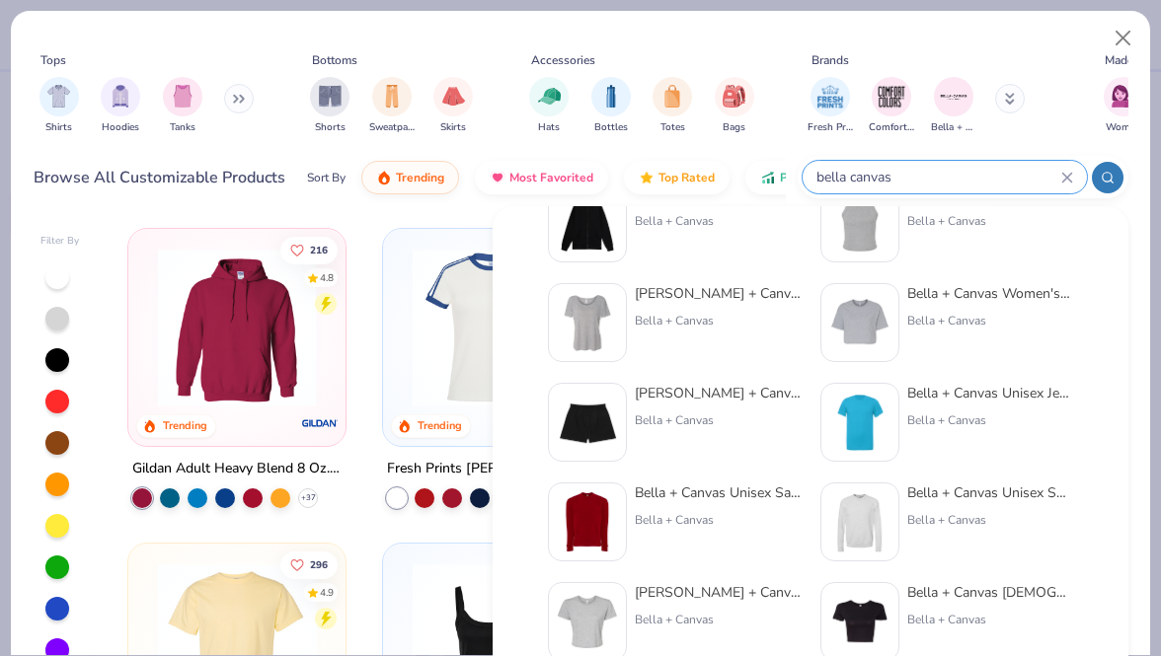
scroll to position [165, 0]
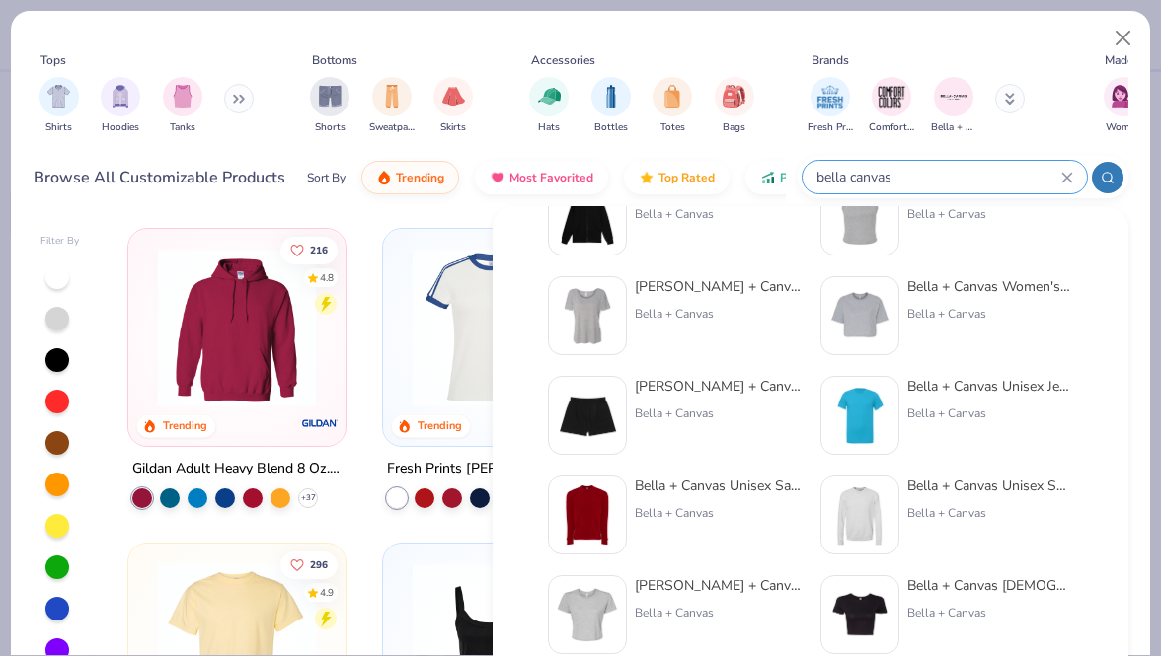
type input "bella canvas"
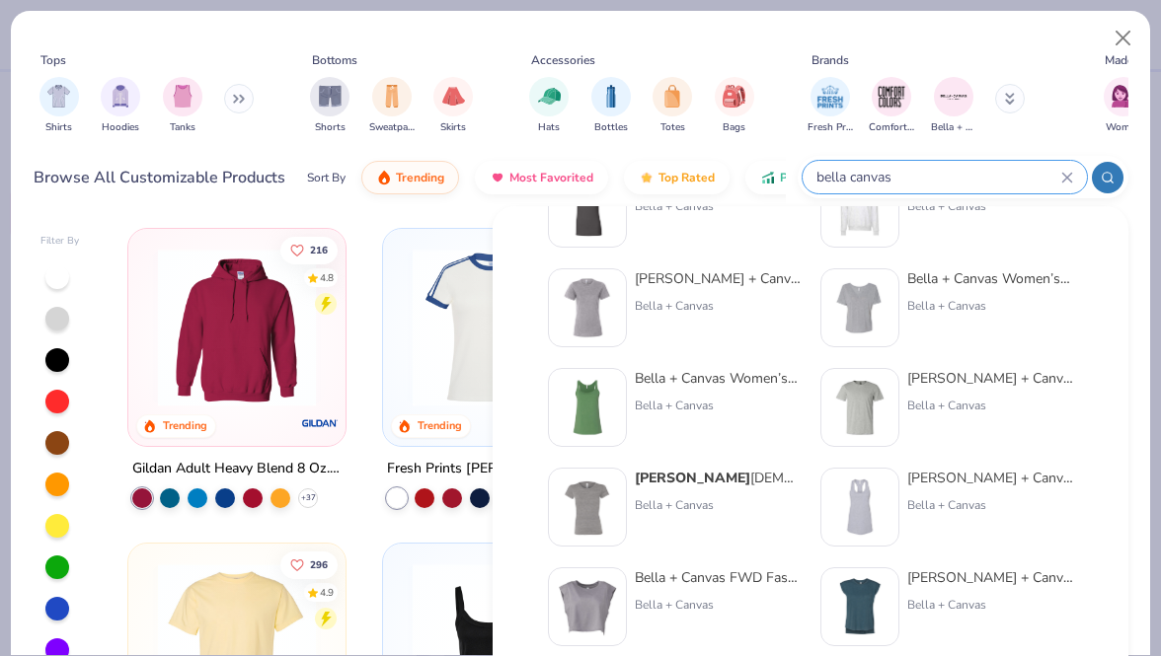
scroll to position [679, 0]
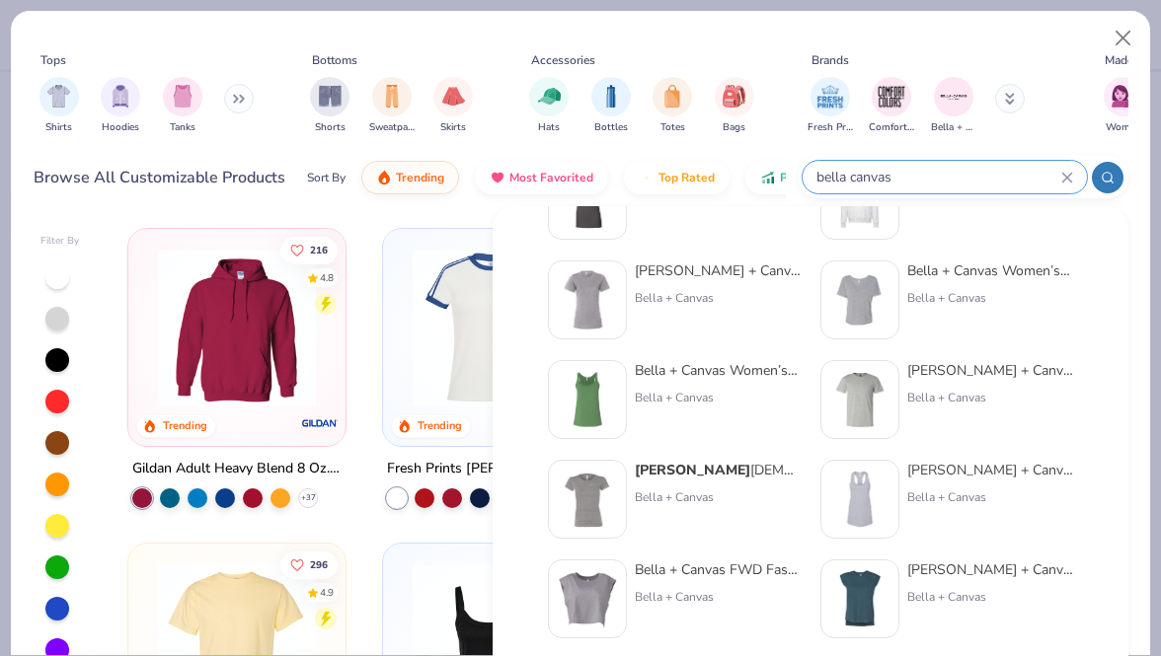
click at [1065, 178] on icon at bounding box center [1066, 177] width 9 height 9
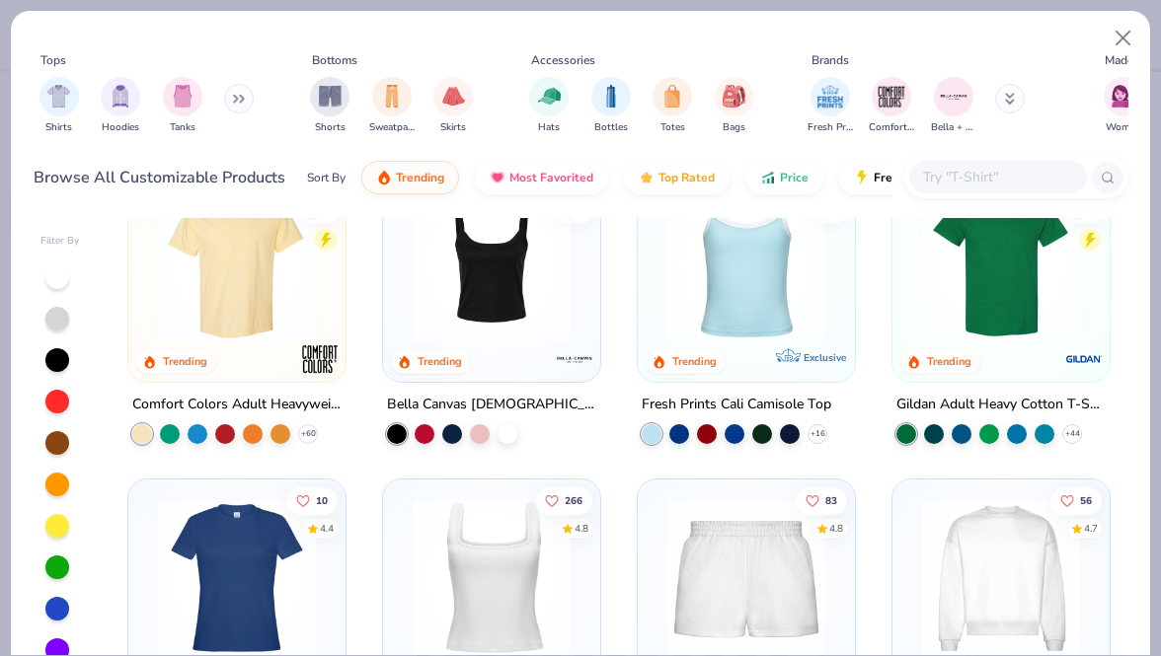
scroll to position [379, 0]
click at [219, 339] on div at bounding box center [236, 269] width 197 height 188
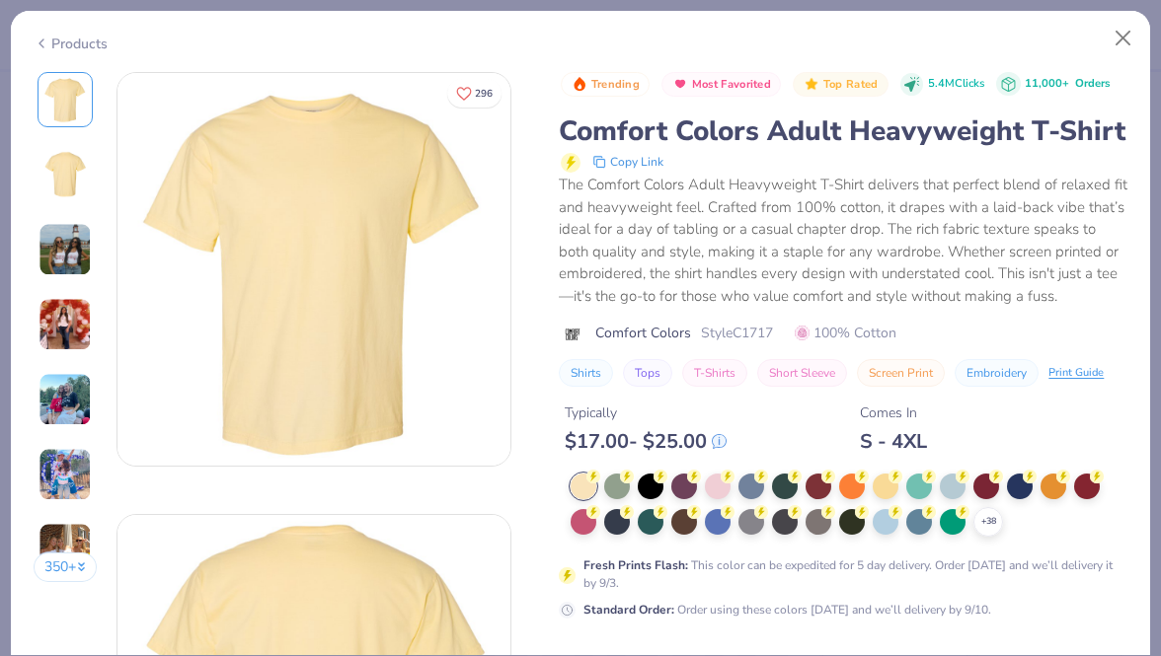
scroll to position [20, 0]
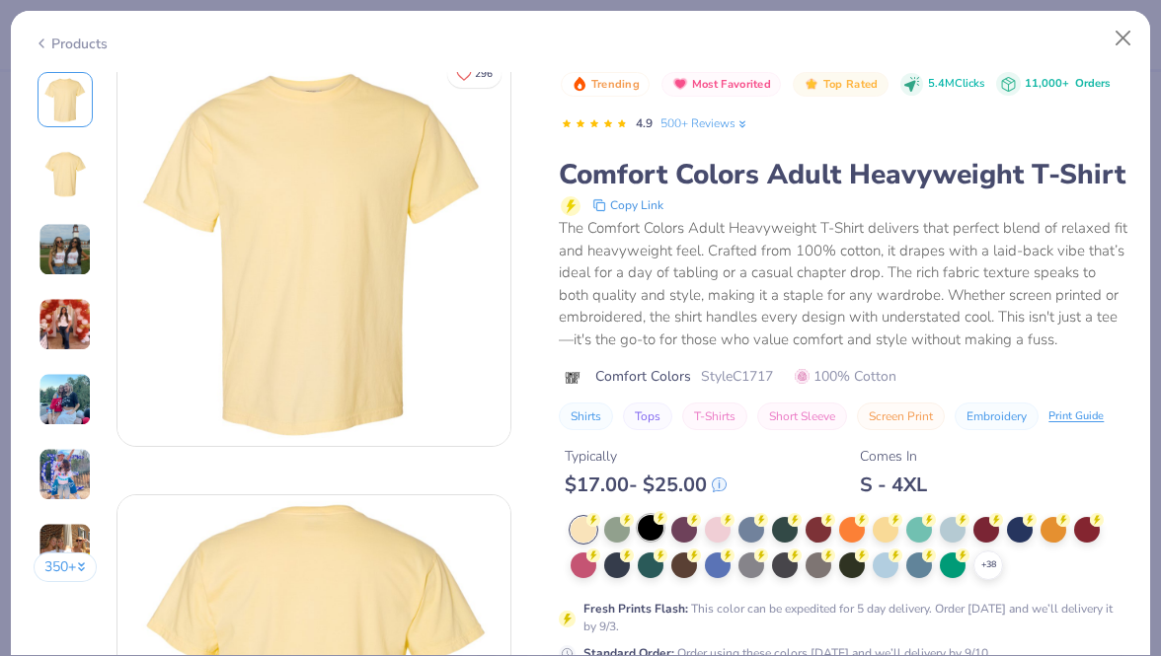
click at [646, 520] on div at bounding box center [651, 528] width 26 height 26
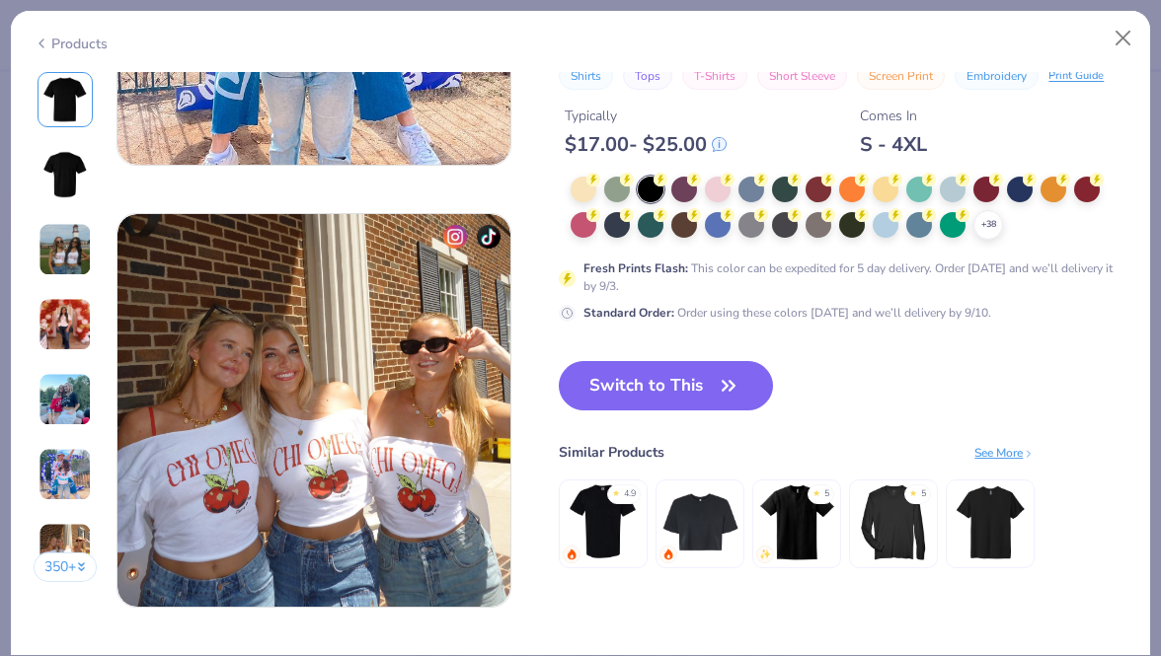
scroll to position [2663, 0]
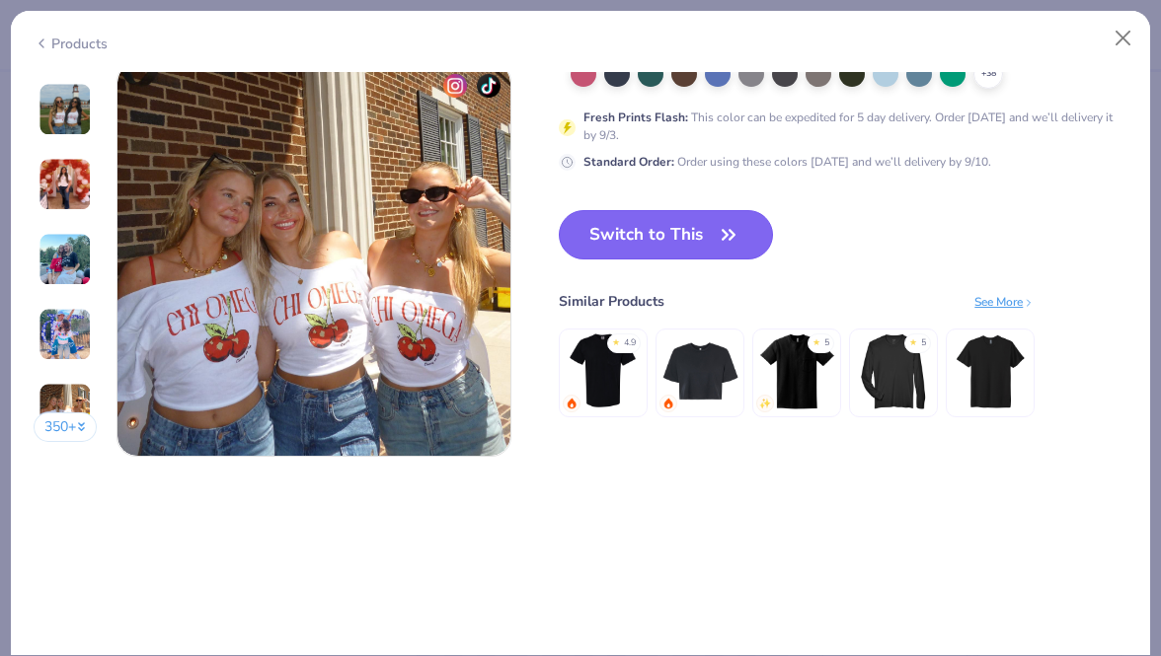
click at [645, 249] on button "Switch to This" at bounding box center [666, 234] width 214 height 49
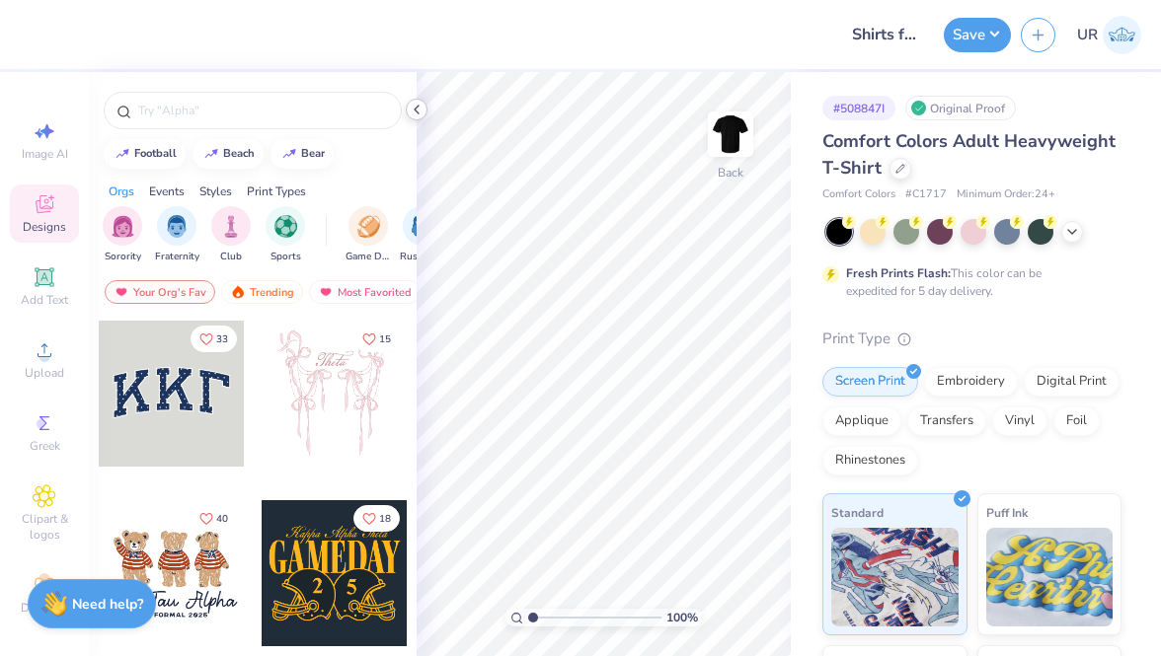
click at [416, 108] on polyline at bounding box center [417, 110] width 4 height 8
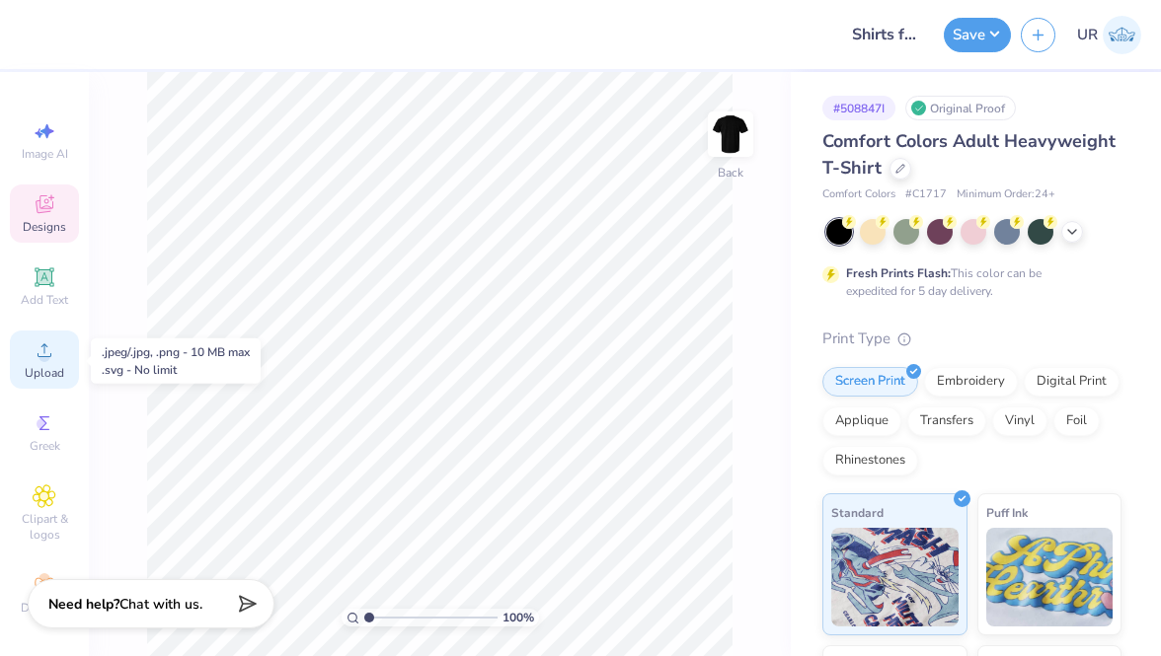
click at [42, 375] on span "Upload" at bounding box center [44, 373] width 39 height 16
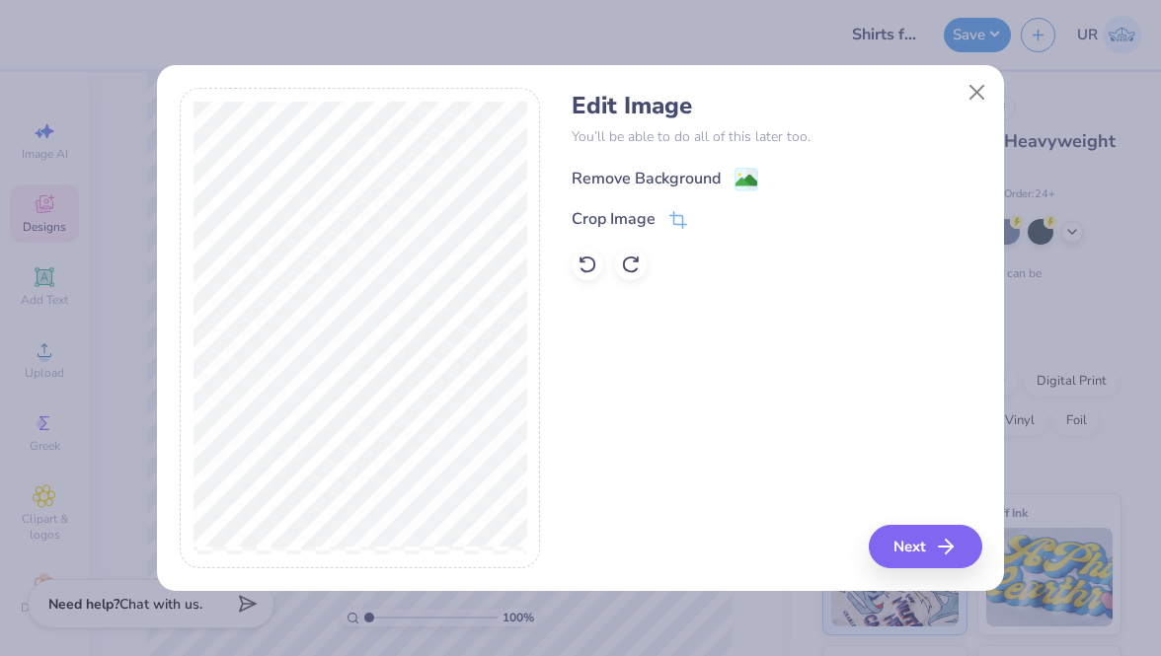
click at [631, 179] on div "Remove Background" at bounding box center [645, 179] width 149 height 24
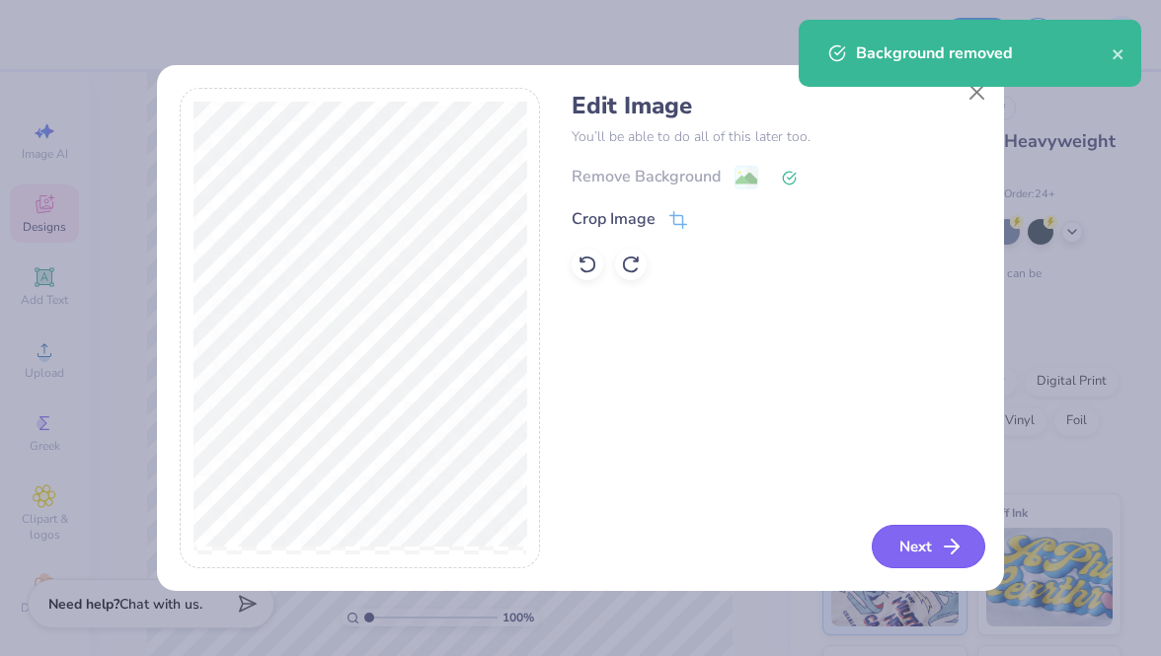
click at [911, 542] on button "Next" at bounding box center [929, 546] width 114 height 43
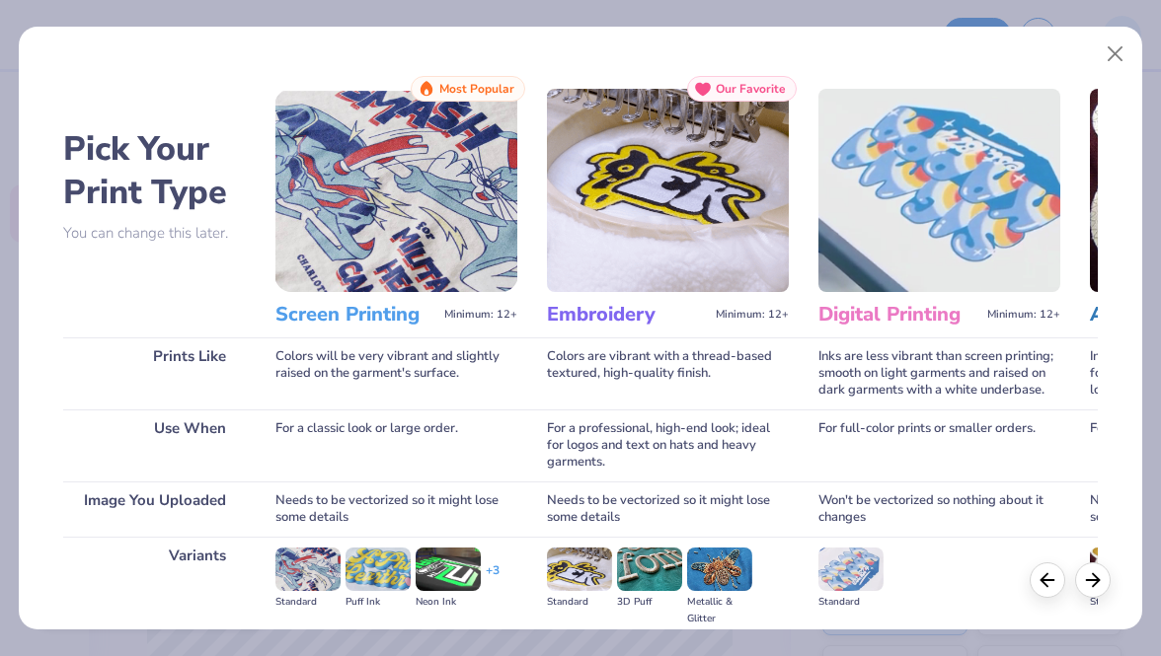
scroll to position [228, 0]
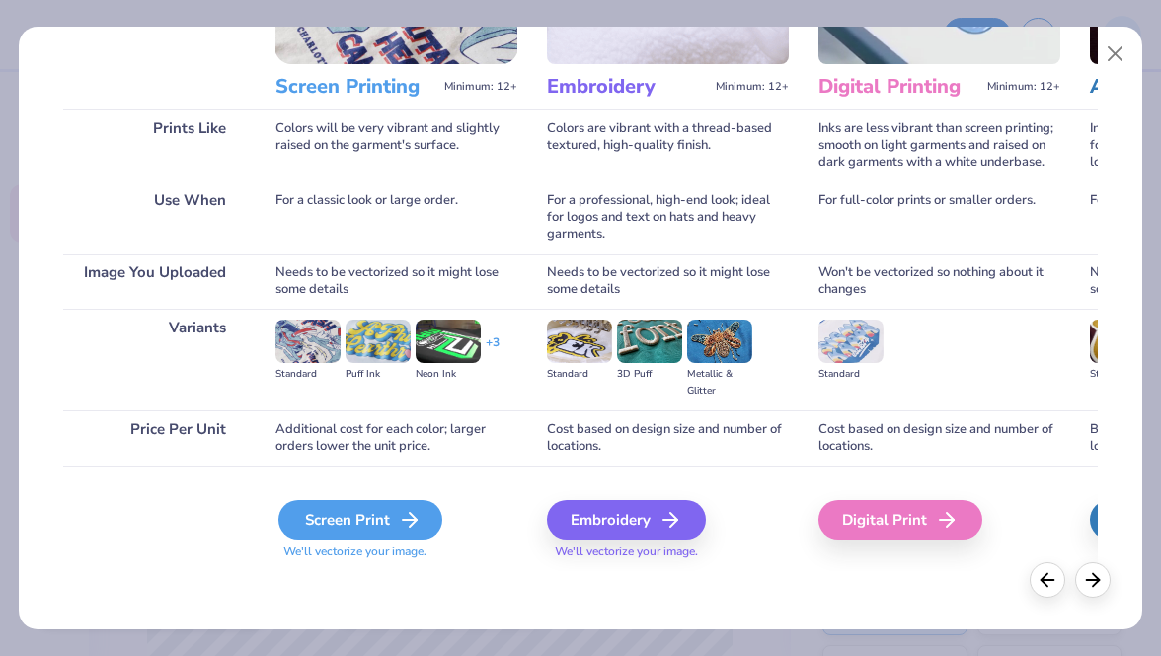
click at [346, 510] on div "Screen Print" at bounding box center [360, 519] width 164 height 39
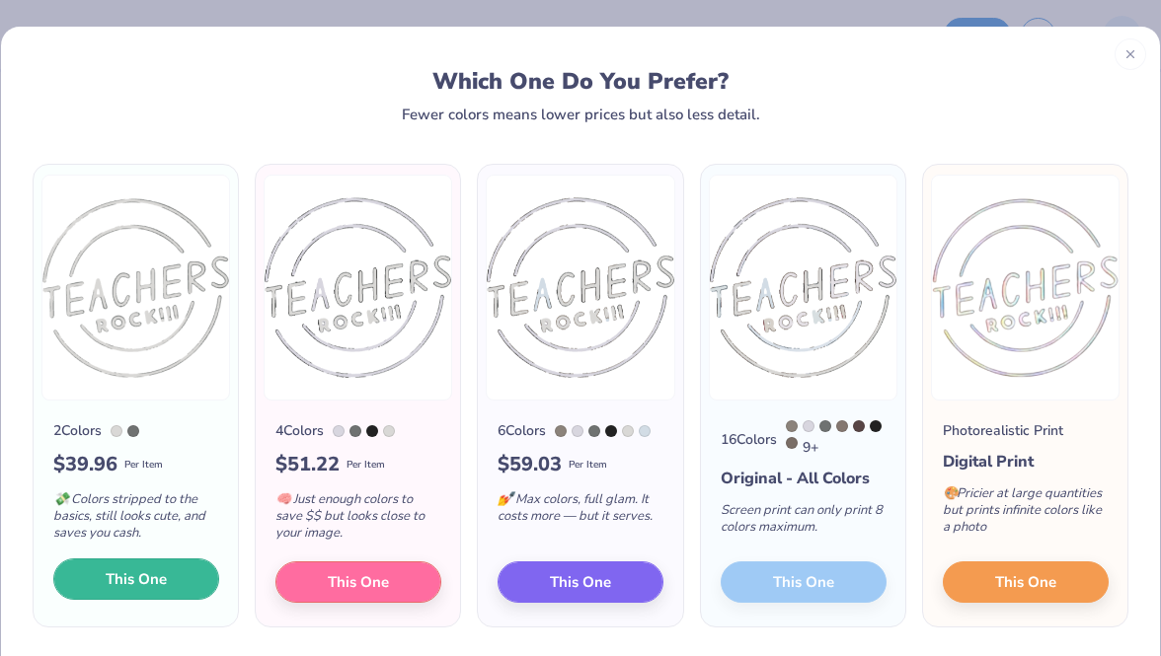
click at [150, 580] on span "This One" at bounding box center [136, 580] width 61 height 23
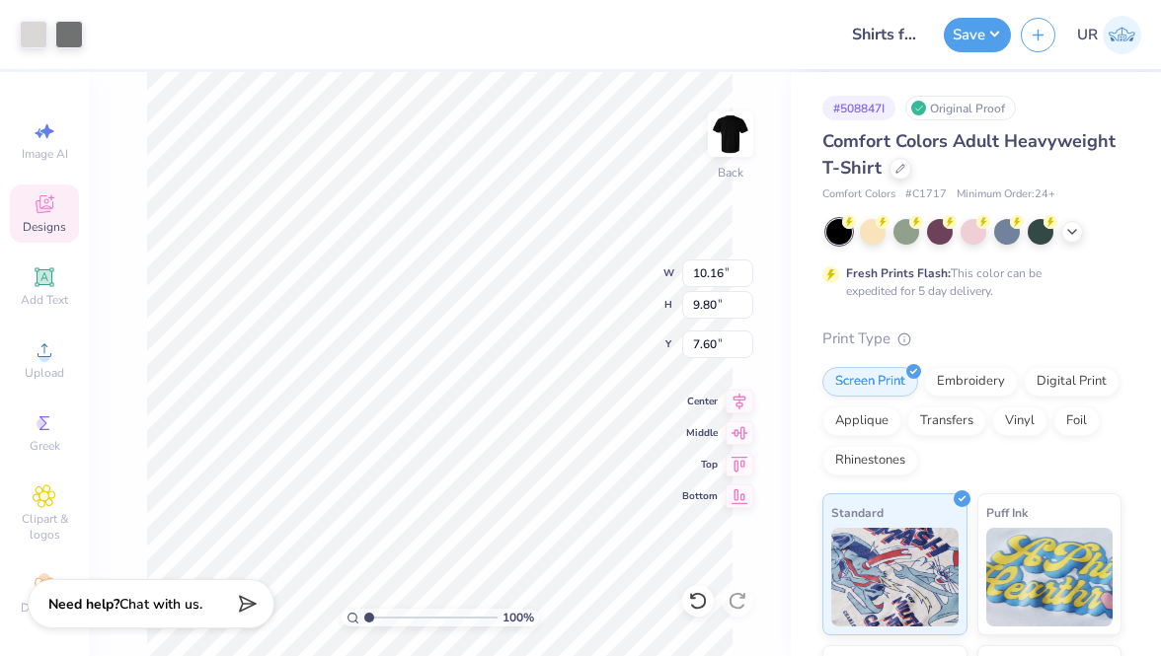
type input "10.24"
type input "9.78"
type input "7.59"
type input "3.68"
type input "3.51"
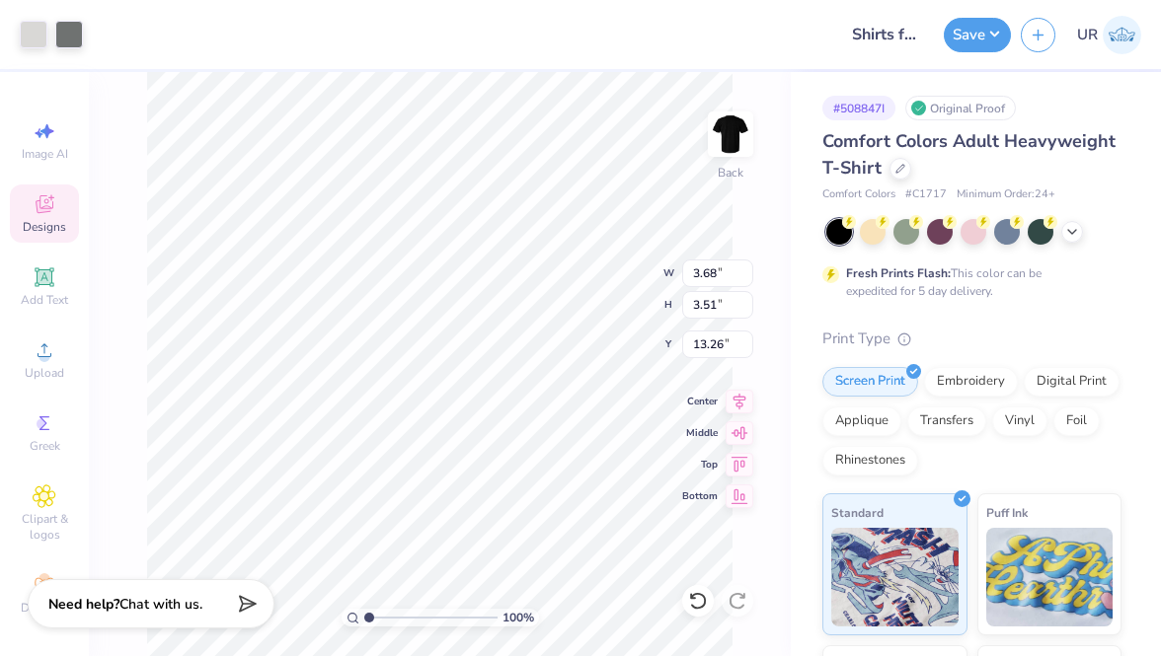
type input "3.00"
click at [1071, 228] on icon at bounding box center [1072, 230] width 16 height 16
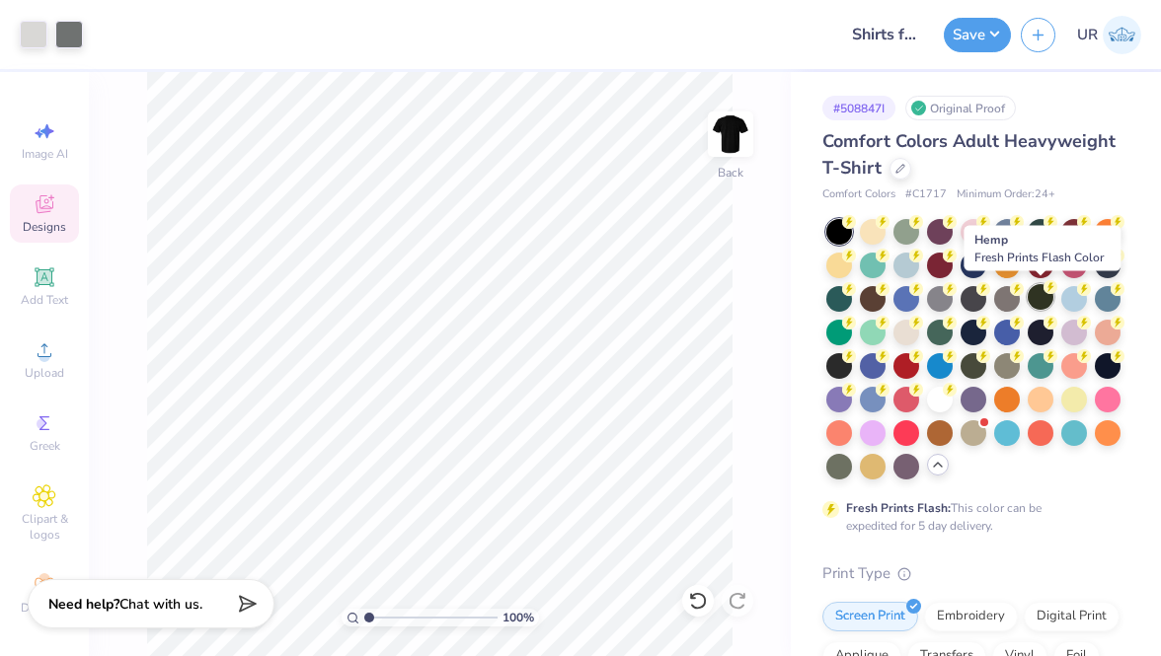
click at [1045, 302] on div at bounding box center [1040, 297] width 26 height 26
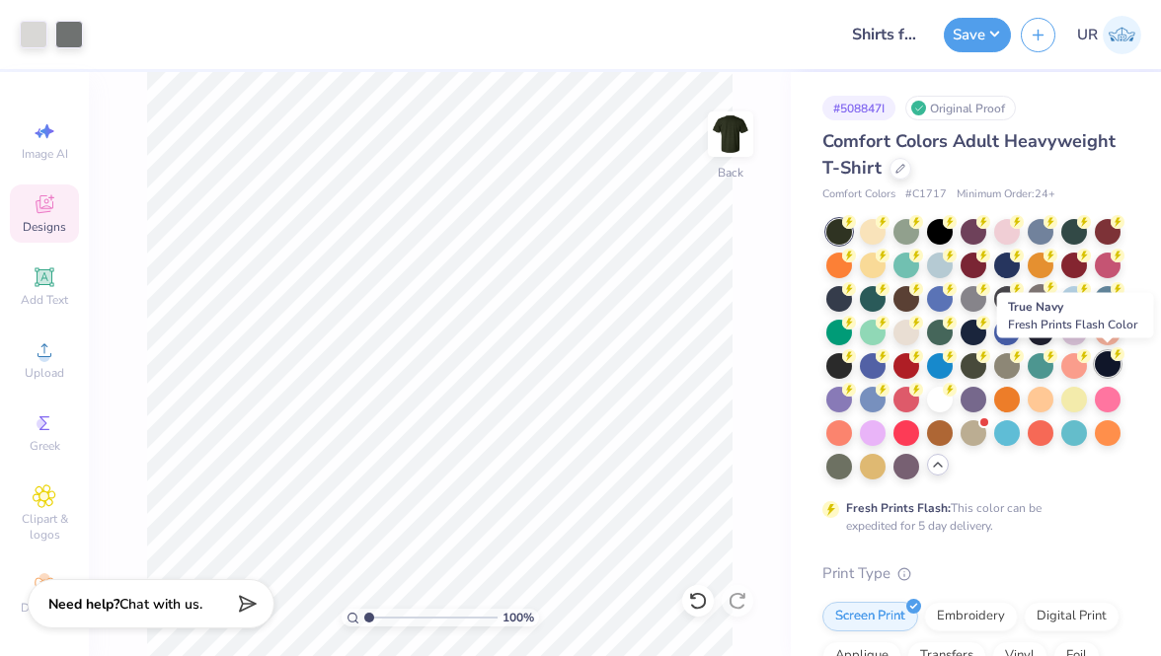
click at [1102, 363] on div at bounding box center [1108, 364] width 26 height 26
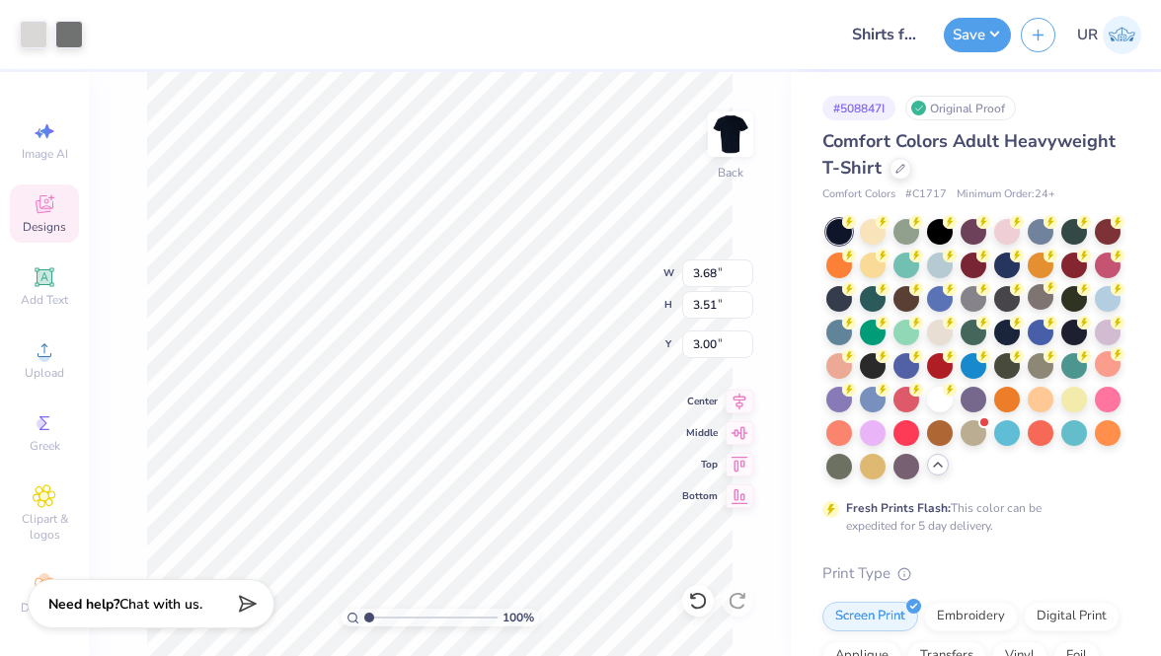
click at [733, 110] on div "100 % Back W 3.68 3.68 " H 3.51 3.51 " Y 3.00 3.00 " Center Middle Top Bottom" at bounding box center [440, 364] width 702 height 584
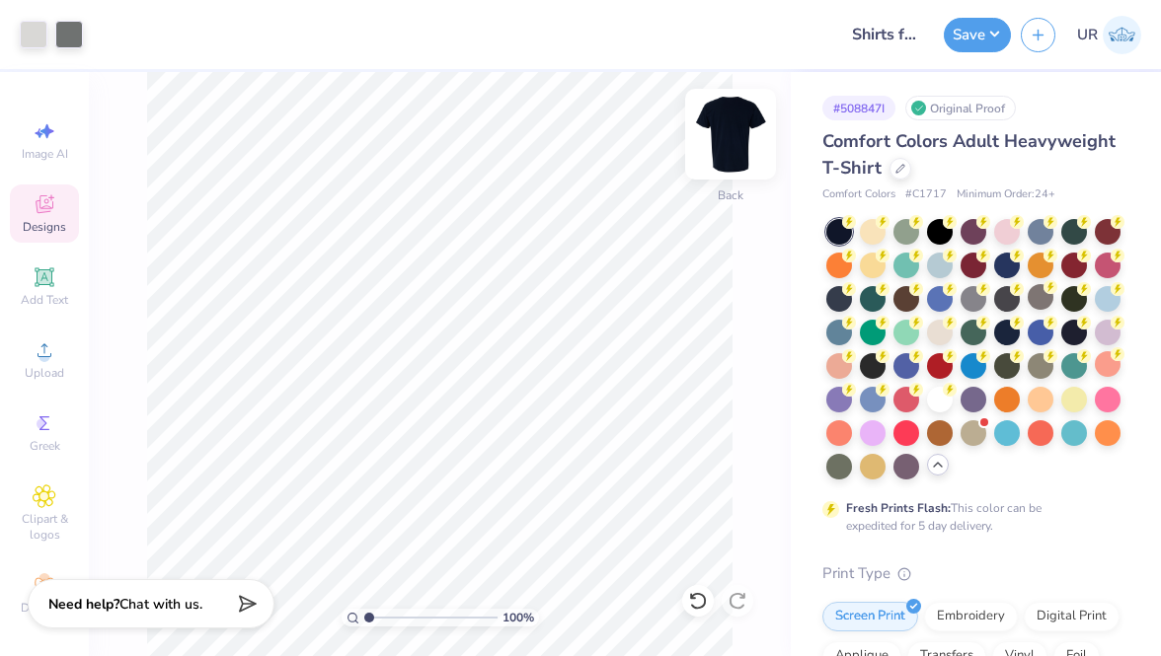
click at [735, 123] on img at bounding box center [730, 134] width 79 height 79
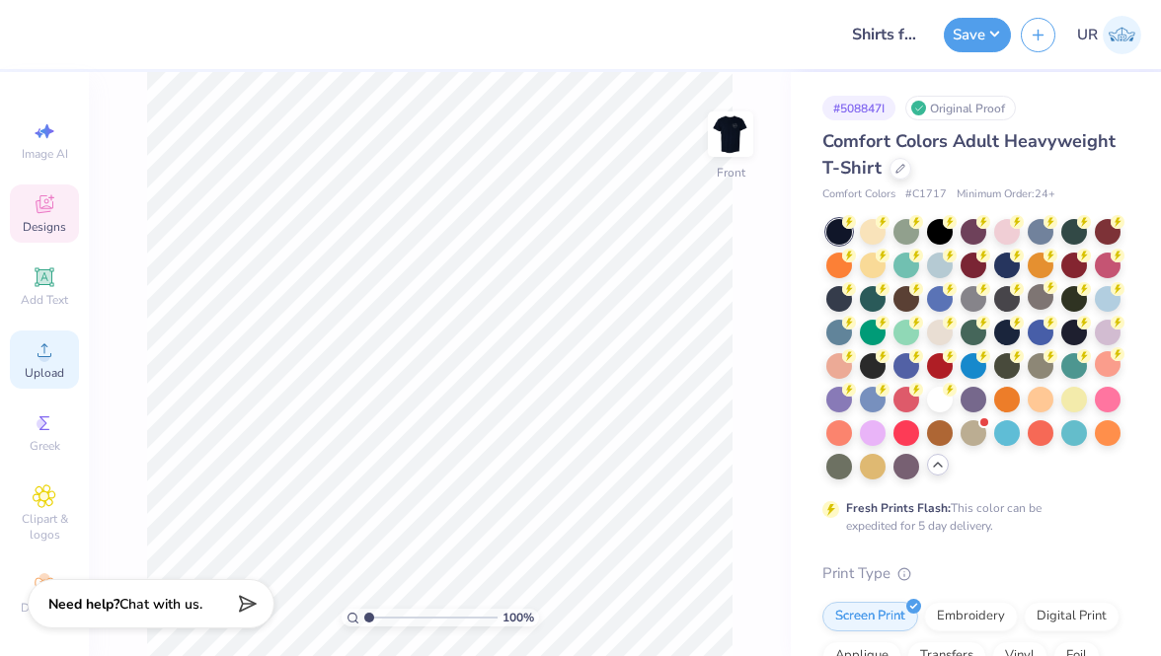
click at [48, 372] on span "Upload" at bounding box center [44, 373] width 39 height 16
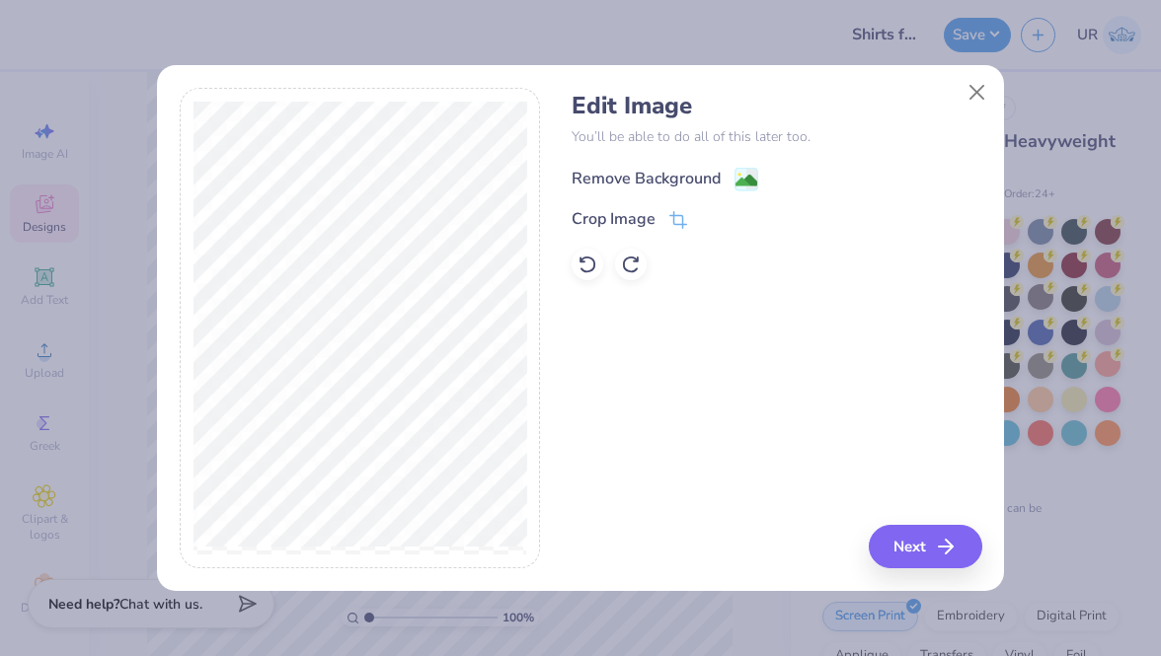
click at [631, 184] on div "Remove Background" at bounding box center [645, 179] width 149 height 24
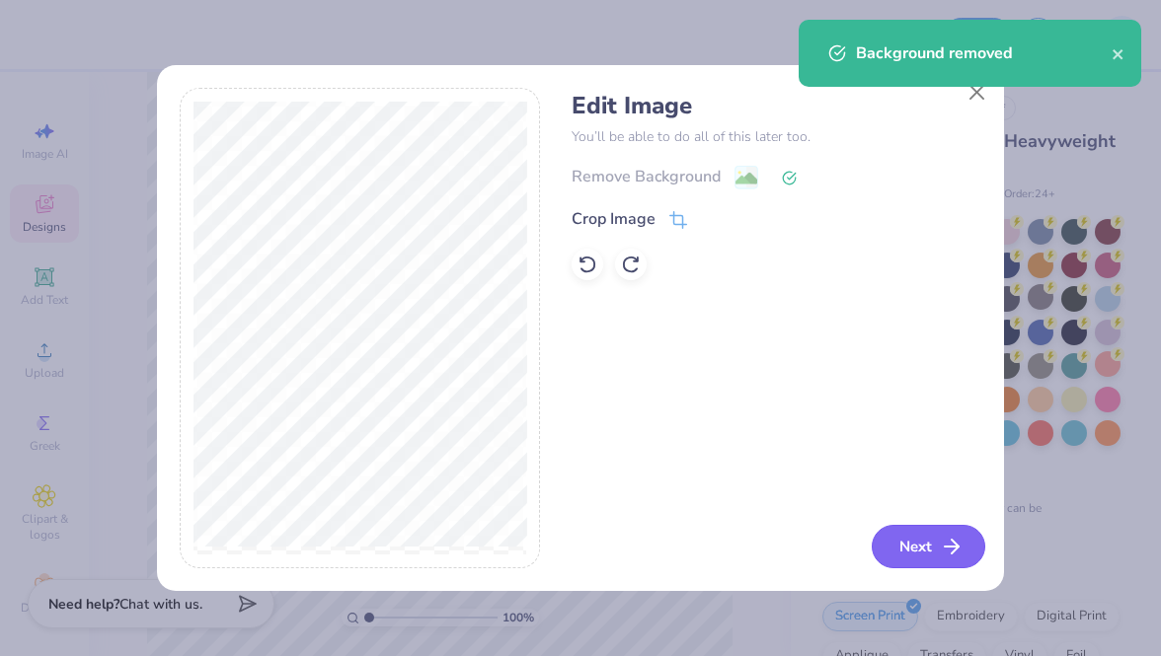
click at [920, 555] on button "Next" at bounding box center [929, 546] width 114 height 43
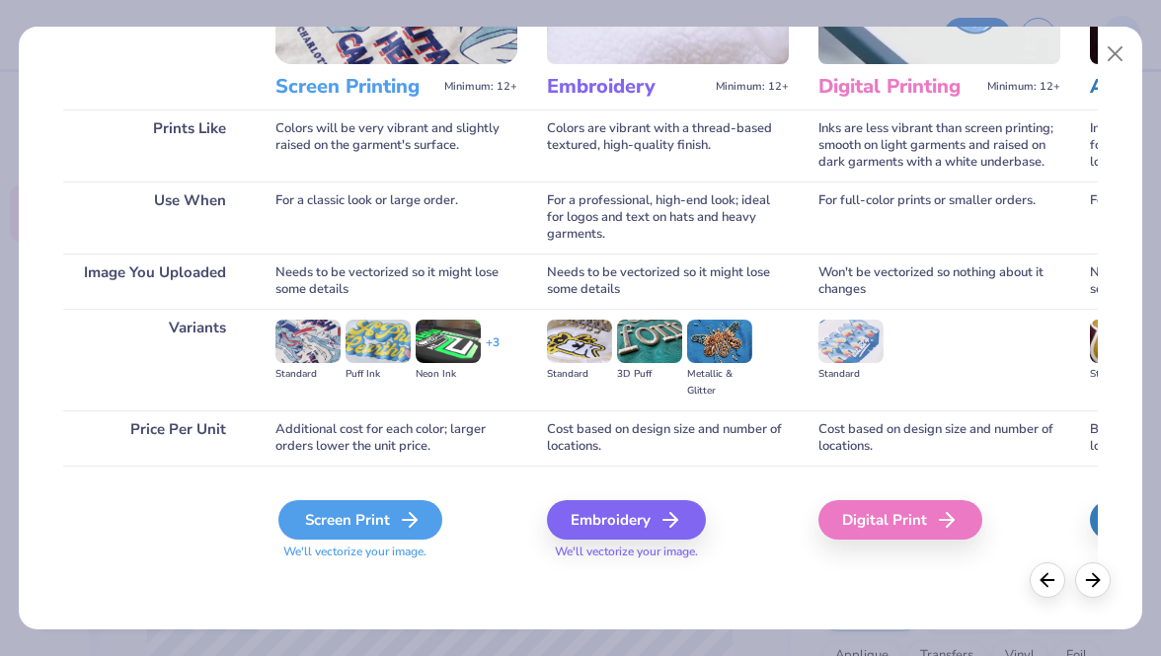
click at [382, 522] on div "Screen Print" at bounding box center [360, 519] width 164 height 39
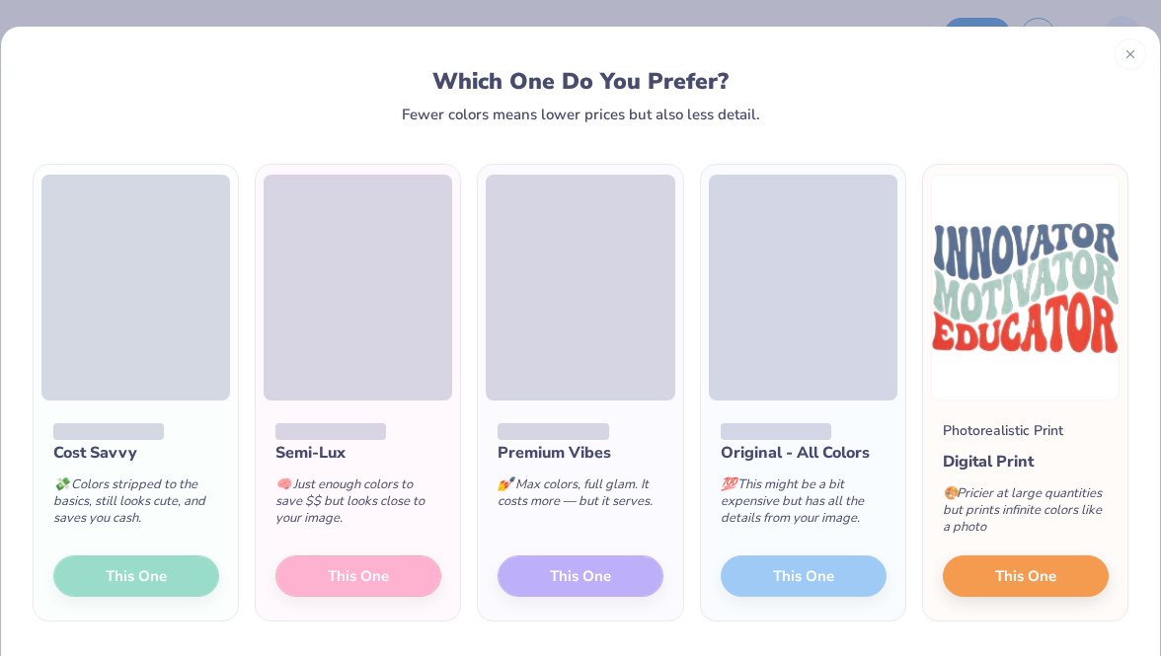
scroll to position [59, 0]
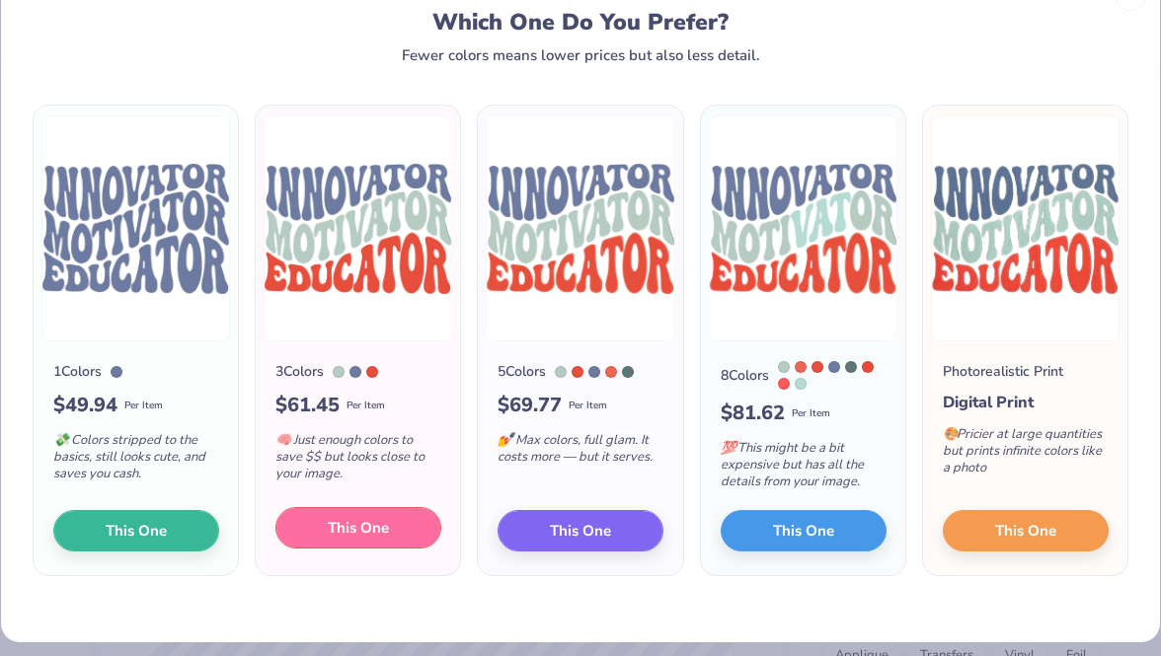
click at [361, 549] on button "This One" at bounding box center [358, 527] width 166 height 41
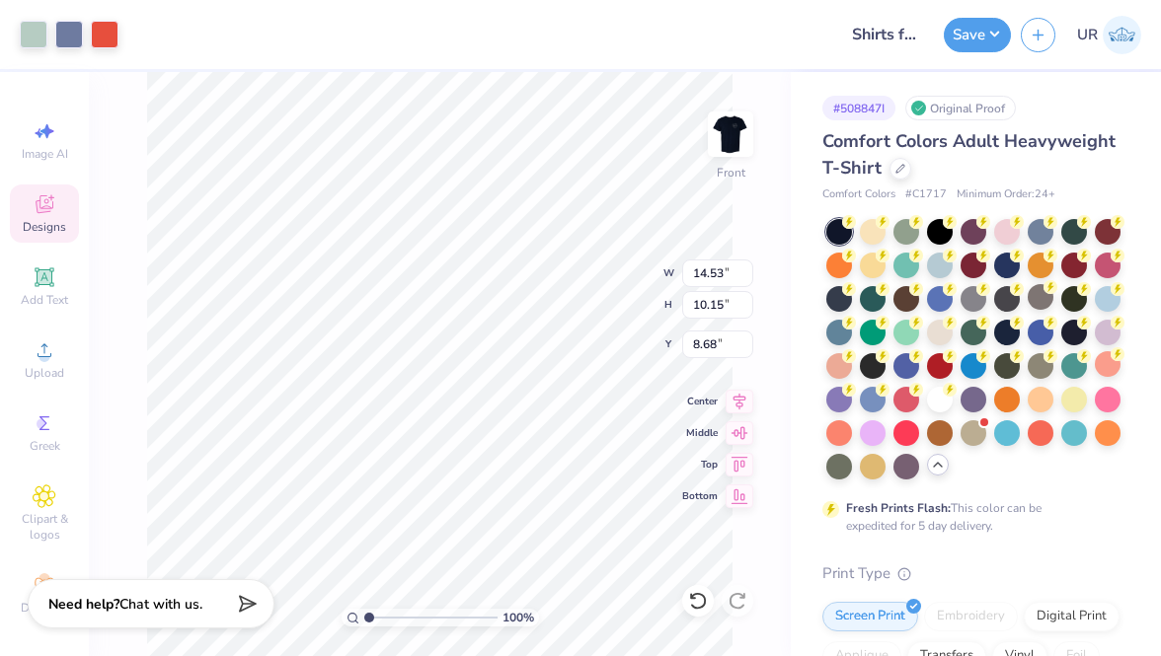
type input "8.75"
type input "6.11"
type input "3.00"
type input "11.68"
type input "8.15"
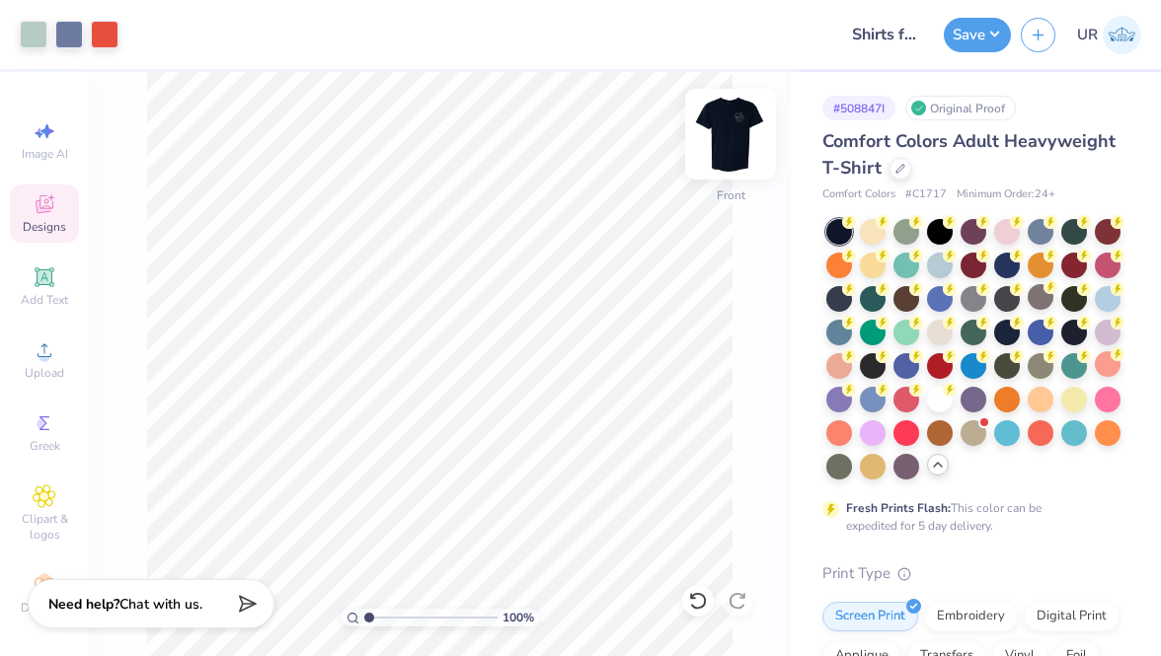
click at [730, 131] on img at bounding box center [730, 134] width 79 height 79
click at [730, 131] on img at bounding box center [730, 133] width 39 height 39
click at [737, 112] on div at bounding box center [730, 134] width 91 height 91
type input "3.69"
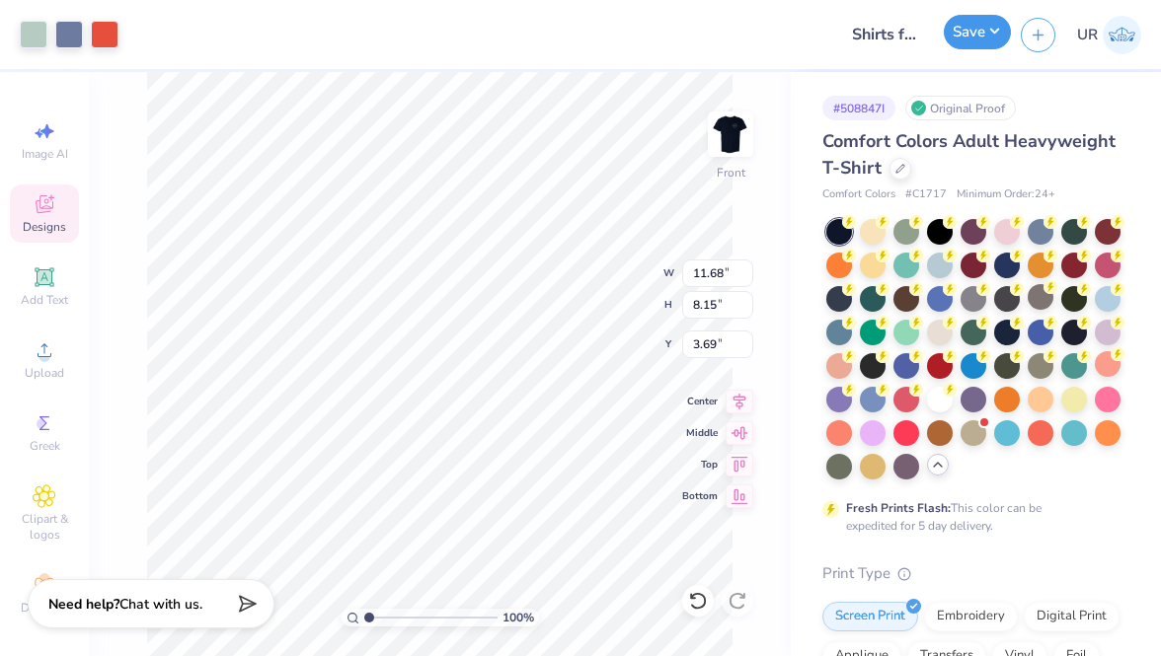
click at [985, 38] on button "Save" at bounding box center [977, 32] width 67 height 35
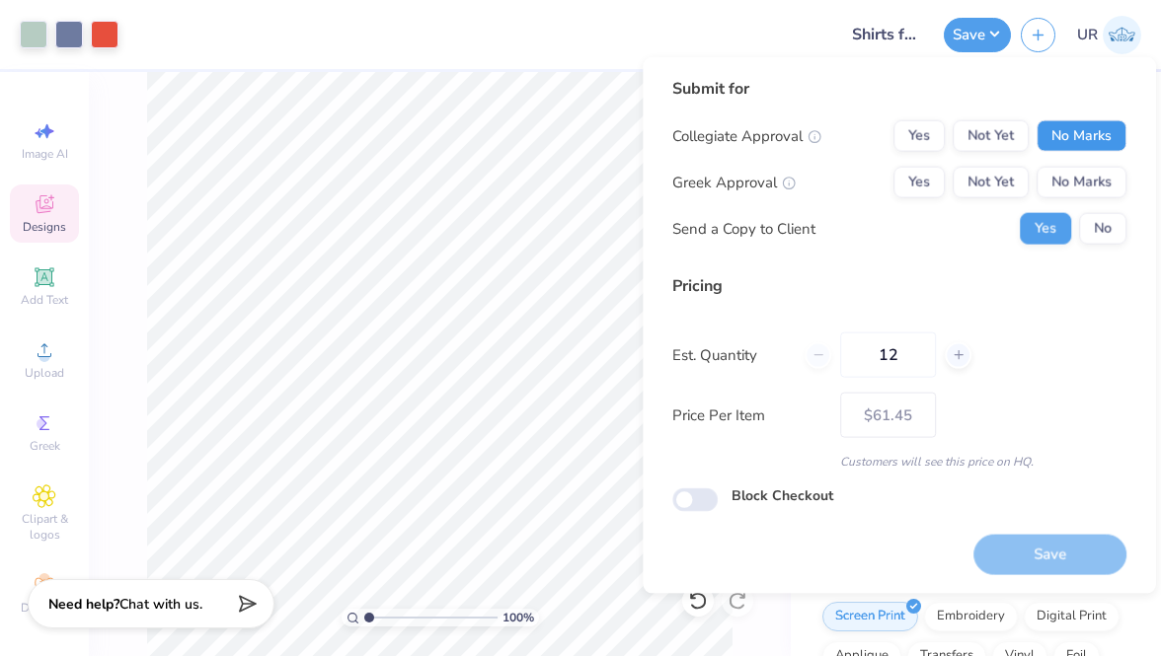
click at [1112, 137] on button "No Marks" at bounding box center [1081, 136] width 90 height 32
click at [1110, 175] on button "No Marks" at bounding box center [1081, 183] width 90 height 32
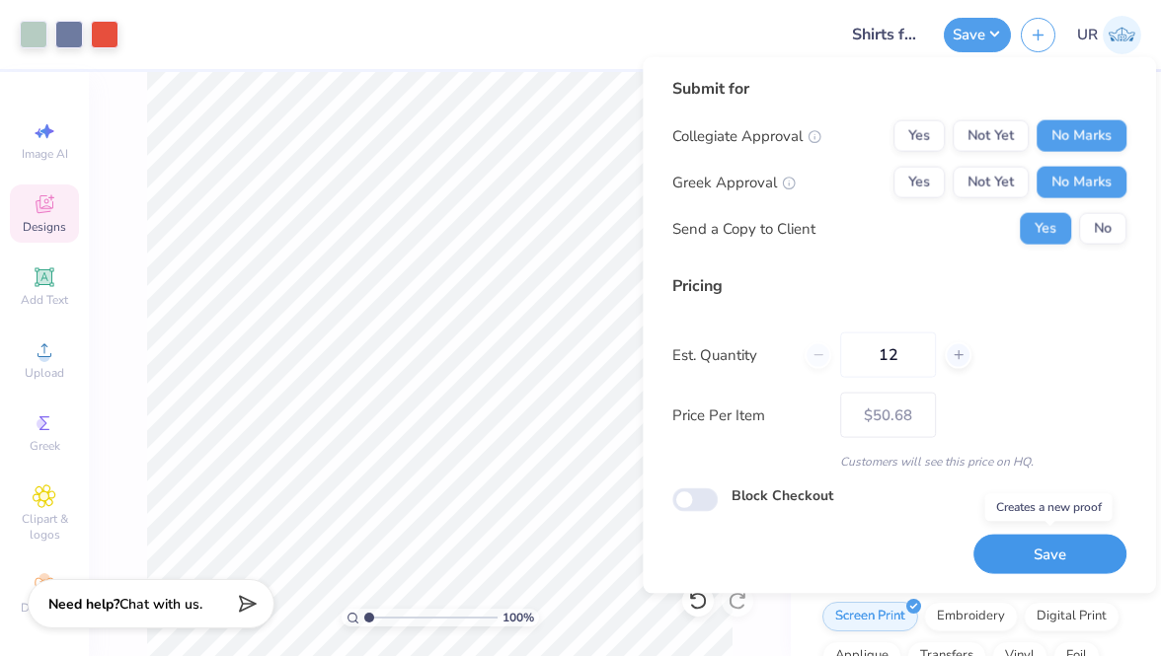
click at [1011, 537] on button "Save" at bounding box center [1049, 554] width 153 height 40
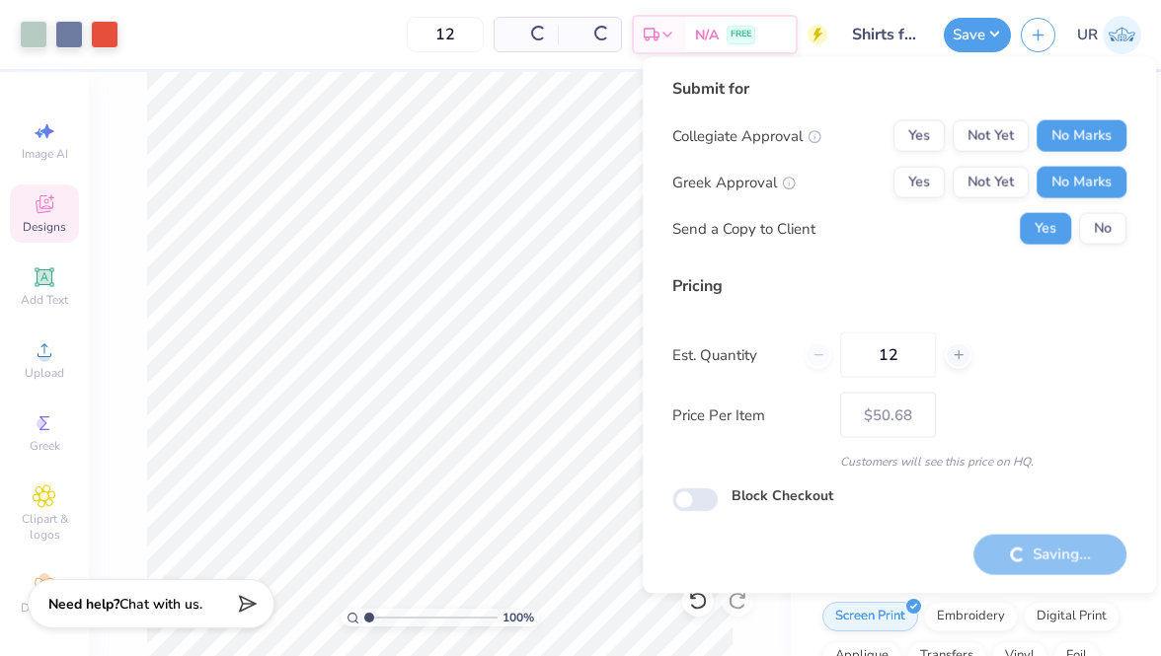
type input "– –"
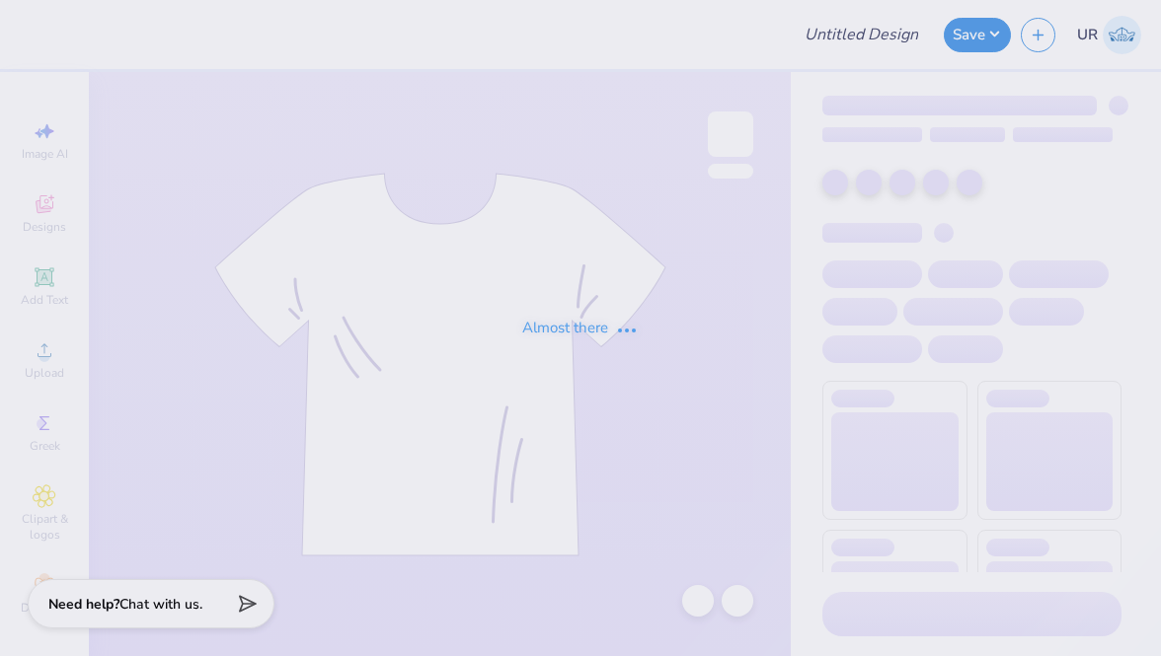
type input "Shirts for Student Education Association [GEOGRAPHIC_DATA]"
